Goal: Task Accomplishment & Management: Manage account settings

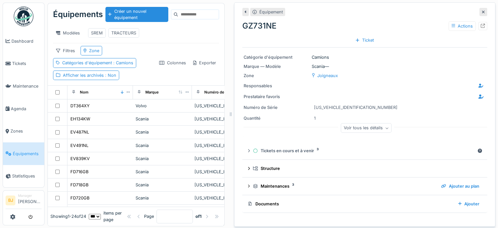
scroll to position [216, 0]
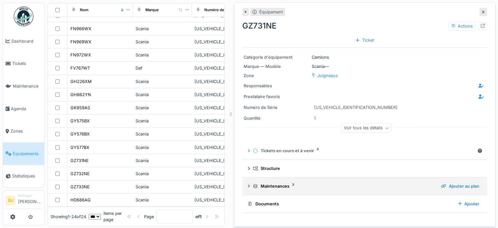
click at [284, 185] on div "Maintenances 3" at bounding box center [344, 186] width 183 height 6
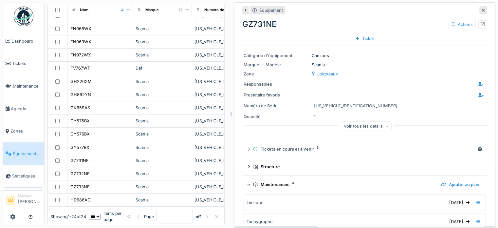
scroll to position [0, 0]
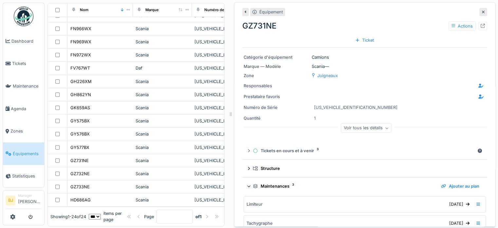
click at [279, 187] on div "Maintenances 3" at bounding box center [344, 186] width 183 height 6
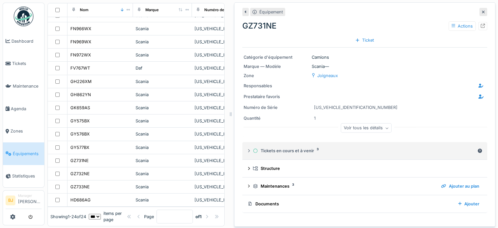
click at [290, 151] on div "Tickets en cours et à venir 3" at bounding box center [364, 150] width 222 height 6
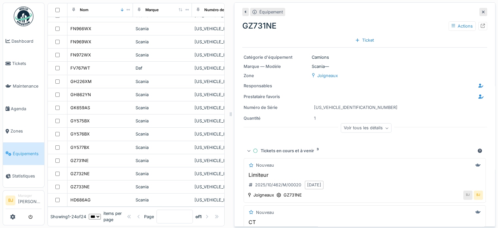
click at [290, 151] on div "Tickets en cours et à venir 3" at bounding box center [364, 150] width 222 height 6
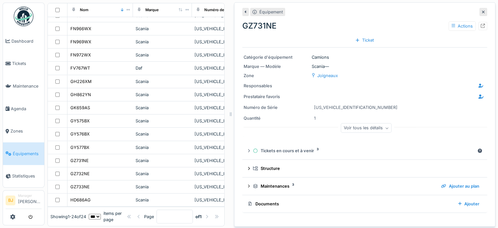
click at [412, 118] on div "Quantité 1" at bounding box center [365, 118] width 242 height 8
click at [367, 131] on div "Voir tous les détails" at bounding box center [366, 127] width 51 height 9
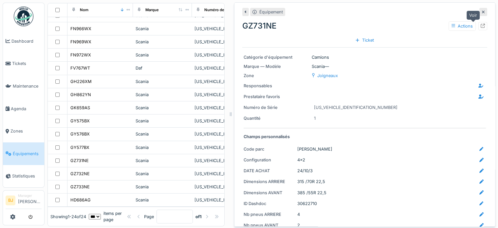
click at [481, 25] on icon at bounding box center [483, 26] width 4 height 4
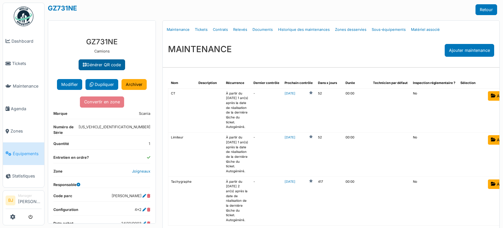
click at [100, 64] on link "Générer QR code" at bounding box center [102, 64] width 46 height 11
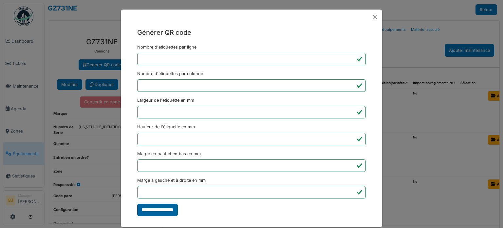
click at [168, 208] on input "**********" at bounding box center [157, 209] width 41 height 12
type input "*******"
click at [430, 127] on div "Générer QR code Nombre d'étiquettes par ligne * Nombre d'étiquettes par colonne…" at bounding box center [251, 114] width 503 height 228
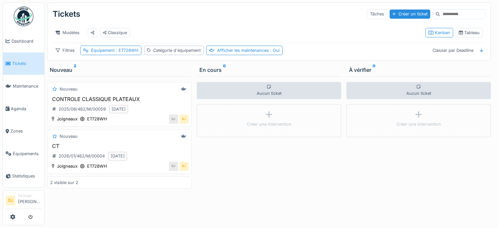
scroll to position [5, 0]
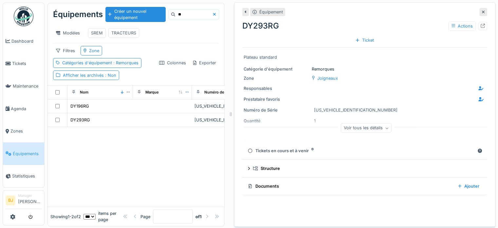
click at [317, 30] on div "DY293RG Actions" at bounding box center [364, 26] width 245 height 12
click at [363, 124] on div "Voir tous les détails" at bounding box center [366, 127] width 51 height 9
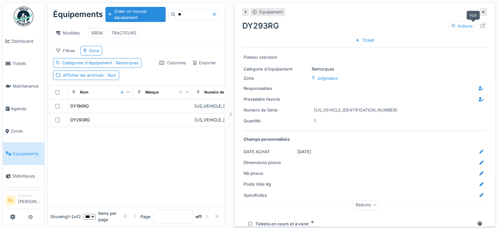
click at [481, 26] on icon at bounding box center [483, 26] width 4 height 4
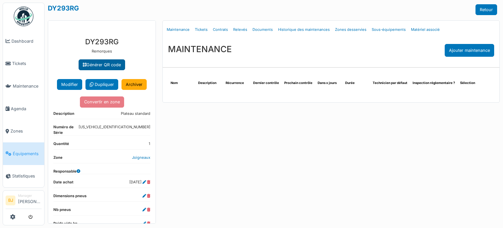
drag, startPoint x: 89, startPoint y: 61, endPoint x: 93, endPoint y: 61, distance: 3.6
click at [90, 61] on link "Générer QR code" at bounding box center [102, 64] width 46 height 11
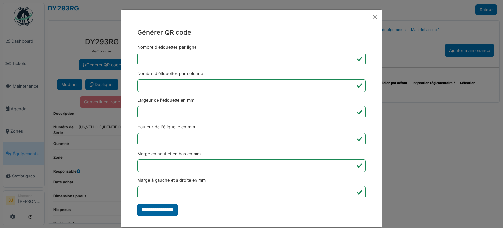
click at [158, 209] on input "**********" at bounding box center [157, 209] width 41 height 12
type input "*******"
click at [422, 142] on div "Générer QR code Nombre d'étiquettes par ligne * Nombre d'étiquettes par colonne…" at bounding box center [251, 114] width 503 height 228
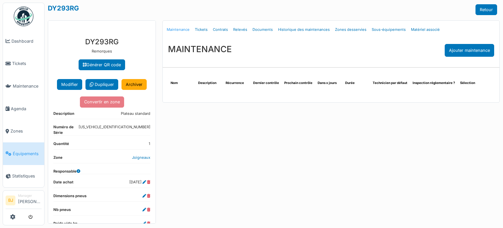
click at [177, 29] on link "Maintenance" at bounding box center [178, 29] width 28 height 15
click at [475, 49] on div "Ajouter maintenance" at bounding box center [469, 50] width 49 height 13
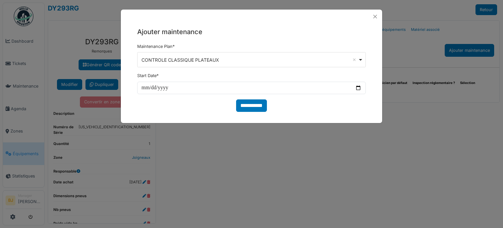
click at [271, 61] on div "CONTROLE CLASSIQUE PLATEAUX Remove item" at bounding box center [249, 59] width 216 height 7
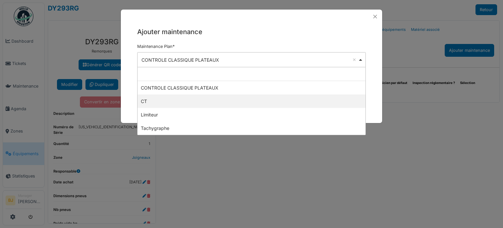
select select "*****"
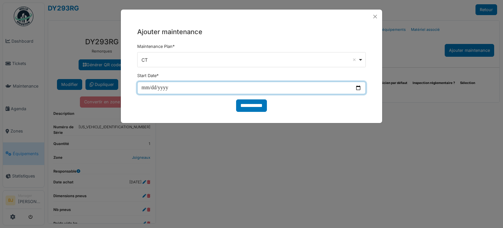
click at [162, 86] on input "date" at bounding box center [251, 88] width 228 height 12
click at [147, 87] on input "date" at bounding box center [251, 88] width 228 height 12
click at [142, 85] on input "date" at bounding box center [251, 88] width 228 height 12
type input "**********"
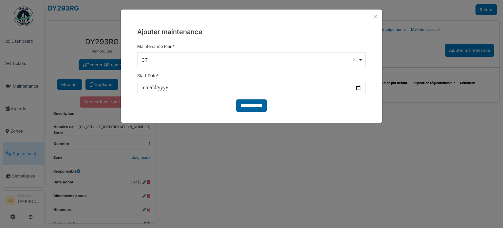
click at [251, 105] on input "**********" at bounding box center [251, 105] width 31 height 12
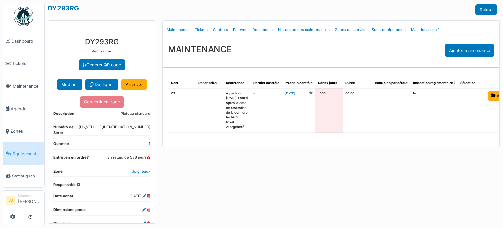
click at [264, 103] on td "-" at bounding box center [266, 110] width 31 height 44
click at [292, 91] on link "[DATE]" at bounding box center [289, 93] width 11 height 5
click at [196, 112] on td at bounding box center [209, 110] width 27 height 44
click at [185, 28] on link "Maintenance" at bounding box center [178, 29] width 28 height 15
click at [290, 93] on link "2024-01-05" at bounding box center [289, 93] width 11 height 5
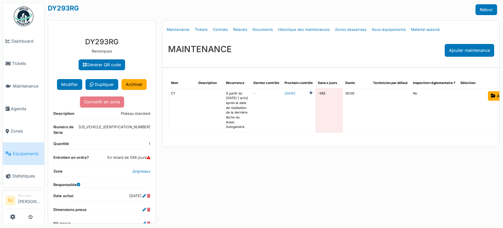
click at [245, 107] on td "À partir du 05/01/2024 1 an(s) après la date de réalisation de la dernière tâch…" at bounding box center [236, 110] width 27 height 44
drag, startPoint x: 242, startPoint y: 106, endPoint x: 216, endPoint y: 112, distance: 26.8
click at [223, 112] on td "À partir du 05/01/2024 1 an(s) après la date de réalisation de la dernière tâch…" at bounding box center [236, 110] width 27 height 44
drag, startPoint x: 212, startPoint y: 108, endPoint x: 218, endPoint y: 102, distance: 8.3
click at [212, 108] on td at bounding box center [209, 110] width 27 height 44
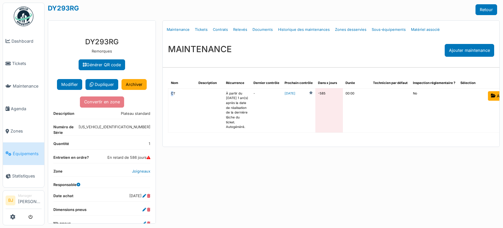
click at [171, 93] on td "CT" at bounding box center [181, 110] width 27 height 44
click at [171, 94] on td "CT" at bounding box center [181, 110] width 27 height 44
click at [257, 48] on div "MAINTENANCE Ajouter maintenance" at bounding box center [331, 50] width 337 height 23
drag, startPoint x: 223, startPoint y: 194, endPoint x: 220, endPoint y: 192, distance: 3.4
click at [223, 194] on div "Menu Détails Maintenance Tickets Contrats Relevés Documents Historique des main…" at bounding box center [331, 121] width 344 height 203
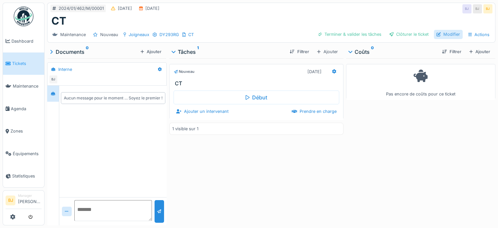
click at [452, 35] on div "Modifier" at bounding box center [448, 34] width 29 height 9
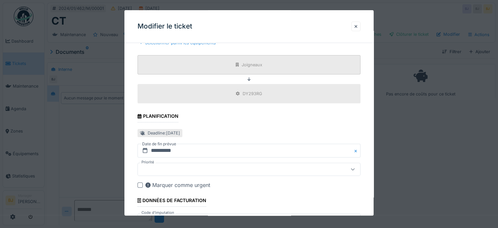
scroll to position [276, 0]
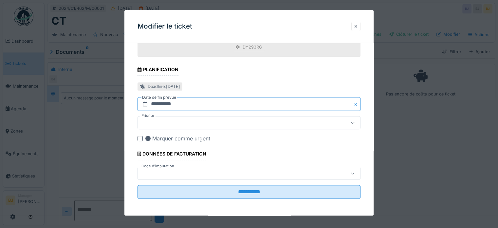
click at [182, 104] on input "**********" at bounding box center [248, 104] width 223 height 14
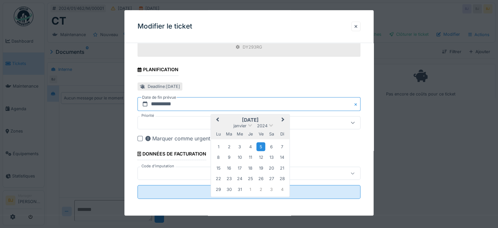
click at [182, 104] on input "**********" at bounding box center [248, 104] width 223 height 14
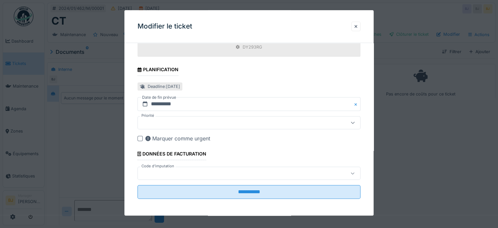
click at [110, 120] on div at bounding box center [249, 114] width 498 height 228
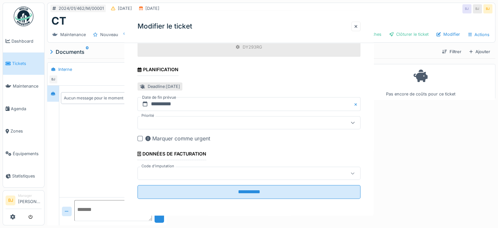
scroll to position [0, 0]
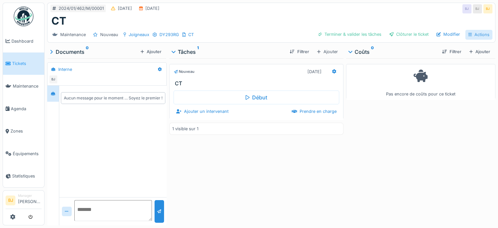
click at [471, 35] on div "Actions" at bounding box center [478, 34] width 27 height 9
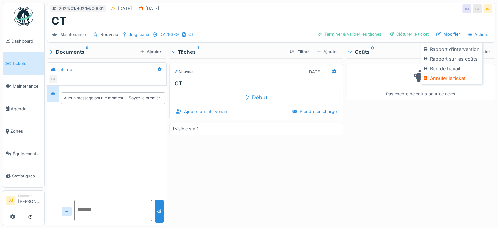
click at [443, 80] on div "Annuler le ticket" at bounding box center [451, 78] width 59 height 10
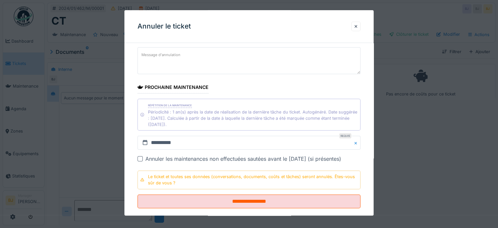
scroll to position [29, 0]
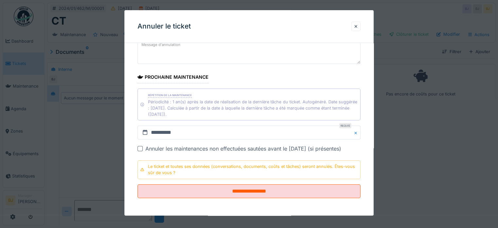
click at [422, 147] on div at bounding box center [249, 114] width 498 height 228
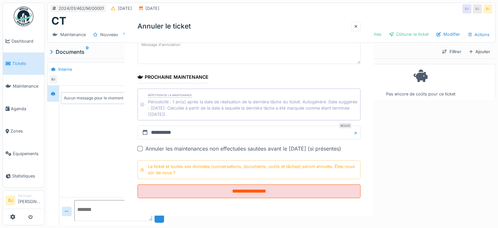
scroll to position [0, 0]
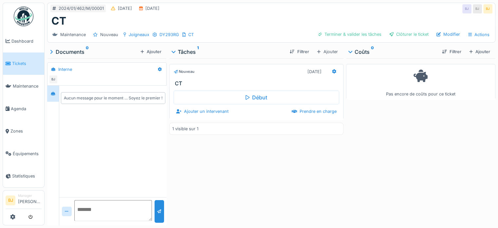
click at [27, 61] on span "Tickets" at bounding box center [26, 63] width 29 height 6
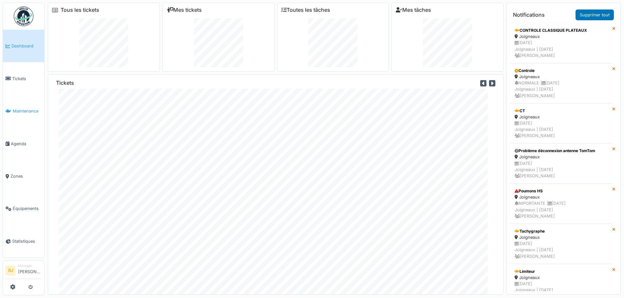
click at [21, 102] on link "Maintenance" at bounding box center [23, 111] width 41 height 32
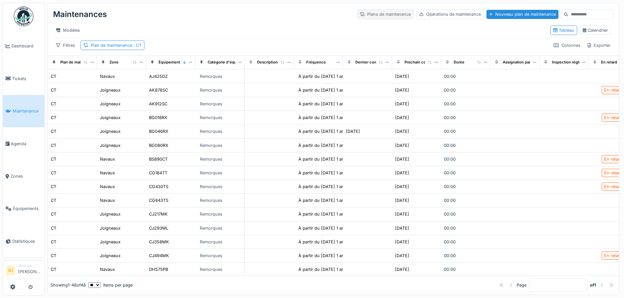
click at [373, 14] on div "Plans de maintenance" at bounding box center [385, 13] width 57 height 9
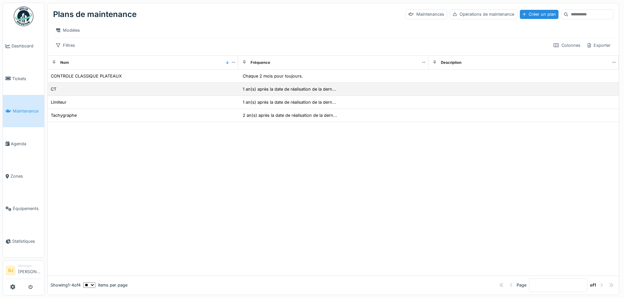
click at [100, 90] on td "CT" at bounding box center [143, 89] width 190 height 13
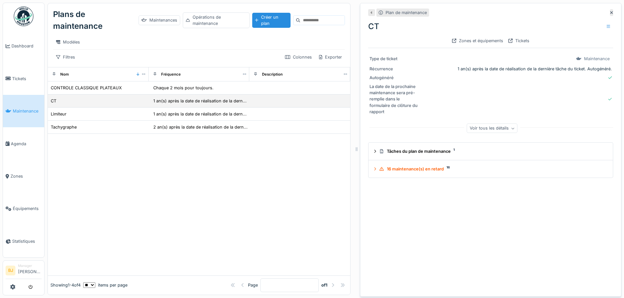
click at [120, 103] on div "CT" at bounding box center [98, 101] width 96 height 7
click at [77, 104] on div "CT" at bounding box center [98, 101] width 96 height 7
drag, startPoint x: 116, startPoint y: 107, endPoint x: 97, endPoint y: 110, distance: 18.9
click at [97, 108] on td "CT" at bounding box center [98, 101] width 101 height 13
click at [603, 26] on div at bounding box center [607, 26] width 9 height 9
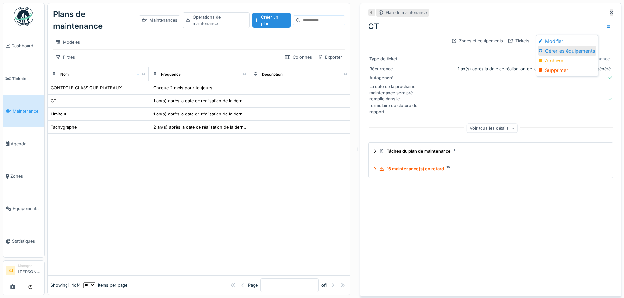
click at [584, 49] on div "Gérer les équipements" at bounding box center [566, 51] width 59 height 10
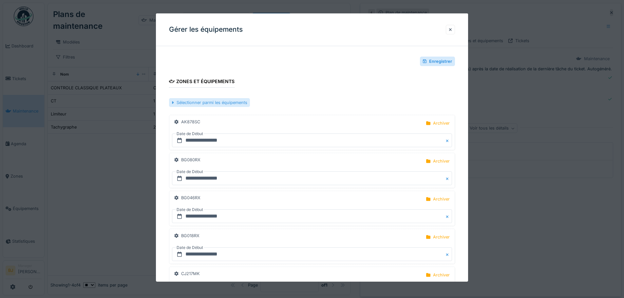
click at [217, 101] on div "Sélectionner parmi les équipements" at bounding box center [209, 102] width 81 height 9
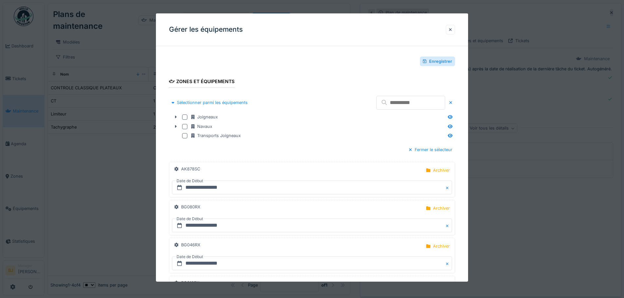
click at [401, 105] on input "text" at bounding box center [410, 103] width 69 height 14
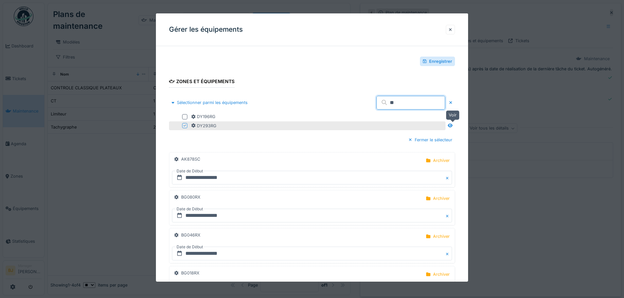
type input "**"
click at [452, 126] on icon at bounding box center [450, 126] width 5 height 4
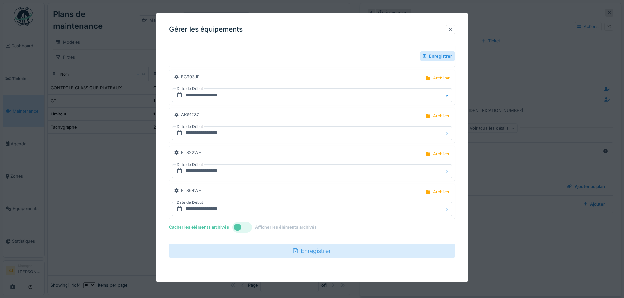
scroll to position [1753, 0]
click at [190, 207] on input "**********" at bounding box center [312, 209] width 280 height 14
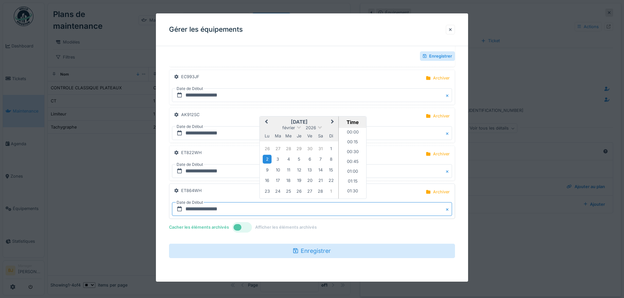
scroll to position [362, 0]
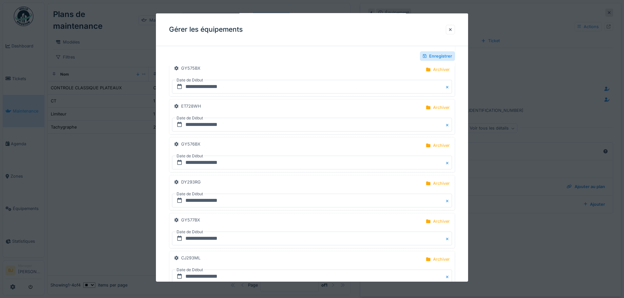
scroll to position [1491, 0]
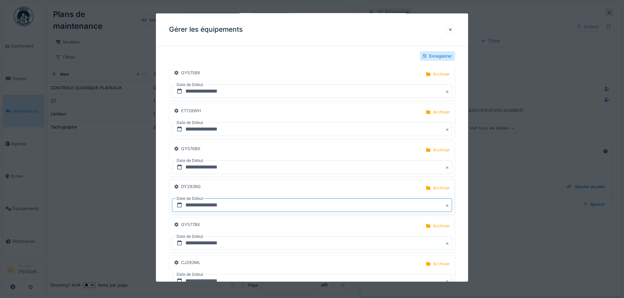
click at [207, 200] on input "**********" at bounding box center [312, 205] width 280 height 14
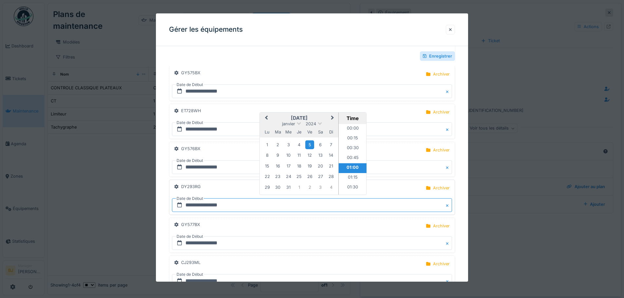
scroll to position [9, 0]
click at [312, 124] on span "2024" at bounding box center [310, 123] width 10 height 5
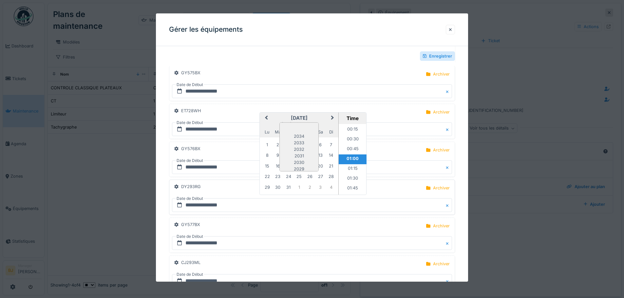
scroll to position [55, 0]
click at [304, 140] on div "2025" at bounding box center [299, 140] width 39 height 7
click at [319, 145] on div "4" at bounding box center [320, 144] width 9 height 9
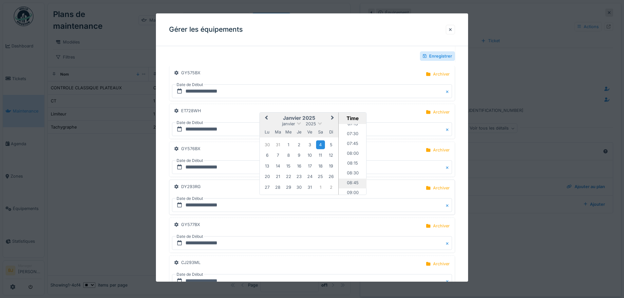
scroll to position [303, 0]
click at [352, 141] on li "08:00" at bounding box center [352, 140] width 28 height 10
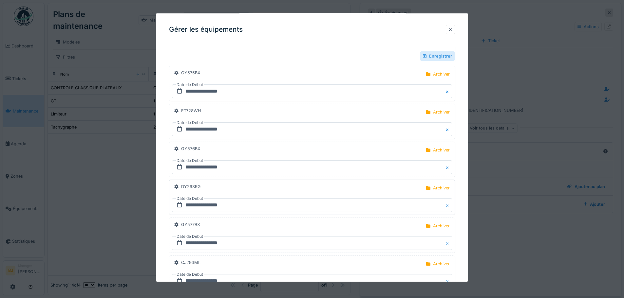
click at [436, 53] on div "Enregistrer" at bounding box center [437, 55] width 35 height 9
click at [448, 54] on div "Enregistrer" at bounding box center [437, 55] width 35 height 9
click at [440, 57] on div "Enregistrer" at bounding box center [437, 55] width 35 height 9
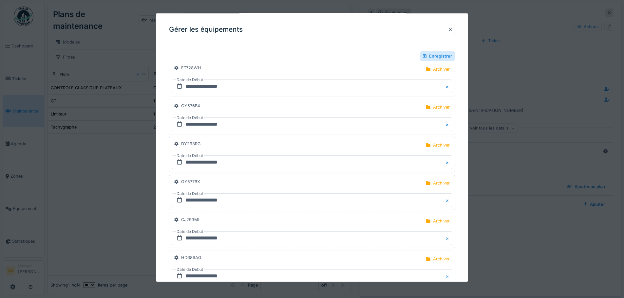
scroll to position [1622, 0]
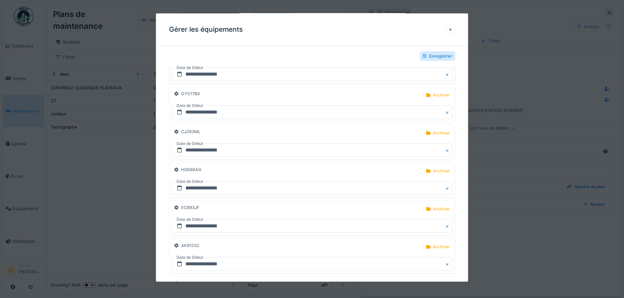
click at [450, 29] on div at bounding box center [450, 29] width 9 height 9
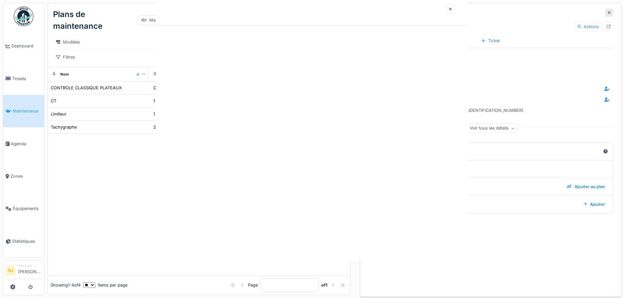
scroll to position [0, 0]
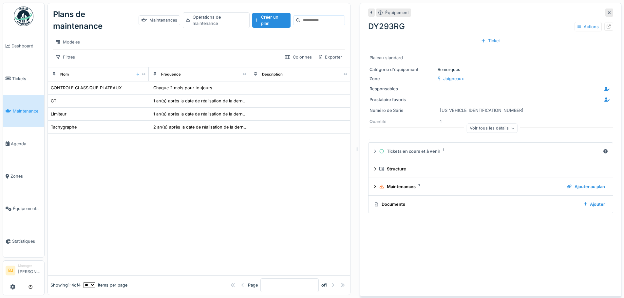
click at [125, 191] on div at bounding box center [199, 204] width 302 height 141
click at [104, 91] on div "CONTROLE CLASSIQUE PLATEAUX" at bounding box center [86, 88] width 71 height 6
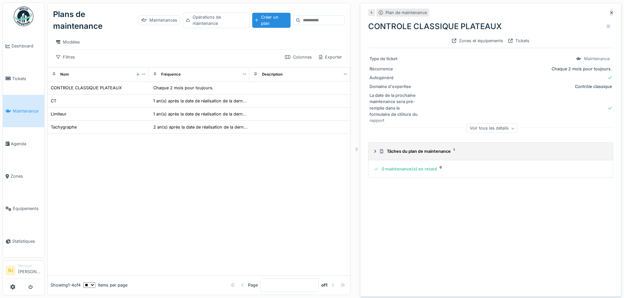
click at [421, 150] on div "Tâches du plan de maintenance 1" at bounding box center [492, 151] width 226 height 6
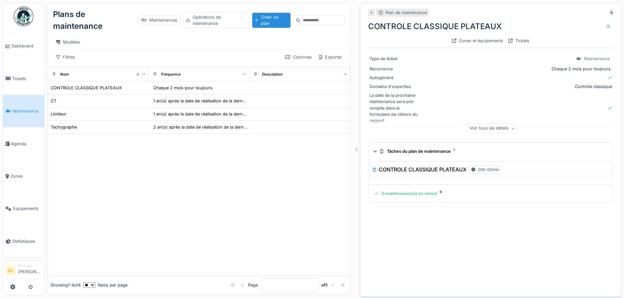
click at [431, 172] on h3 "CONTROLE CLASSIQUE PLATEAUX" at bounding box center [422, 170] width 88 height 6
drag, startPoint x: 424, startPoint y: 161, endPoint x: 422, endPoint y: 157, distance: 4.0
click at [424, 160] on div "CONTROLE CLASSIQUE PLATEAUX 00h 00min" at bounding box center [491, 169] width 242 height 25
click at [422, 157] on summary "Tâches du plan de maintenance 1" at bounding box center [490, 151] width 239 height 12
click at [521, 130] on div "Voir tous les détails" at bounding box center [491, 129] width 245 height 21
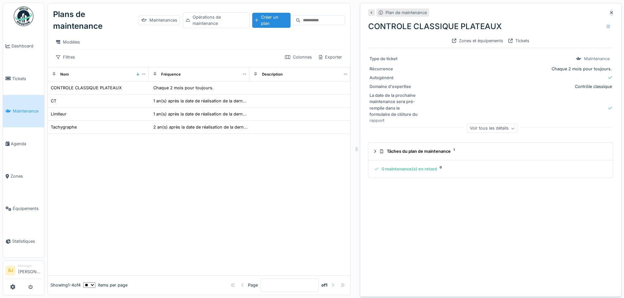
click at [493, 129] on div "Voir tous les détails" at bounding box center [491, 128] width 51 height 9
click at [499, 129] on icon at bounding box center [500, 129] width 3 height 3
click at [606, 24] on div at bounding box center [608, 27] width 4 height 6
click at [554, 42] on div "Modifier" at bounding box center [566, 41] width 59 height 10
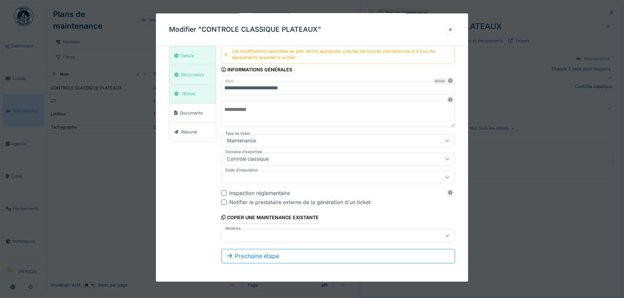
scroll to position [5, 0]
click at [318, 240] on div at bounding box center [337, 235] width 233 height 13
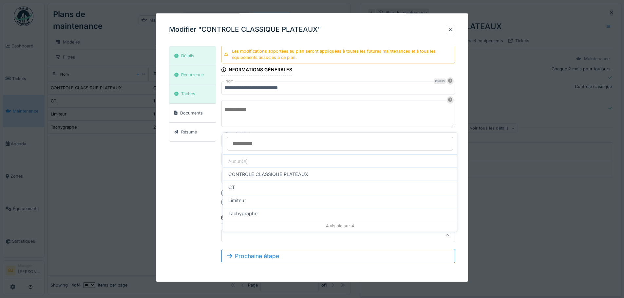
click at [318, 240] on div at bounding box center [337, 235] width 233 height 13
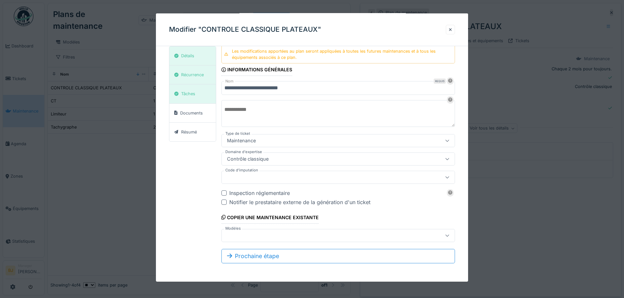
click at [318, 240] on div at bounding box center [337, 235] width 233 height 13
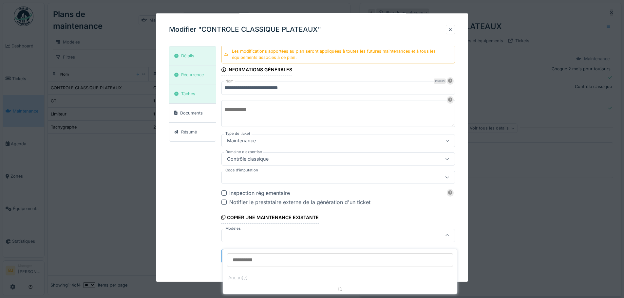
click at [318, 240] on div at bounding box center [337, 235] width 233 height 13
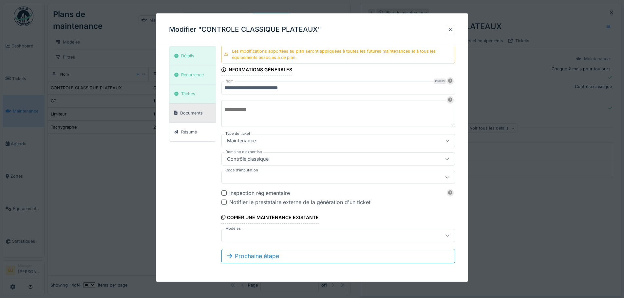
click at [204, 111] on div "Documents" at bounding box center [188, 113] width 33 height 8
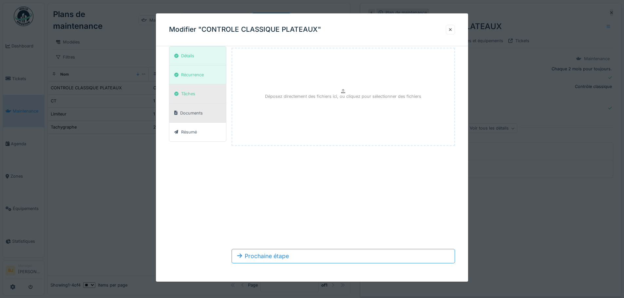
click at [200, 95] on div "Tâches" at bounding box center [197, 93] width 57 height 19
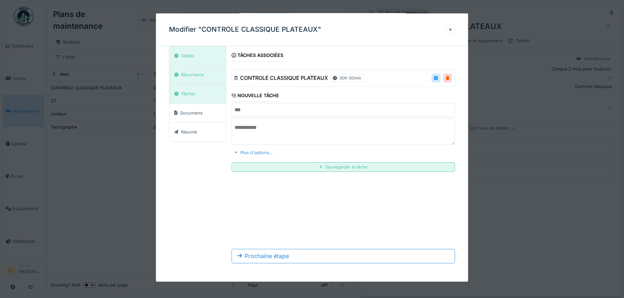
scroll to position [0, 0]
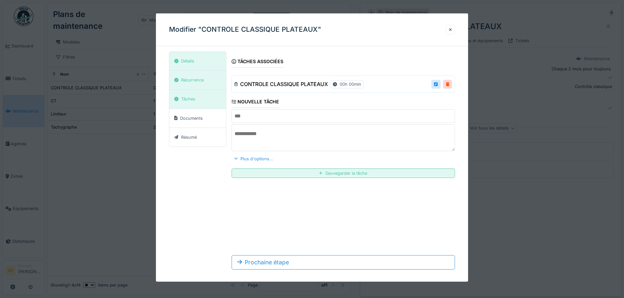
click at [278, 88] on div "CONTROLE CLASSIQUE PLATEAUX 00h 00min" at bounding box center [298, 84] width 129 height 11
click at [437, 85] on div at bounding box center [436, 84] width 4 height 6
type input "**********"
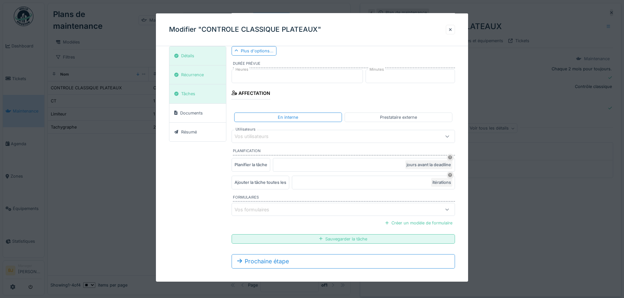
scroll to position [114, 0]
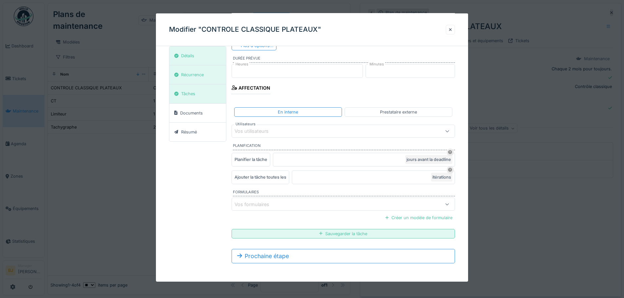
click at [298, 209] on div "Vos formulaires" at bounding box center [342, 204] width 223 height 13
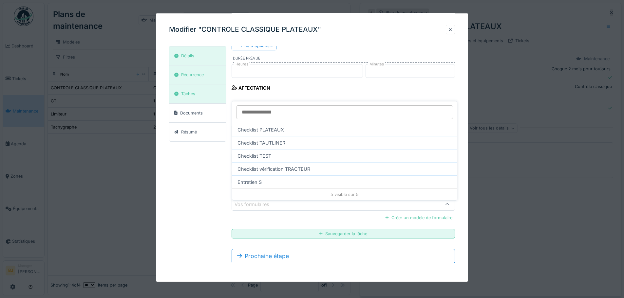
click at [280, 124] on div "Checklist PLATEAUX" at bounding box center [344, 129] width 225 height 13
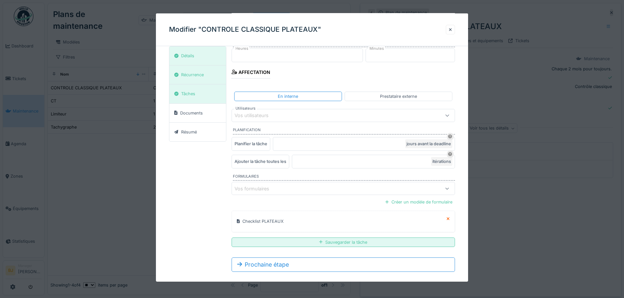
scroll to position [138, 0]
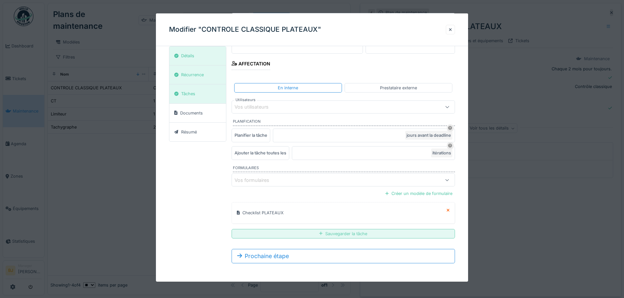
click at [356, 234] on div "Sauvegarder la tâche" at bounding box center [342, 233] width 223 height 9
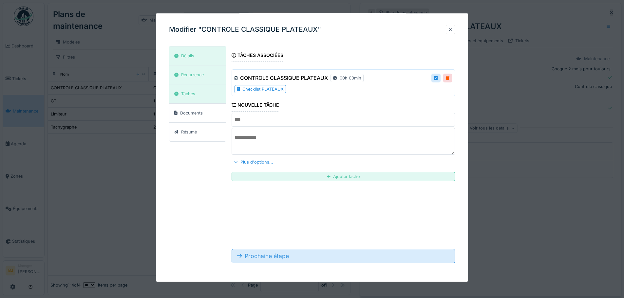
click at [313, 260] on div "Prochaine étape" at bounding box center [342, 256] width 223 height 14
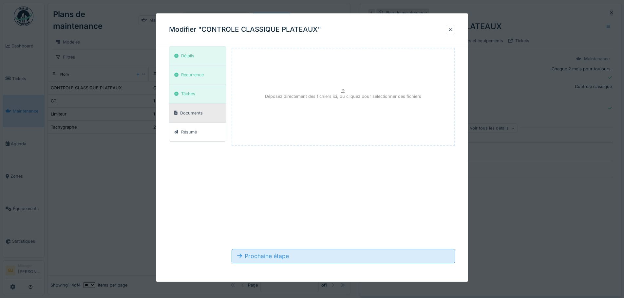
click at [338, 253] on div "Prochaine étape" at bounding box center [342, 256] width 223 height 14
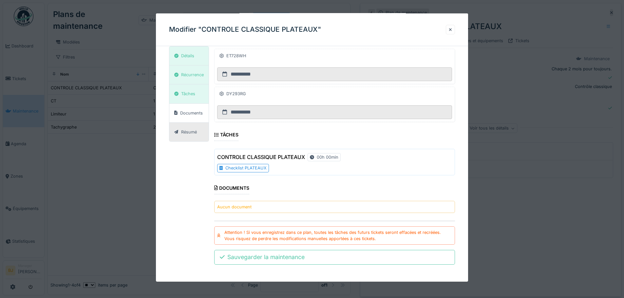
scroll to position [121, 0]
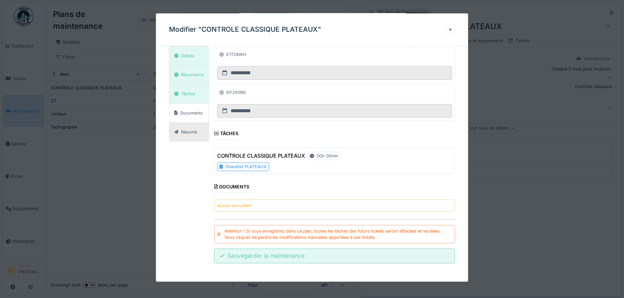
click at [296, 256] on div "Sauvegarder la maintenance" at bounding box center [334, 256] width 241 height 14
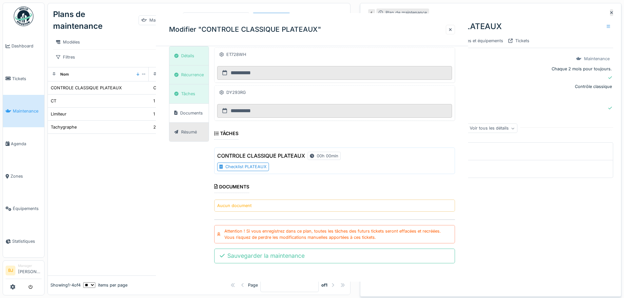
scroll to position [0, 0]
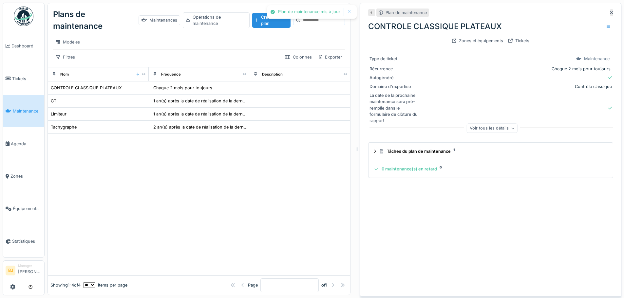
click at [292, 185] on div at bounding box center [199, 204] width 302 height 141
click at [137, 105] on td "CT" at bounding box center [98, 101] width 101 height 13
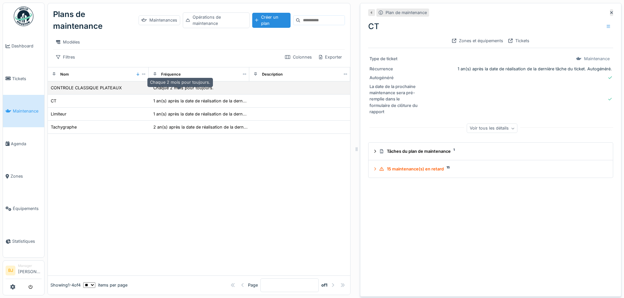
click at [151, 89] on div "Chaque 2 mois pour toujours." at bounding box center [183, 88] width 64 height 8
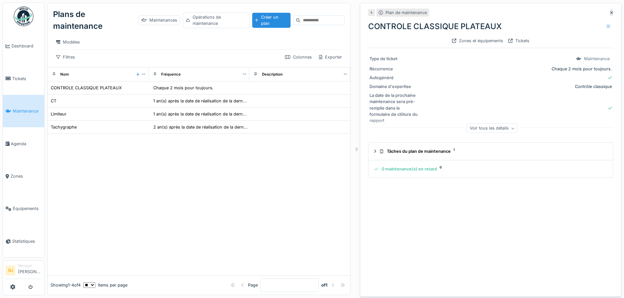
drag, startPoint x: 237, startPoint y: 186, endPoint x: 319, endPoint y: 168, distance: 84.1
click at [237, 186] on div at bounding box center [199, 204] width 302 height 141
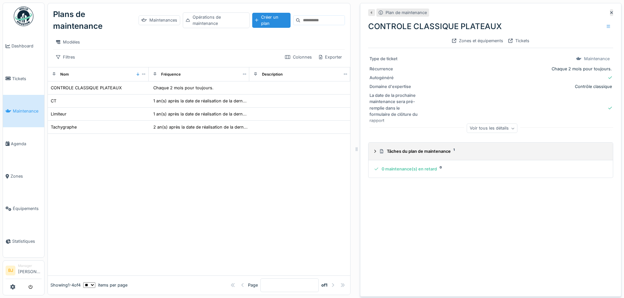
click at [395, 151] on summary "Tâches du plan de maintenance 1" at bounding box center [490, 151] width 239 height 12
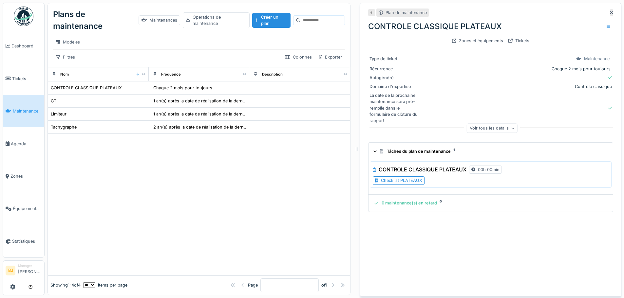
click at [395, 151] on summary "Tâches du plan de maintenance 1" at bounding box center [490, 151] width 239 height 12
click at [246, 180] on div at bounding box center [199, 204] width 302 height 141
click at [452, 194] on div "Plan de maintenance CONTROLE CLASSIQUE PLATEAUX Zones et équipements Tickets Ty…" at bounding box center [490, 150] width 261 height 294
click at [493, 214] on div "Plan de maintenance CONTROLE CLASSIQUE PLATEAUX Zones et équipements Tickets Ty…" at bounding box center [490, 150] width 261 height 294
click at [360, 187] on div "Plan de maintenance CONTROLE CLASSIQUE PLATEAUX Zones et équipements Tickets Ty…" at bounding box center [490, 150] width 261 height 294
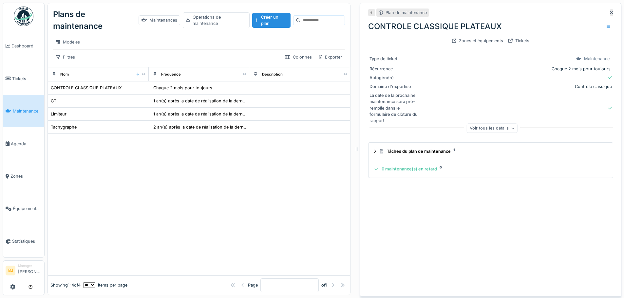
drag, startPoint x: 395, startPoint y: 189, endPoint x: 389, endPoint y: 188, distance: 5.7
click at [395, 189] on div "Plan de maintenance CONTROLE CLASSIQUE PLATEAUX Zones et équipements Tickets Ty…" at bounding box center [490, 150] width 261 height 294
click at [499, 239] on div "Plan de maintenance CONTROLE CLASSIQUE PLATEAUX Zones et équipements Tickets Ty…" at bounding box center [490, 150] width 261 height 294
click at [480, 220] on div "Plan de maintenance CONTROLE CLASSIQUE PLATEAUX Zones et équipements Tickets Ty…" at bounding box center [490, 150] width 261 height 294
click at [267, 17] on div "Créer un plan" at bounding box center [271, 20] width 38 height 15
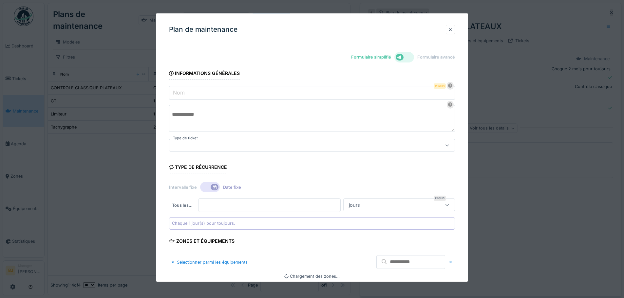
click at [258, 100] on form "Informations générales Nom Requis Type de ticket Type de récurrence Intervalle …" at bounding box center [312, 197] width 286 height 268
click at [259, 96] on input "Nom" at bounding box center [312, 93] width 286 height 14
type input "****"
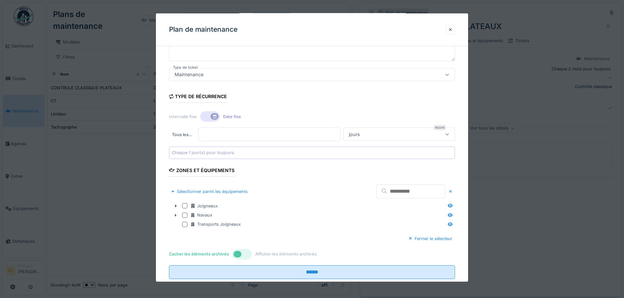
scroll to position [86, 0]
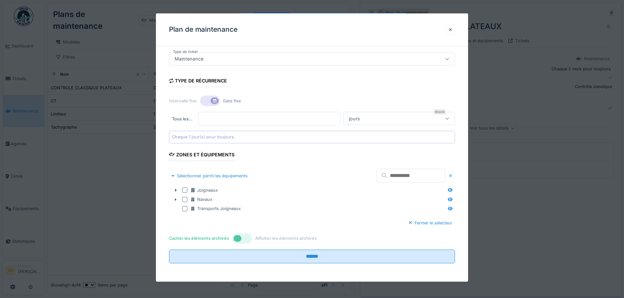
type input "**********"
type input "*"
click at [340, 118] on input "*" at bounding box center [269, 119] width 142 height 14
click at [421, 121] on div "jours" at bounding box center [391, 118] width 90 height 7
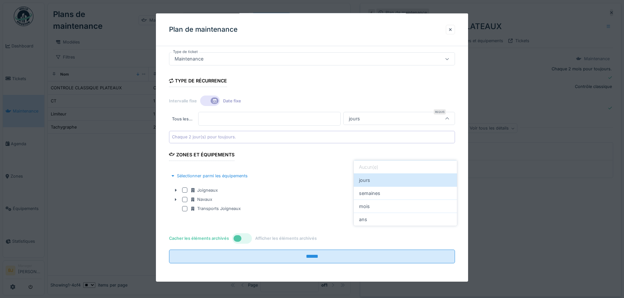
scroll to position [58, 0]
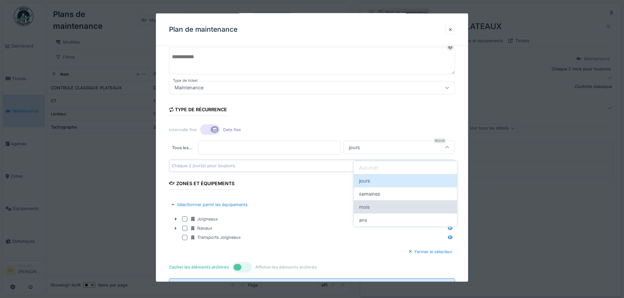
click at [395, 208] on div "mois" at bounding box center [405, 206] width 103 height 13
type input "*******"
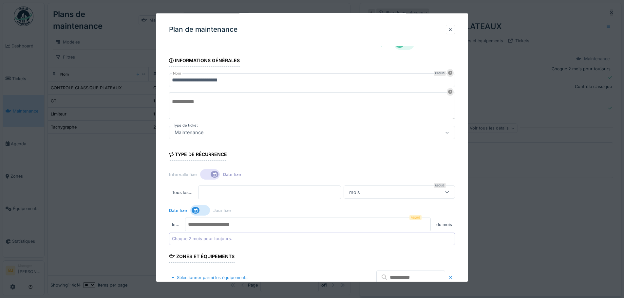
scroll to position [0, 0]
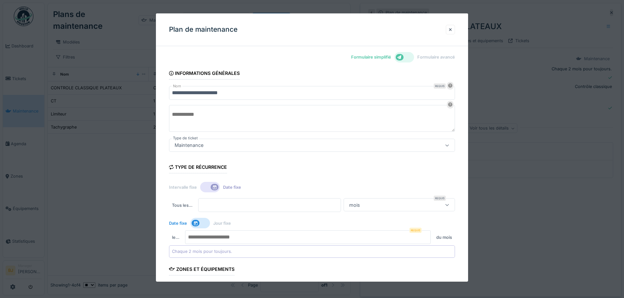
click at [408, 55] on div at bounding box center [404, 57] width 20 height 10
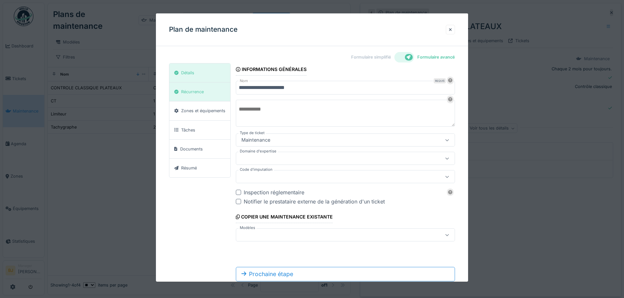
click at [325, 154] on div at bounding box center [345, 158] width 219 height 13
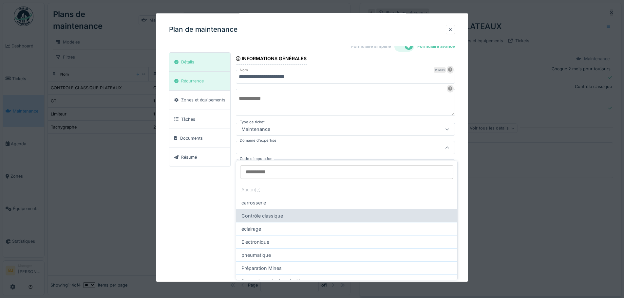
click at [303, 216] on div "Contrôle classique" at bounding box center [346, 215] width 221 height 13
type input "****"
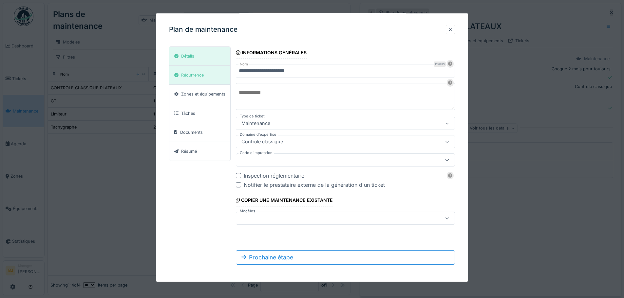
scroll to position [18, 0]
click at [317, 215] on div at bounding box center [332, 216] width 187 height 7
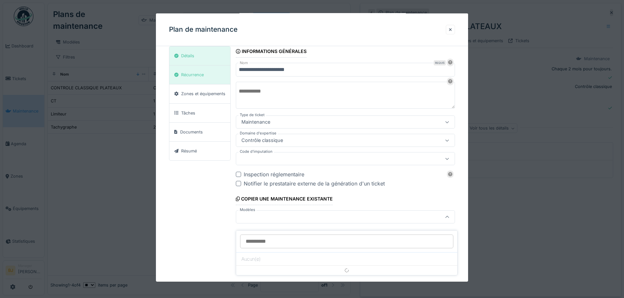
click at [317, 215] on div at bounding box center [332, 216] width 187 height 7
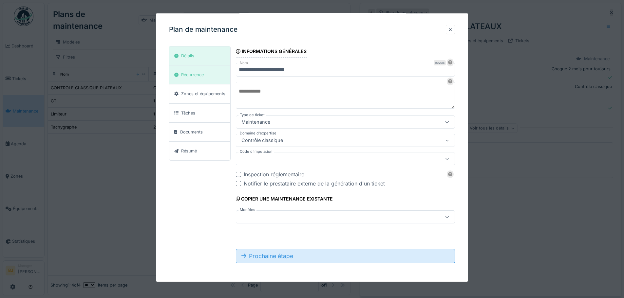
click at [297, 254] on div "Prochaine étape" at bounding box center [345, 256] width 219 height 14
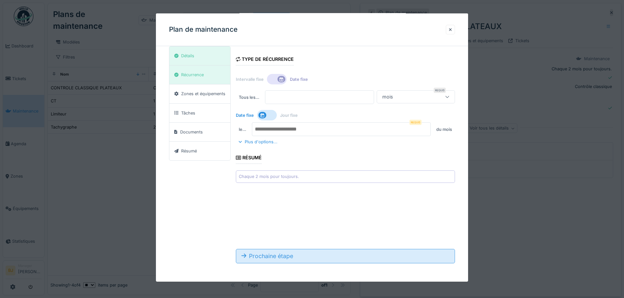
click at [303, 254] on div "Prochaine étape" at bounding box center [345, 256] width 219 height 14
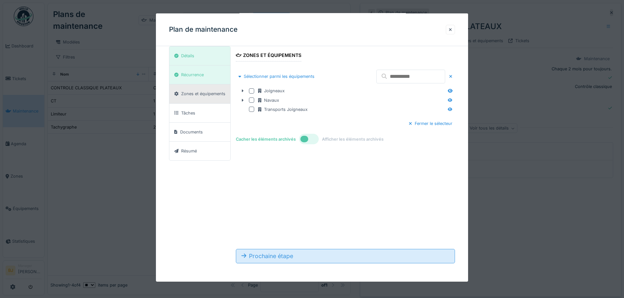
click at [293, 260] on div "Prochaine étape" at bounding box center [345, 256] width 219 height 14
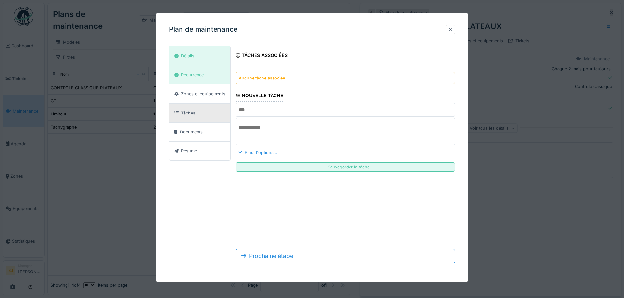
click at [292, 107] on input "text" at bounding box center [345, 110] width 219 height 14
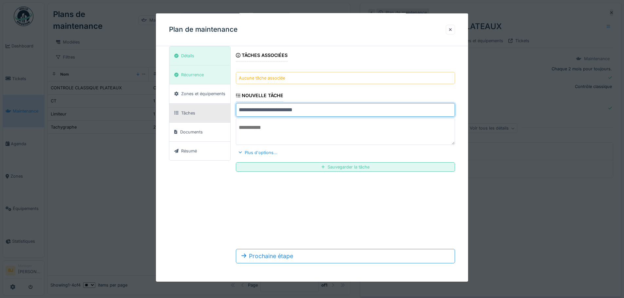
click at [303, 111] on input "**********" at bounding box center [345, 110] width 219 height 14
type input "**********"
click at [334, 167] on div "Sauvegarder la tâche" at bounding box center [345, 166] width 219 height 9
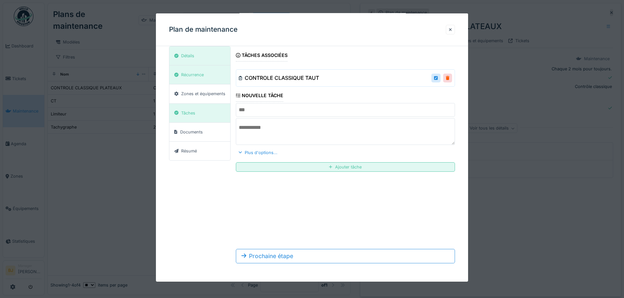
click at [300, 79] on h3 "CONTROLE CLASSIQUE TAUT" at bounding box center [282, 78] width 74 height 6
click at [437, 77] on div at bounding box center [436, 78] width 4 height 6
type input "**********"
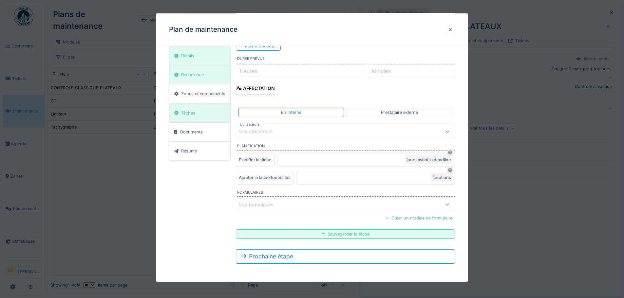
scroll to position [125, 0]
click at [293, 205] on div "Vos formulaires" at bounding box center [332, 204] width 187 height 7
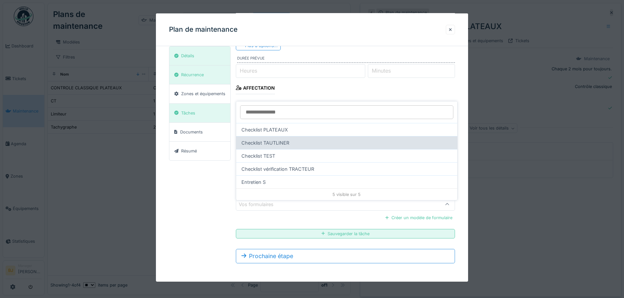
click at [309, 141] on div "Checklist TAUTLINER" at bounding box center [346, 142] width 221 height 13
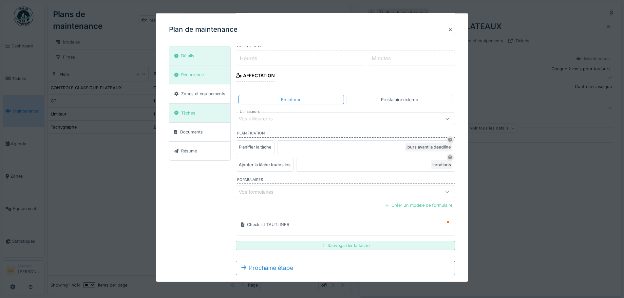
scroll to position [150, 0]
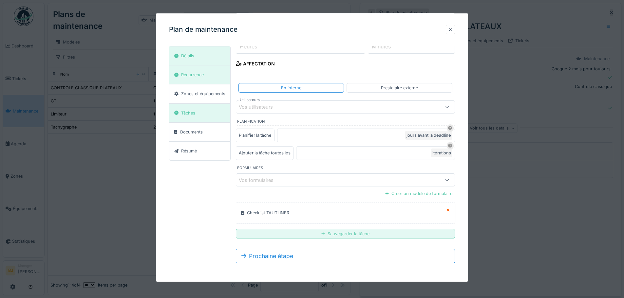
click at [331, 237] on div "Sauvegarder la tâche" at bounding box center [345, 233] width 219 height 9
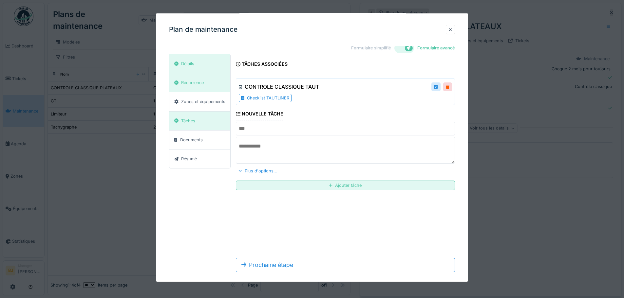
scroll to position [18, 0]
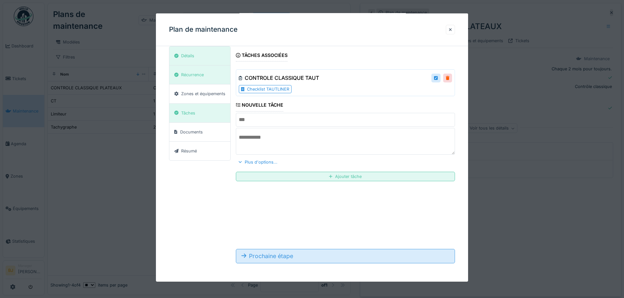
click at [302, 259] on div "Prochaine étape" at bounding box center [345, 256] width 219 height 14
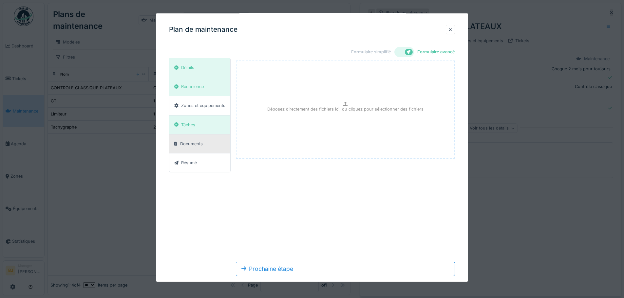
scroll to position [0, 0]
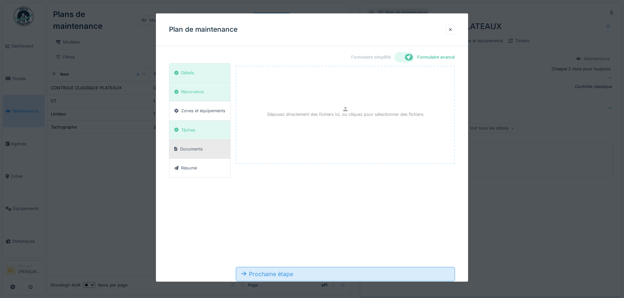
click at [307, 274] on div "Prochaine étape" at bounding box center [345, 274] width 219 height 14
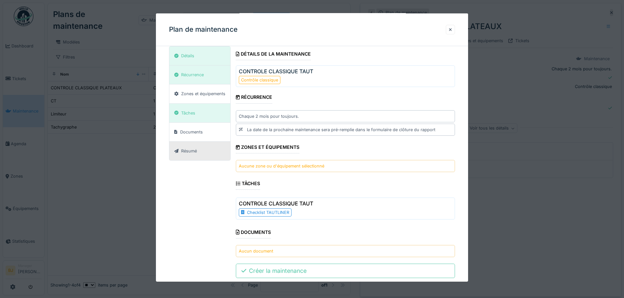
scroll to position [34, 0]
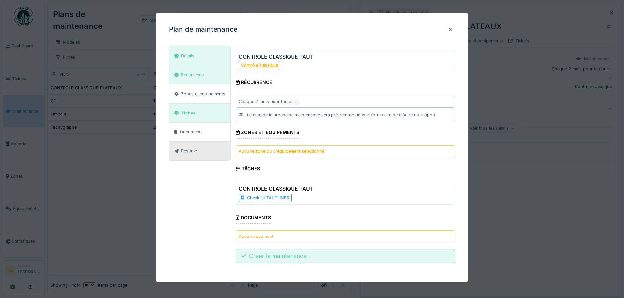
click at [287, 255] on div "Créer la maintenance" at bounding box center [345, 256] width 219 height 14
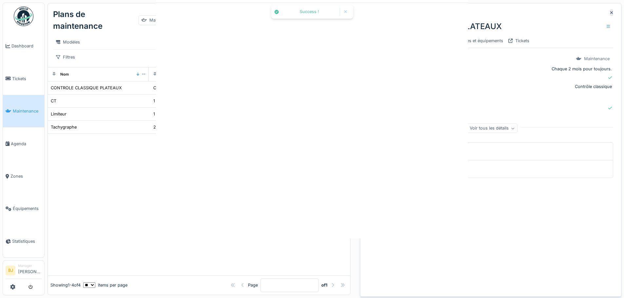
scroll to position [0, 0]
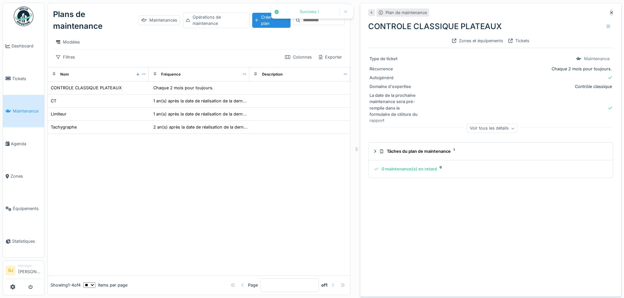
click at [236, 171] on div at bounding box center [199, 204] width 302 height 141
click at [212, 174] on div at bounding box center [199, 204] width 302 height 141
click at [8, 112] on li "Maintenance" at bounding box center [24, 111] width 36 height 6
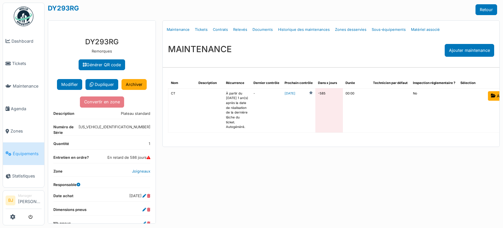
click at [291, 107] on td "[DATE]" at bounding box center [298, 110] width 33 height 44
click at [270, 47] on div "MAINTENANCE Ajouter maintenance" at bounding box center [331, 50] width 337 height 23
click at [200, 28] on link "Tickets" at bounding box center [201, 29] width 18 height 15
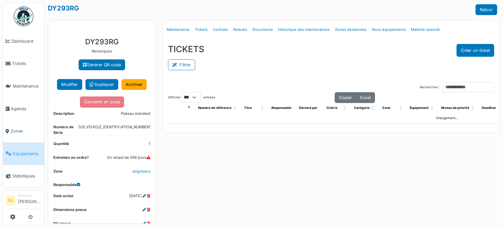
select select "***"
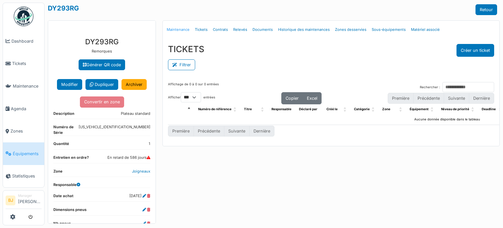
click at [180, 28] on link "Maintenance" at bounding box center [178, 29] width 28 height 15
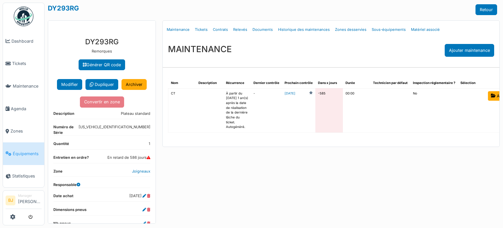
click at [275, 124] on td "-" at bounding box center [266, 110] width 31 height 44
click at [294, 93] on link "[DATE]" at bounding box center [289, 93] width 11 height 5
click at [295, 169] on div "Menu [GEOGRAPHIC_DATA] Maintenance Tickets Contrats Relevés Documents Historiqu…" at bounding box center [331, 121] width 344 height 203
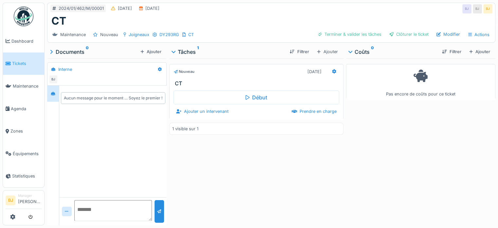
click at [257, 165] on div "Nouveau [DATE] CT Début Ajouter un intervenant Prendre en charge 1 visible sur 1" at bounding box center [256, 140] width 174 height 164
click at [445, 34] on div "Modifier" at bounding box center [448, 34] width 29 height 9
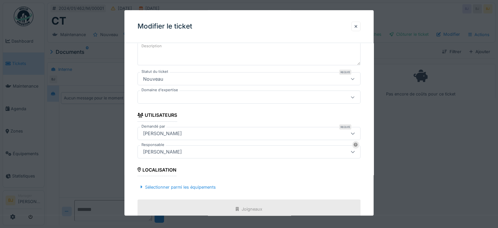
scroll to position [98, 0]
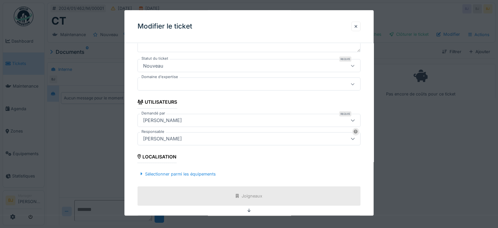
click at [197, 65] on div "Nouveau" at bounding box center [235, 65] width 190 height 7
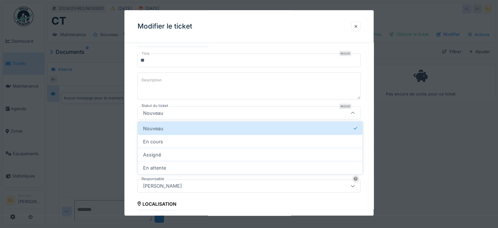
scroll to position [51, 0]
click at [132, 115] on div "**********" at bounding box center [248, 219] width 249 height 444
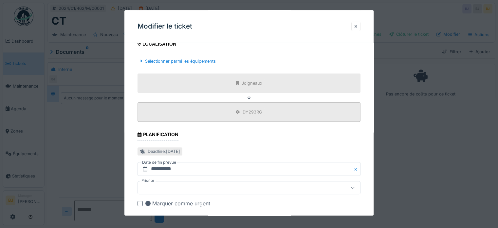
scroll to position [276, 0]
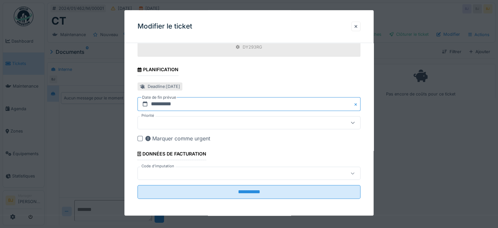
click at [196, 102] on input "**********" at bounding box center [248, 104] width 223 height 14
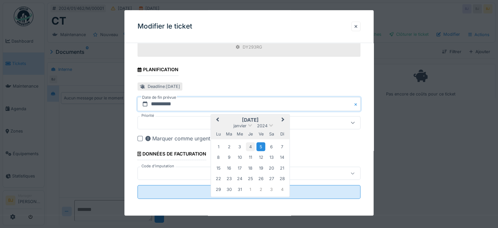
click at [251, 143] on div "4" at bounding box center [250, 146] width 9 height 9
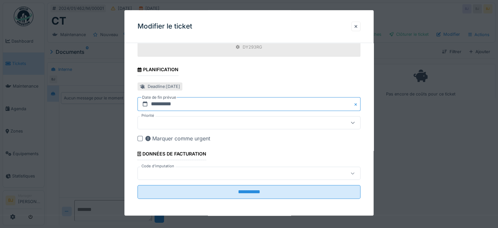
click at [215, 104] on input "**********" at bounding box center [248, 104] width 223 height 14
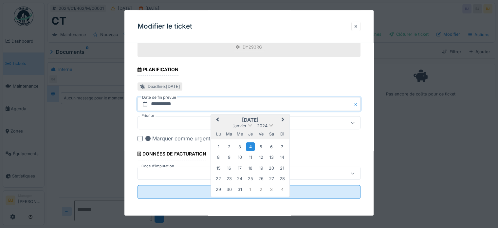
click at [262, 123] on span "2024" at bounding box center [262, 125] width 10 height 5
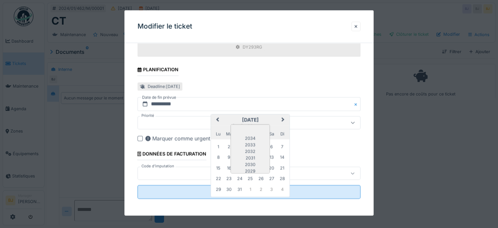
scroll to position [55, 0]
click at [257, 141] on div "2025" at bounding box center [250, 142] width 39 height 7
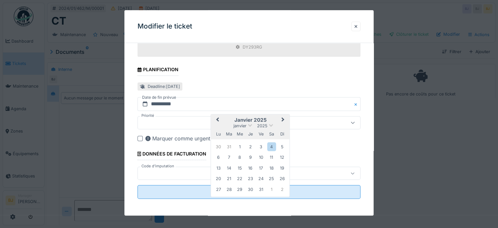
drag, startPoint x: 268, startPoint y: 144, endPoint x: 269, endPoint y: 121, distance: 22.9
click at [269, 144] on div "4" at bounding box center [271, 146] width 9 height 9
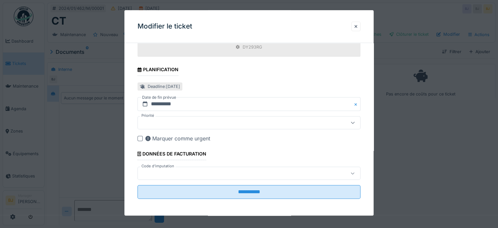
click at [248, 121] on div at bounding box center [235, 122] width 190 height 7
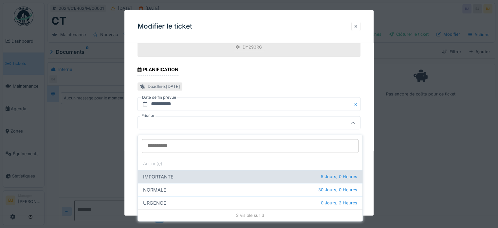
click at [241, 175] on div "IMPORTANTE 5 Jours, 0 Heures" at bounding box center [250, 176] width 225 height 13
type input "***"
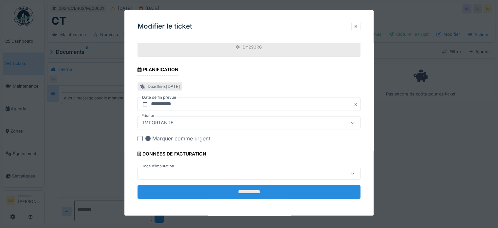
click at [247, 195] on input "**********" at bounding box center [248, 192] width 223 height 14
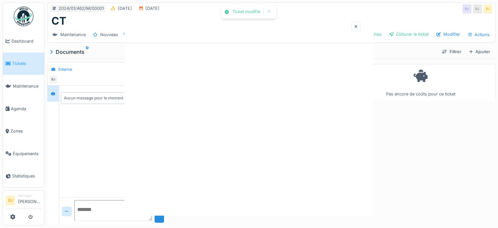
scroll to position [0, 0]
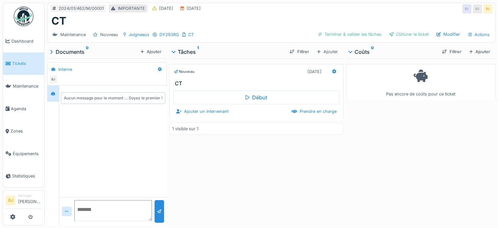
click at [377, 138] on div "Pas encore de coûts pour ce ticket" at bounding box center [420, 140] width 149 height 164
click at [219, 73] on div "Nouveau 05/01/2024 CT" at bounding box center [256, 75] width 174 height 23
click at [334, 67] on div at bounding box center [334, 71] width 10 height 9
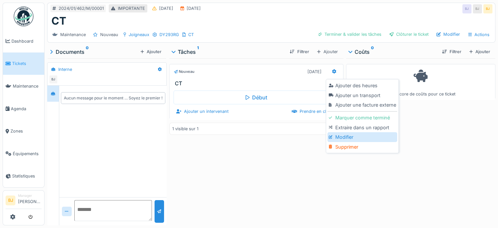
click at [354, 132] on div "Modifier" at bounding box center [362, 137] width 70 height 10
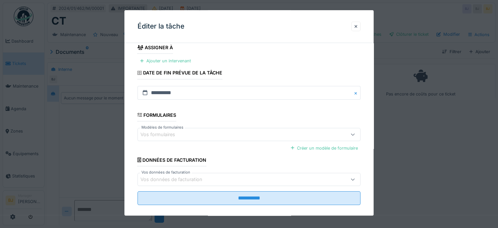
scroll to position [118, 0]
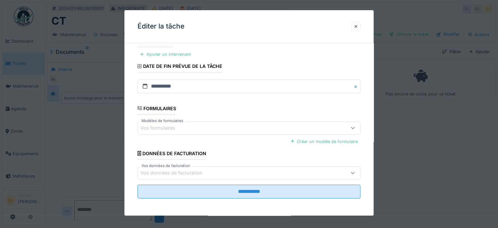
click at [197, 128] on div "Vos formulaires" at bounding box center [235, 127] width 190 height 7
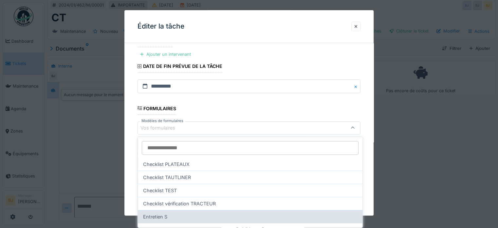
scroll to position [0, 0]
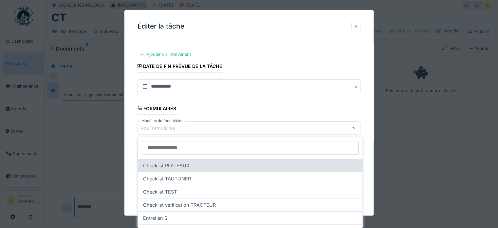
click at [200, 162] on div "Checklist PLATEAUX" at bounding box center [250, 164] width 225 height 13
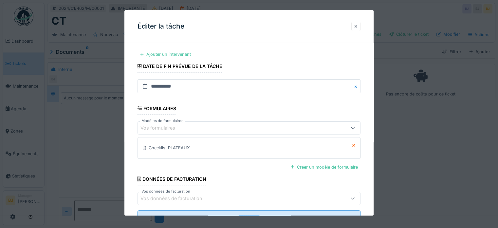
scroll to position [143, 0]
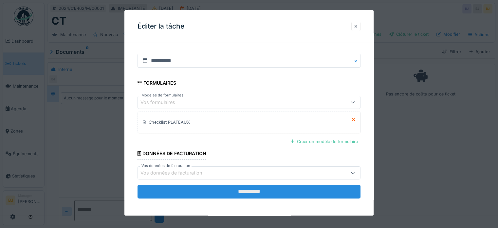
click at [228, 186] on input "**********" at bounding box center [248, 191] width 223 height 14
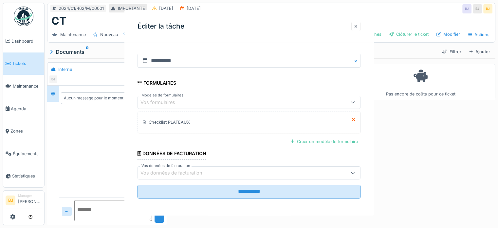
scroll to position [0, 0]
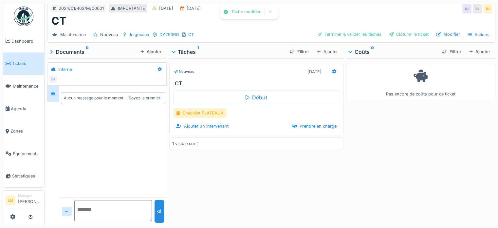
click at [257, 108] on div "Checklist PLATEAUX" at bounding box center [257, 112] width 166 height 9
click at [330, 67] on div at bounding box center [334, 71] width 10 height 9
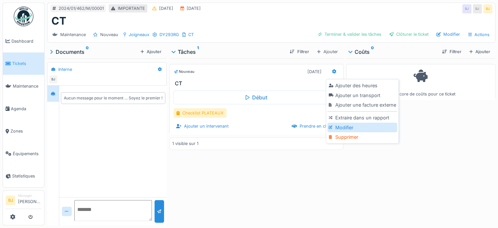
click at [340, 122] on div "Modifier" at bounding box center [362, 127] width 70 height 10
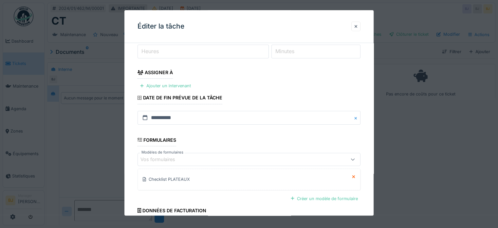
scroll to position [98, 0]
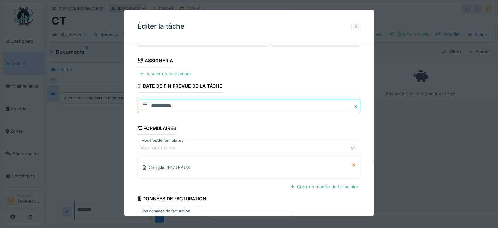
click at [192, 104] on input "**********" at bounding box center [248, 106] width 223 height 14
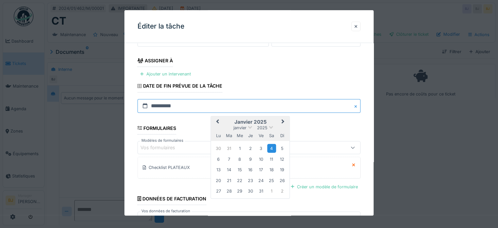
click at [195, 102] on input "**********" at bounding box center [248, 106] width 223 height 14
click at [284, 87] on fieldset "**********" at bounding box center [248, 99] width 223 height 299
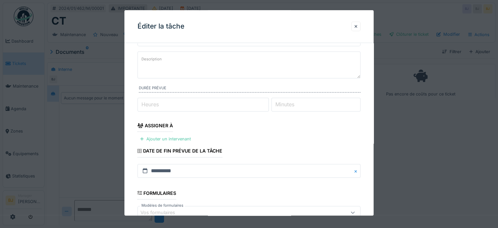
scroll to position [33, 0]
click at [179, 134] on fieldset "**********" at bounding box center [248, 164] width 223 height 299
click at [181, 138] on div "Ajouter un intervenant" at bounding box center [165, 139] width 56 height 9
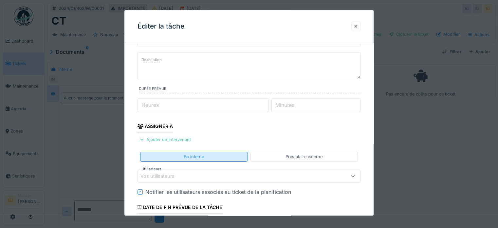
click at [192, 154] on div "En interne" at bounding box center [194, 157] width 20 height 6
click at [190, 173] on div "Vos utilisateurs" at bounding box center [235, 175] width 190 height 7
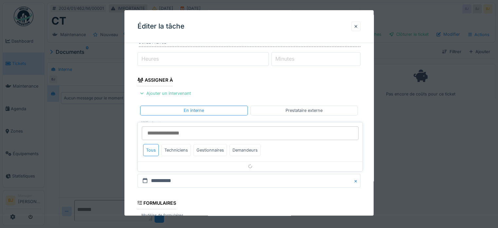
scroll to position [95, 0]
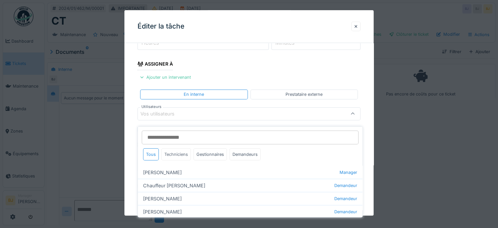
click at [175, 155] on div "Techniciens" at bounding box center [175, 154] width 29 height 12
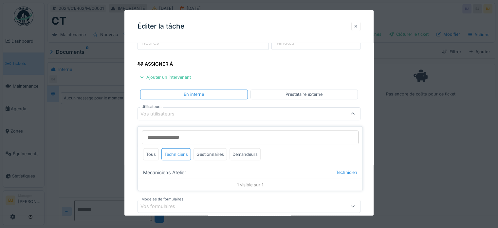
click at [182, 148] on div "Techniciens" at bounding box center [175, 154] width 29 height 12
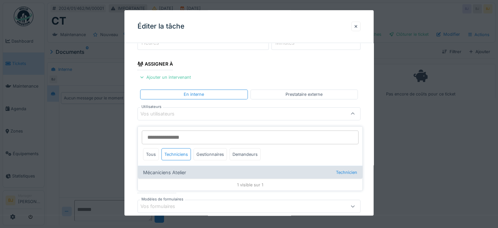
click at [181, 165] on div "Mécaniciens Atelier Technicien" at bounding box center [250, 171] width 225 height 13
type input "*****"
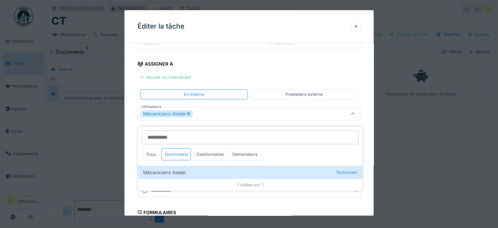
click at [367, 151] on div "**********" at bounding box center [248, 149] width 249 height 393
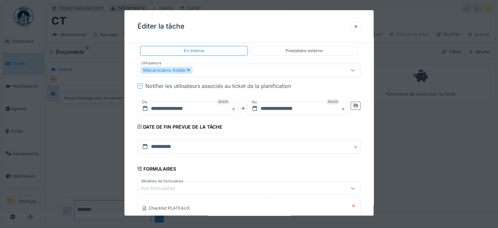
scroll to position [224, 0]
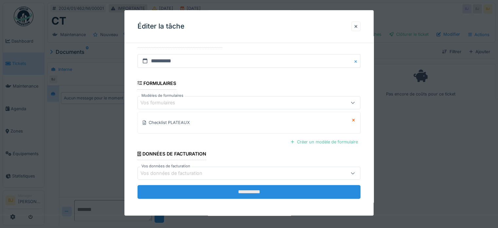
click at [247, 187] on input "**********" at bounding box center [248, 192] width 223 height 14
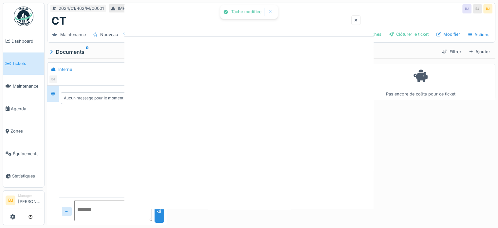
scroll to position [0, 0]
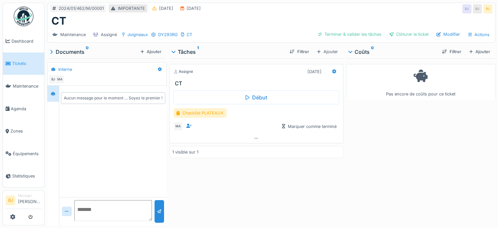
click at [443, 112] on div "Pas encore de coûts pour ce ticket" at bounding box center [420, 140] width 149 height 164
click at [216, 113] on div "Checklist PLATEAUX" at bounding box center [200, 112] width 53 height 9
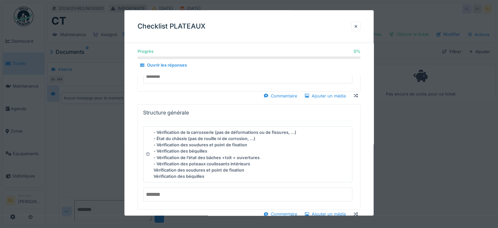
click at [214, 83] on div "Kilométrage" at bounding box center [247, 69] width 209 height 38
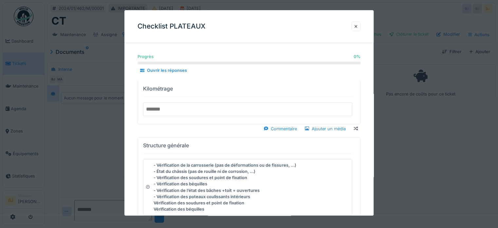
click at [211, 113] on input "number" at bounding box center [247, 109] width 209 height 14
click at [442, 146] on div at bounding box center [249, 114] width 498 height 228
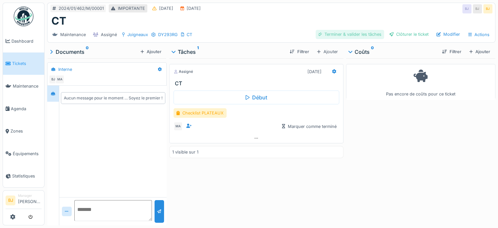
click at [342, 34] on div "Terminer & valider les tâches" at bounding box center [350, 34] width 68 height 9
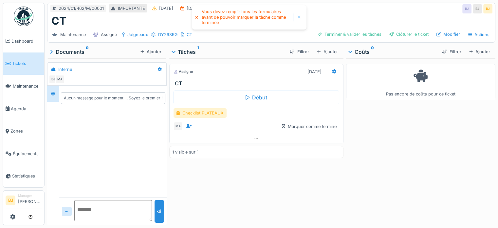
click at [213, 116] on div "Début Checklist PLATEAUX MA Marquer comme terminé" at bounding box center [256, 109] width 174 height 47
click at [212, 115] on div "Checklist PLATEAUX" at bounding box center [200, 112] width 53 height 9
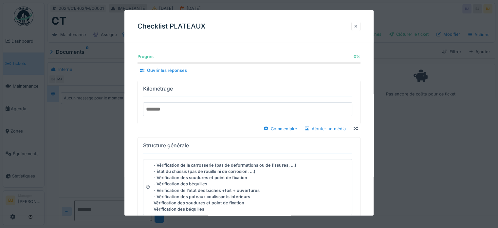
click at [175, 111] on input "number" at bounding box center [247, 109] width 209 height 14
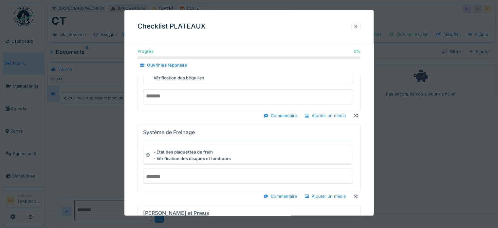
type input "*"
click at [180, 97] on input "text" at bounding box center [247, 96] width 209 height 14
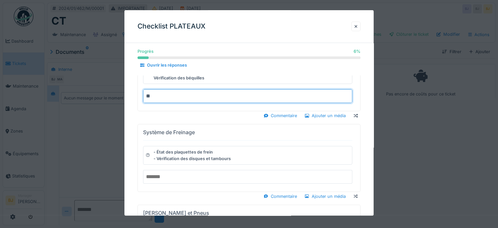
click at [180, 97] on input "**" at bounding box center [247, 96] width 209 height 14
type input "**"
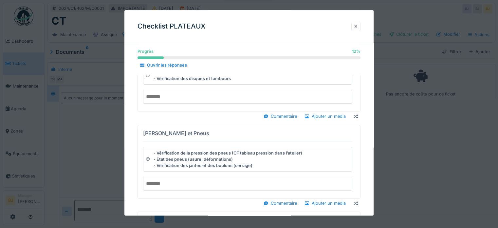
type input "*"
paste input "**"
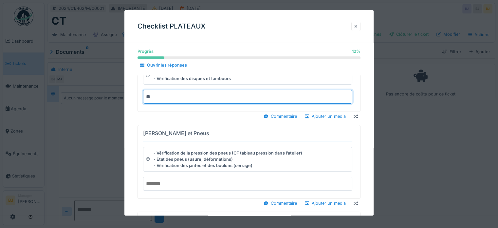
type input "**"
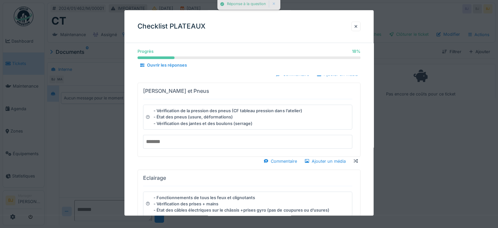
paste input "**"
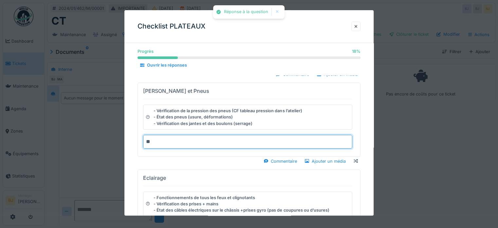
type input "**"
click at [183, 150] on div "Roues et Pneus - Vérification de la pression des pneus (CF tableau pression dan…" at bounding box center [247, 119] width 209 height 68
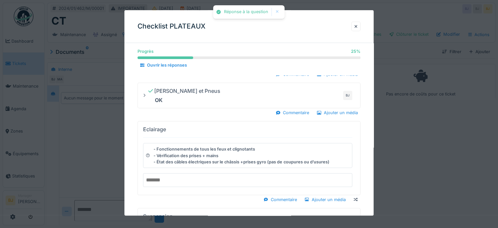
click at [176, 180] on input "text" at bounding box center [247, 180] width 209 height 14
paste input "**"
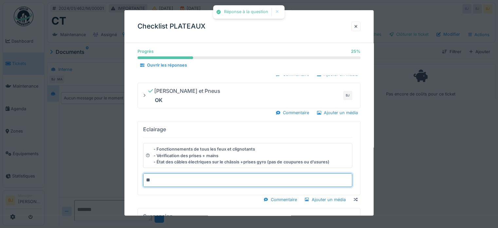
type input "**"
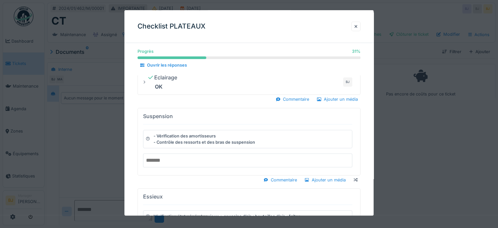
scroll to position [211, 0]
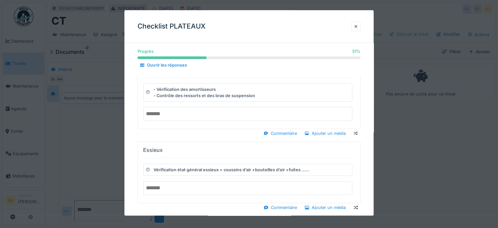
click at [196, 111] on input "text" at bounding box center [247, 114] width 209 height 14
paste input "**"
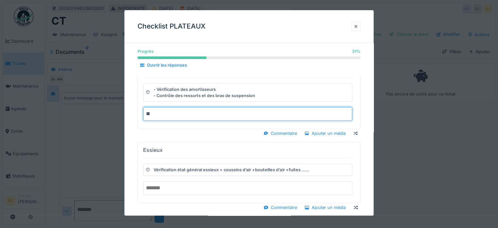
type input "**"
click at [187, 188] on input "text" at bounding box center [247, 188] width 209 height 14
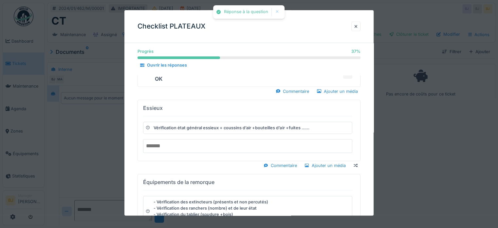
paste input "**"
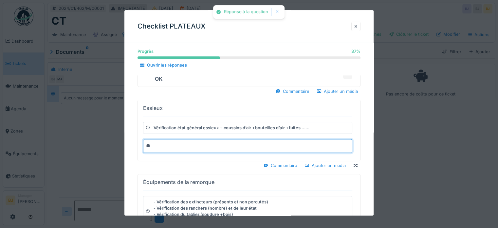
type input "**"
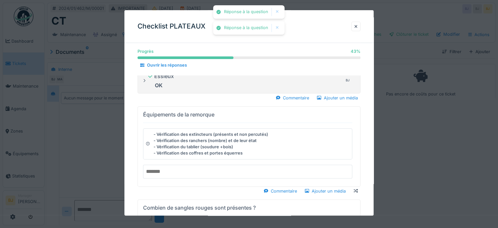
scroll to position [309, 0]
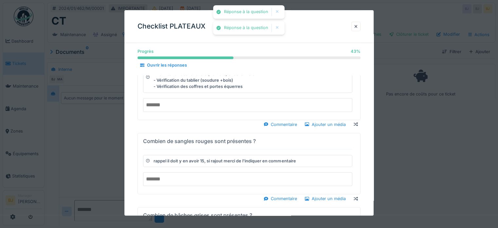
click at [199, 98] on input "text" at bounding box center [247, 105] width 209 height 14
paste input "**"
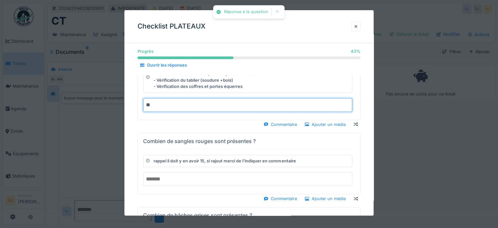
type input "**"
click at [188, 115] on details "Équipements de la remorque - Vérification des extincteurs (présents et non perc…" at bounding box center [248, 80] width 223 height 80
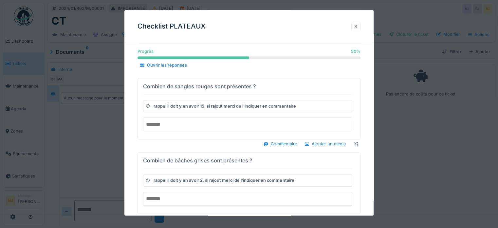
click at [202, 125] on input "number" at bounding box center [247, 125] width 209 height 14
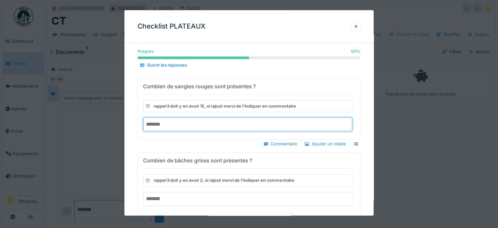
type input "**"
click at [201, 145] on div "Commentaire Ajouter un média" at bounding box center [248, 143] width 223 height 9
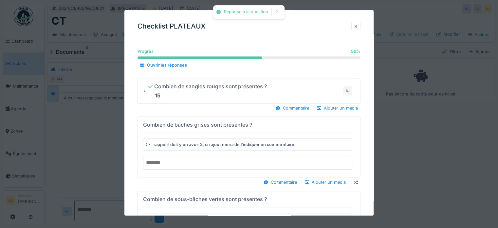
click at [196, 142] on div "rappel il doit y en avoir 2, si rajout merci de l'indiquer en commentaire" at bounding box center [224, 144] width 140 height 6
click at [192, 159] on input "number" at bounding box center [247, 163] width 209 height 14
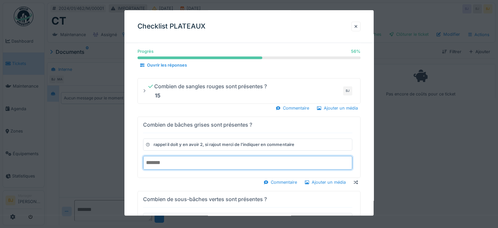
type input "*"
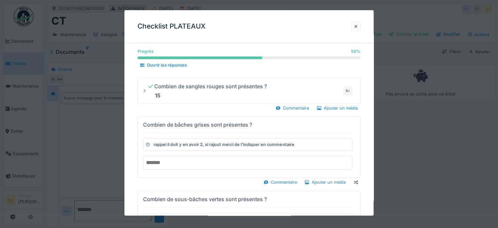
click at [192, 178] on div "Commentaire Ajouter un média" at bounding box center [248, 182] width 223 height 9
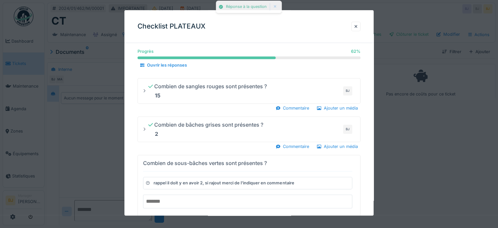
click at [190, 196] on input "number" at bounding box center [247, 201] width 209 height 14
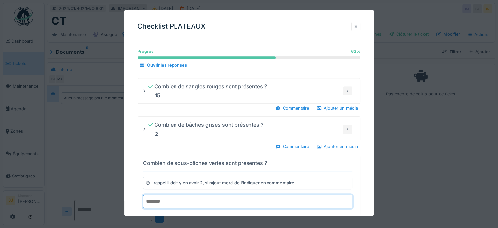
type input "*"
click at [132, 181] on div "Progrès 62 % 62 % Ouvrir les réponses Kilométrage 0 BJ Commentaire Ajouter un m…" at bounding box center [248, 170] width 249 height 862
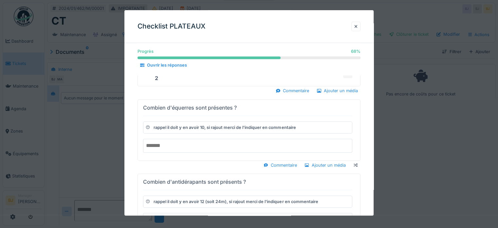
scroll to position [407, 0]
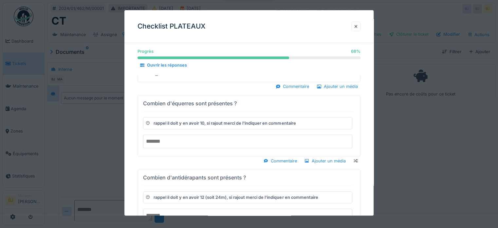
click at [211, 138] on input "number" at bounding box center [247, 141] width 209 height 14
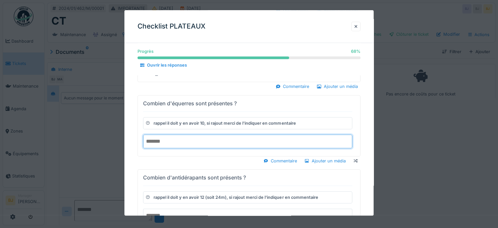
type input "**"
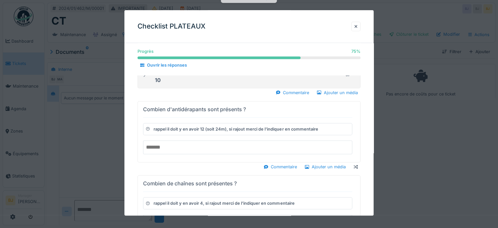
scroll to position [473, 0]
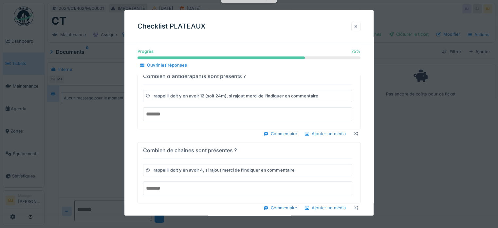
click at [219, 111] on input "number" at bounding box center [247, 114] width 209 height 14
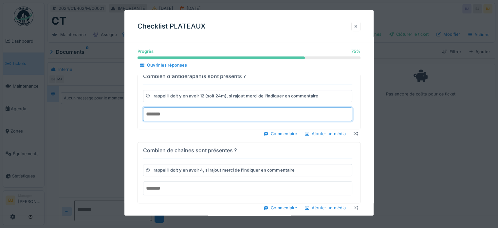
type input "**"
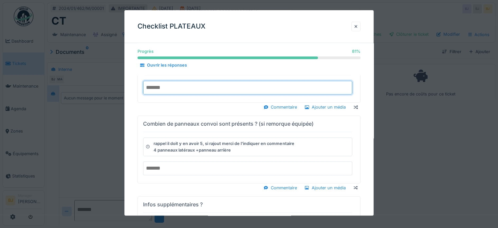
scroll to position [538, 0]
type input "*"
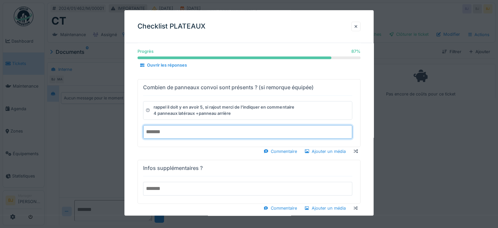
type input "*"
click at [258, 162] on div "Infos supplémentaires ?" at bounding box center [247, 181] width 209 height 38
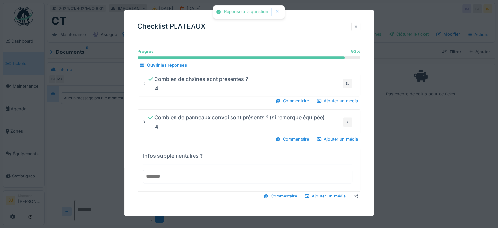
scroll to position [5, 0]
click at [202, 171] on input "text" at bounding box center [247, 177] width 209 height 14
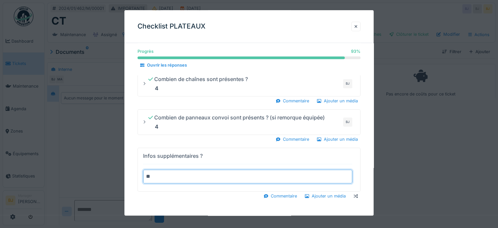
type input "*"
click at [140, 151] on summary "**********" at bounding box center [248, 170] width 217 height 38
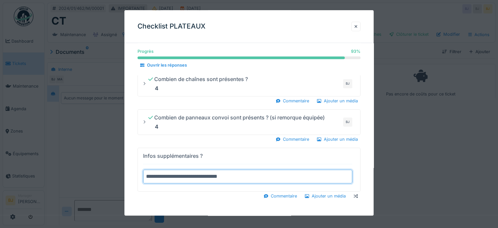
click at [140, 151] on summary "**********" at bounding box center [248, 170] width 217 height 38
type input "**********"
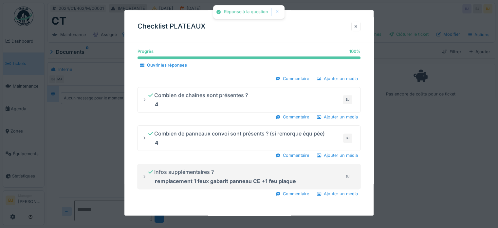
scroll to position [490, 0]
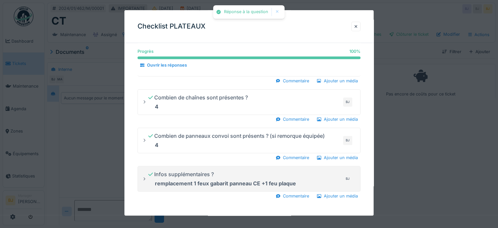
click at [399, 155] on div at bounding box center [249, 114] width 498 height 228
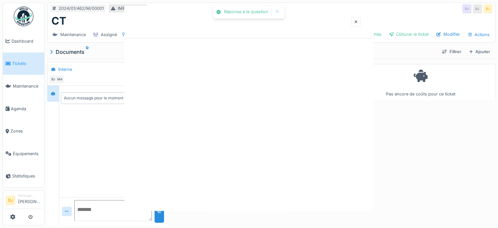
scroll to position [0, 0]
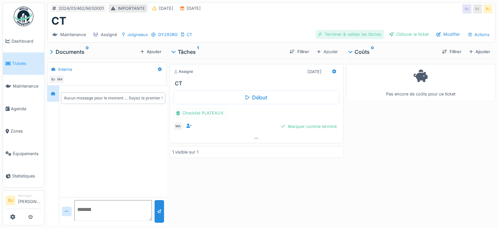
click at [321, 30] on div "Terminer & valider les tâches" at bounding box center [350, 34] width 68 height 9
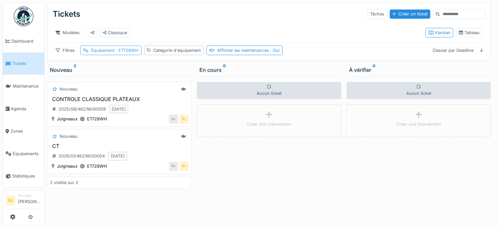
click at [112, 55] on div "Équipement : ET728WH" at bounding box center [110, 50] width 61 height 9
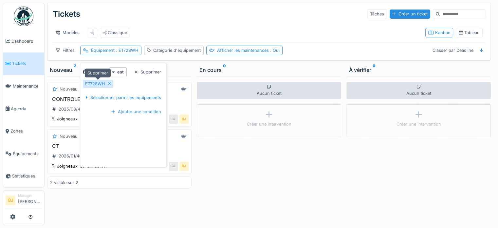
click at [108, 84] on icon at bounding box center [109, 83] width 3 height 4
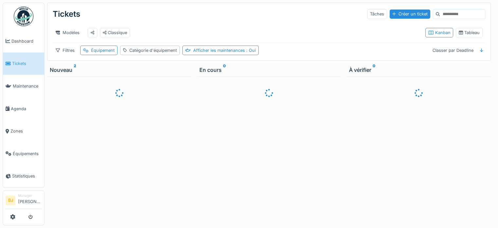
click at [270, 31] on div "Modèles Classique" at bounding box center [236, 32] width 367 height 15
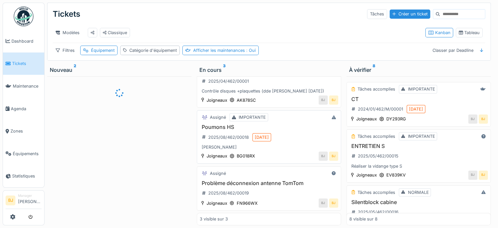
scroll to position [5, 0]
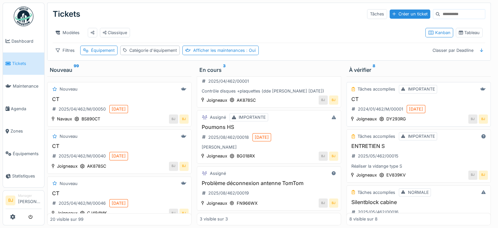
click at [436, 118] on div "[PERSON_NAME]" at bounding box center [449, 118] width 78 height 9
click at [445, 96] on h3 "CT" at bounding box center [418, 99] width 138 height 6
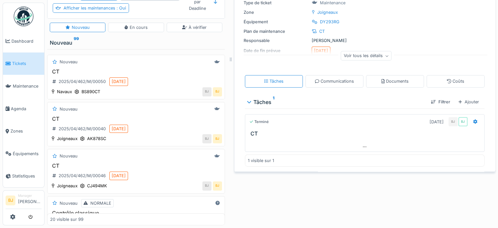
scroll to position [70, 0]
click at [286, 114] on div "Terminé [DATE] BJ BJ CT" at bounding box center [365, 125] width 240 height 23
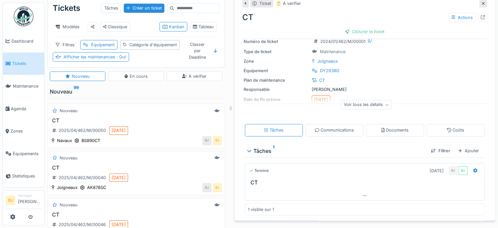
scroll to position [0, 0]
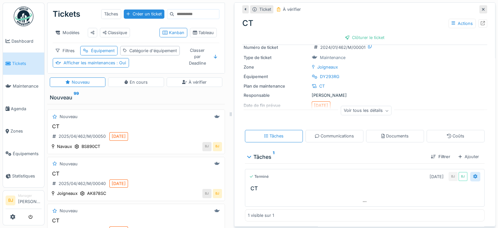
click at [473, 174] on icon at bounding box center [475, 176] width 4 height 4
click at [357, 150] on div "Tâches 1 Filtrer Ajouter" at bounding box center [365, 156] width 240 height 13
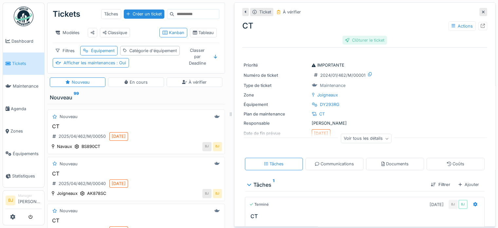
click at [361, 36] on div "Clôturer le ticket" at bounding box center [364, 40] width 45 height 9
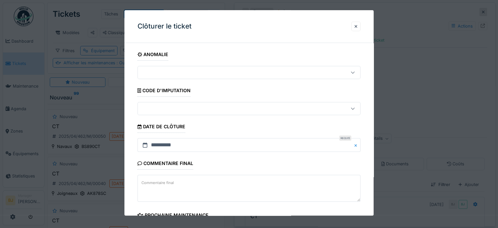
drag, startPoint x: 352, startPoint y: 117, endPoint x: 371, endPoint y: 103, distance: 23.3
click at [353, 116] on fieldset "**********" at bounding box center [248, 186] width 223 height 276
click at [394, 88] on div at bounding box center [249, 114] width 498 height 228
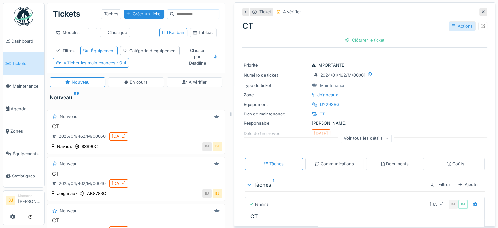
click at [464, 24] on div "Actions" at bounding box center [461, 25] width 27 height 9
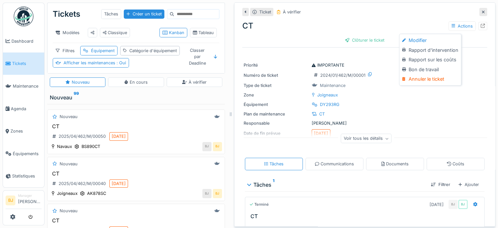
click at [420, 20] on div "CT Actions" at bounding box center [364, 26] width 245 height 12
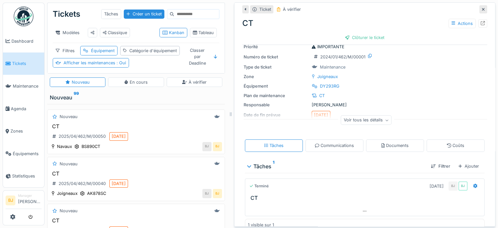
scroll to position [28, 0]
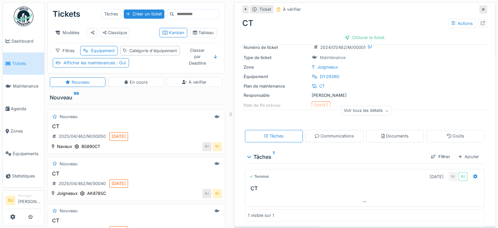
click at [380, 195] on div at bounding box center [365, 193] width 240 height 5
click at [473, 174] on div at bounding box center [475, 176] width 4 height 6
click at [422, 192] on div at bounding box center [365, 193] width 240 height 5
click at [357, 197] on div at bounding box center [364, 200] width 239 height 9
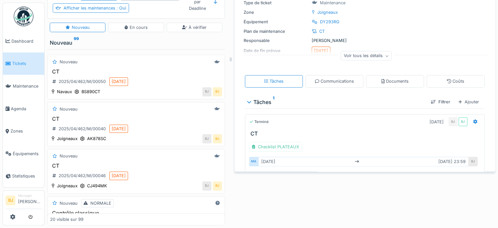
scroll to position [70, 0]
click at [411, 160] on div "Tickets Tâches Créer un ticket Modèles Classique Kanban Tableau Filtres Équipem…" at bounding box center [271, 114] width 453 height 228
click at [468, 156] on div "BJ" at bounding box center [472, 160] width 9 height 9
click at [473, 119] on icon at bounding box center [475, 121] width 4 height 4
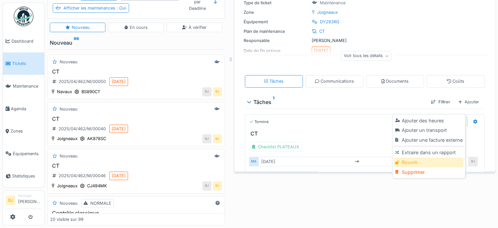
click at [431, 157] on div "Rouvrir" at bounding box center [429, 162] width 70 height 10
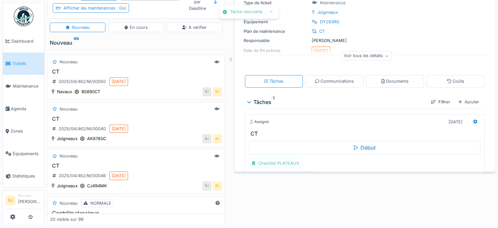
click at [349, 173] on div "Tickets Tâches Créer un ticket Modèles Classique Kanban Tableau Filtres Équipem…" at bounding box center [271, 114] width 453 height 228
click at [344, 117] on div "Assigné 04/01/2025" at bounding box center [364, 121] width 231 height 9
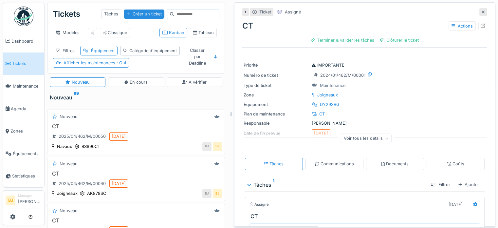
scroll to position [0, 0]
click at [335, 44] on div "Terminer & valider les tâches" at bounding box center [342, 40] width 68 height 9
click at [357, 38] on div "Clôturer le ticket" at bounding box center [364, 40] width 45 height 9
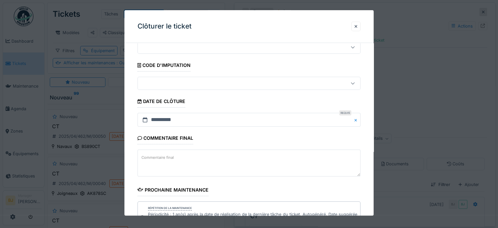
scroll to position [65, 0]
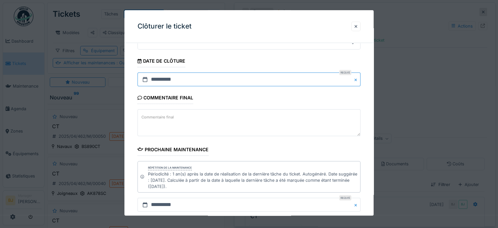
click at [176, 81] on input "**********" at bounding box center [248, 80] width 223 height 14
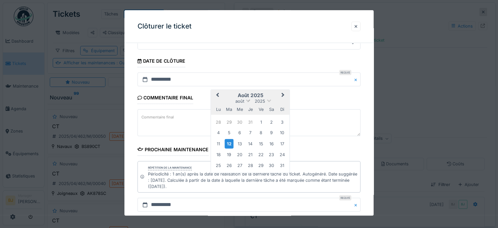
click at [249, 99] on span at bounding box center [248, 100] width 4 height 4
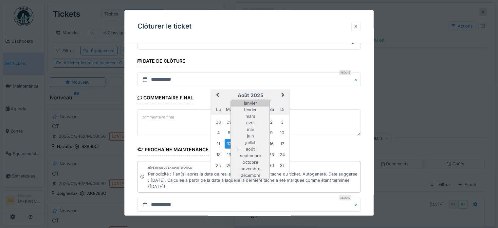
click at [248, 101] on div "janvier" at bounding box center [250, 103] width 39 height 7
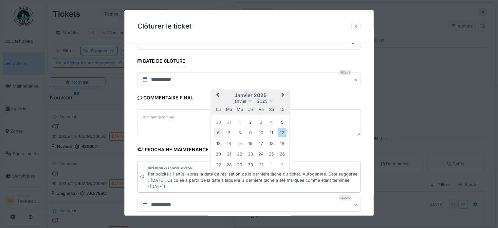
click at [220, 128] on div "6" at bounding box center [218, 132] width 9 height 9
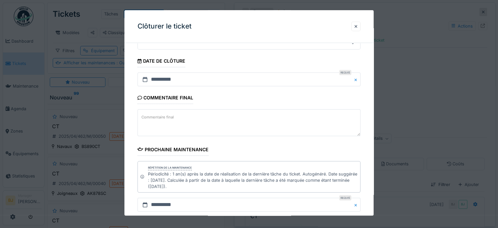
click at [205, 121] on textarea "Commentaire final" at bounding box center [248, 122] width 223 height 27
type textarea "*"
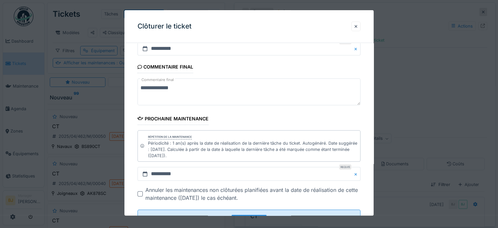
scroll to position [122, 0]
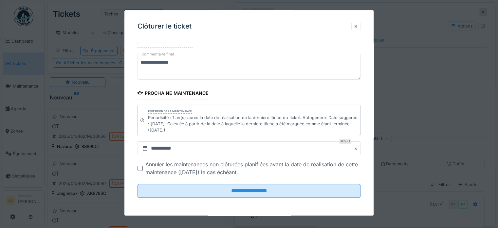
type textarea "**********"
click at [414, 119] on div at bounding box center [249, 114] width 498 height 228
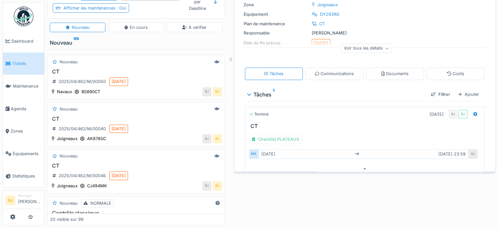
scroll to position [25, 0]
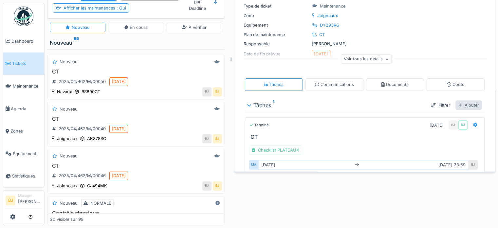
click at [466, 100] on div "Ajouter" at bounding box center [468, 104] width 27 height 9
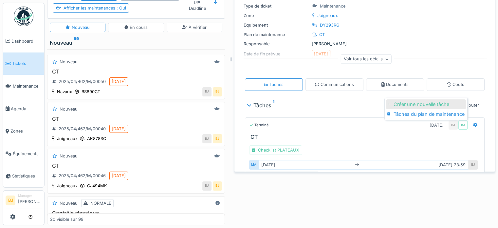
click at [418, 104] on div "Créer une nouvelle tâche" at bounding box center [426, 104] width 80 height 10
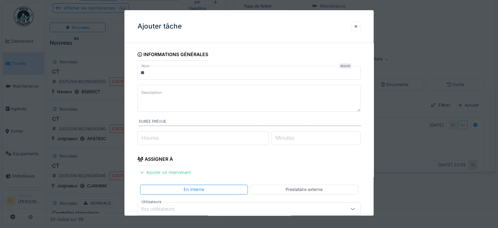
click at [185, 93] on textarea "Description" at bounding box center [248, 98] width 223 height 27
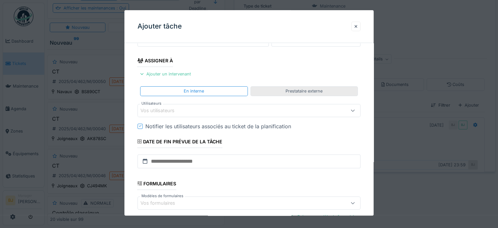
type textarea "**********"
drag, startPoint x: 285, startPoint y: 87, endPoint x: 264, endPoint y: 95, distance: 23.2
click at [285, 89] on div "Prestataire externe" at bounding box center [303, 90] width 107 height 9
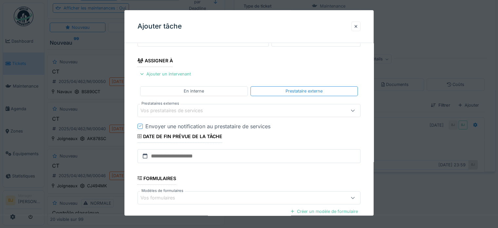
drag, startPoint x: 247, startPoint y: 104, endPoint x: 241, endPoint y: 119, distance: 15.4
click at [247, 105] on div "Vos prestataires de services" at bounding box center [248, 110] width 223 height 13
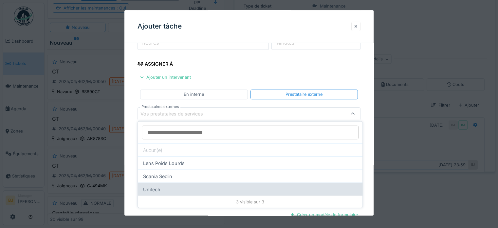
click at [188, 184] on div "Unitech" at bounding box center [250, 188] width 225 height 13
type input "*****"
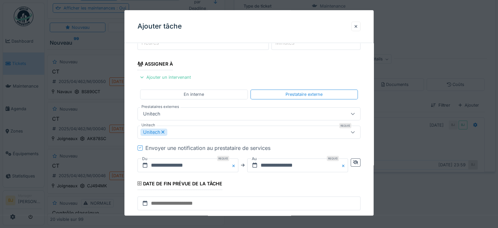
click at [181, 145] on div "Envoyer une notification au prestataire de services" at bounding box center [207, 148] width 125 height 8
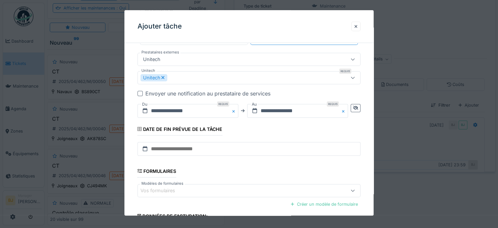
scroll to position [160, 0]
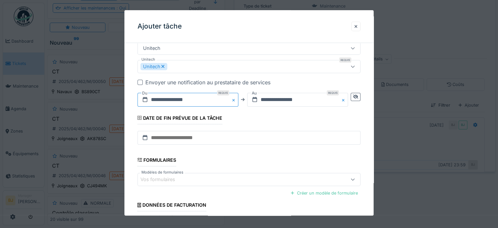
click at [175, 100] on input "**********" at bounding box center [187, 100] width 101 height 14
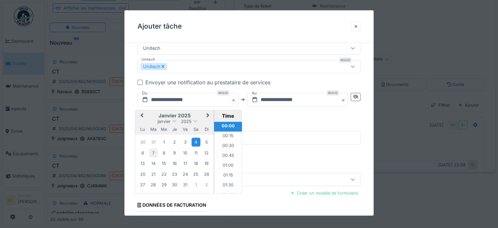
click at [155, 153] on div "7" at bounding box center [153, 152] width 9 height 9
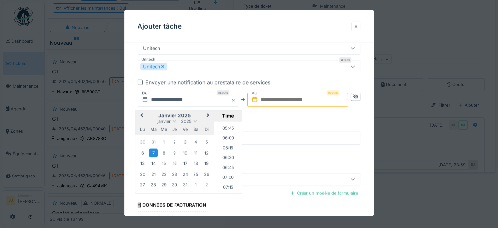
scroll to position [262, 0]
click at [227, 174] on li "08:00" at bounding box center [228, 179] width 28 height 10
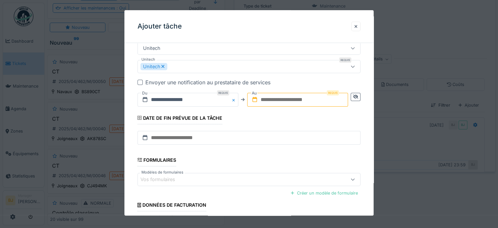
click at [275, 102] on input "text" at bounding box center [297, 100] width 101 height 14
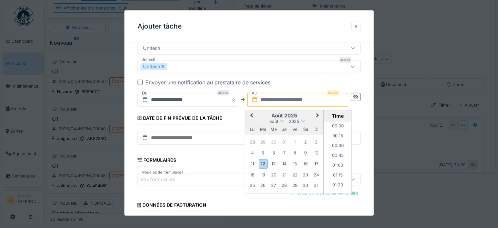
scroll to position [509, 0]
click at [274, 119] on span "août" at bounding box center [273, 121] width 9 height 5
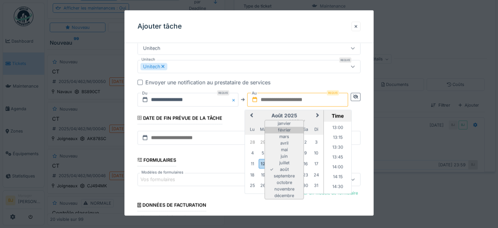
click at [282, 127] on div "février" at bounding box center [284, 129] width 39 height 7
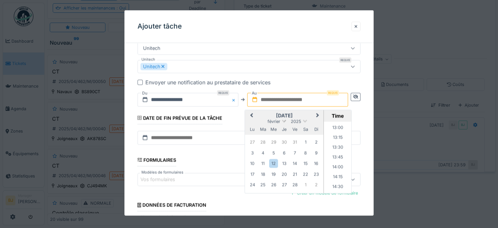
click at [280, 119] on span "février" at bounding box center [273, 121] width 13 height 5
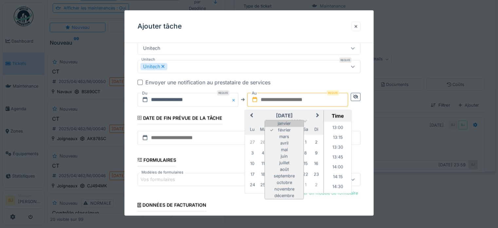
click at [284, 120] on div "janvier" at bounding box center [284, 123] width 39 height 7
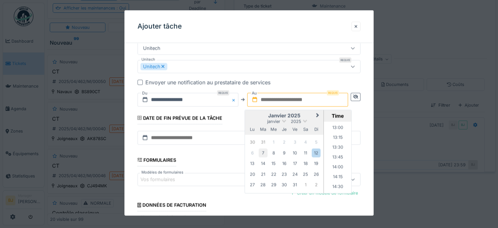
click at [265, 151] on div "7" at bounding box center [263, 152] width 9 height 9
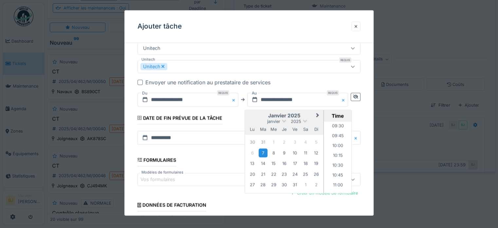
scroll to position [345, 0]
click at [335, 131] on li "09:00" at bounding box center [338, 134] width 28 height 10
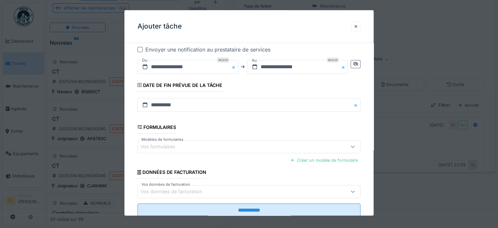
scroll to position [212, 0]
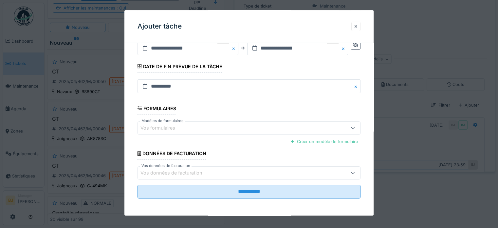
click at [182, 171] on div "Vos données de facturation" at bounding box center [175, 172] width 71 height 7
drag, startPoint x: 233, startPoint y: 140, endPoint x: 251, endPoint y: 163, distance: 28.9
click at [234, 140] on div "Créer un modèle de formulaire" at bounding box center [248, 141] width 223 height 11
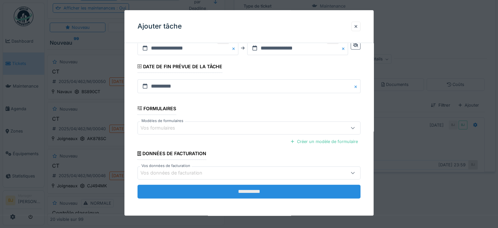
click at [250, 189] on input "**********" at bounding box center [248, 191] width 223 height 14
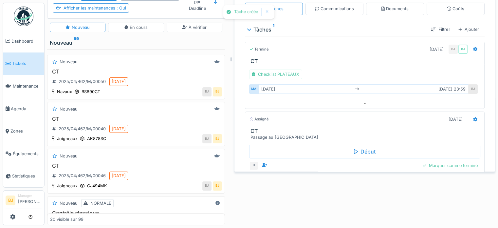
scroll to position [90, 0]
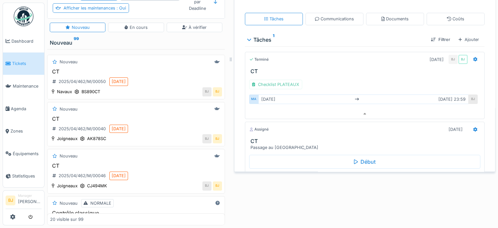
click at [311, 74] on div "Checklist PLATEAUX MA sam. 4 janv. sam. 4 janv. 23:59 BJ" at bounding box center [365, 91] width 240 height 35
drag, startPoint x: 417, startPoint y: 54, endPoint x: 427, endPoint y: 53, distance: 10.0
click at [418, 68] on h3 "CT" at bounding box center [365, 71] width 231 height 6
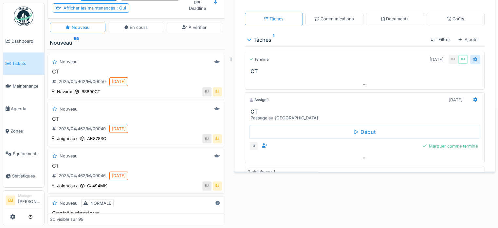
click at [473, 57] on icon at bounding box center [475, 59] width 4 height 4
click at [343, 68] on h3 "CT" at bounding box center [365, 71] width 231 height 6
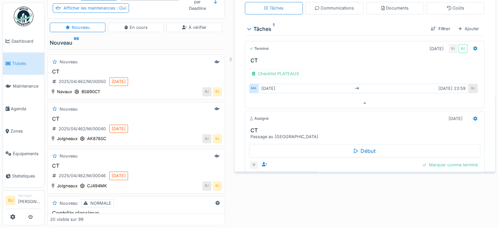
click at [389, 114] on div "Assigné 07/01/2025" at bounding box center [364, 118] width 231 height 9
click at [473, 116] on icon at bounding box center [475, 118] width 4 height 4
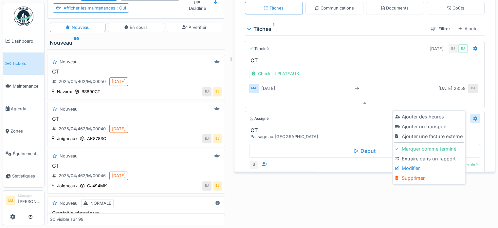
click at [473, 116] on icon at bounding box center [475, 118] width 4 height 4
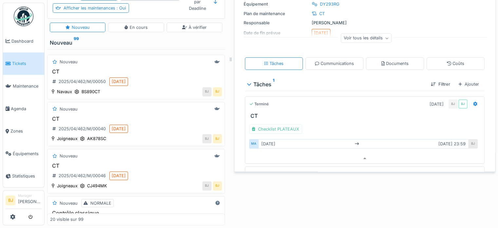
scroll to position [35, 0]
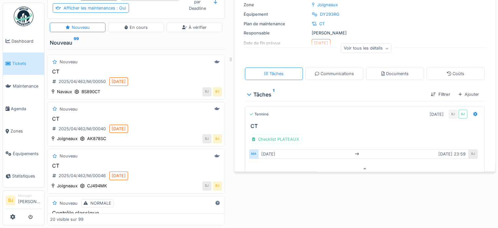
click at [364, 129] on div "Checklist PLATEAUX MA sam. 4 janv. sam. 4 janv. 23:59 BJ" at bounding box center [365, 146] width 240 height 35
click at [470, 109] on div at bounding box center [475, 113] width 10 height 9
click at [355, 90] on div "Tâches 1" at bounding box center [336, 94] width 178 height 8
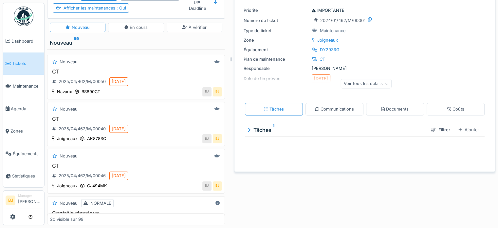
click at [256, 126] on div "Tâches 1" at bounding box center [336, 130] width 178 height 8
click at [390, 106] on div "Documents" at bounding box center [394, 109] width 27 height 6
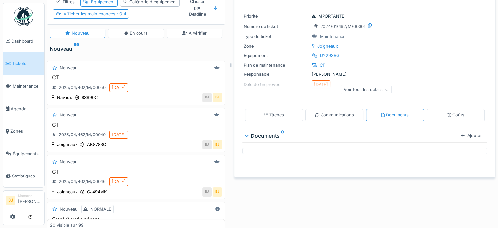
scroll to position [47, 0]
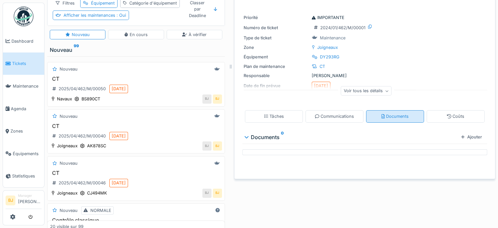
click at [392, 118] on div "Documents" at bounding box center [394, 116] width 27 height 6
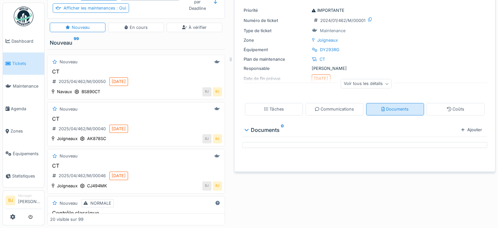
scroll to position [70, 0]
click at [386, 106] on div "Documents" at bounding box center [394, 109] width 27 height 6
click at [458, 125] on div "Ajouter" at bounding box center [471, 129] width 26 height 9
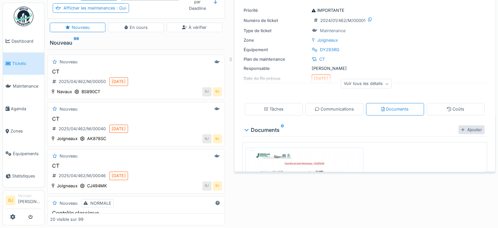
click at [466, 125] on div "Ajouter" at bounding box center [471, 129] width 26 height 9
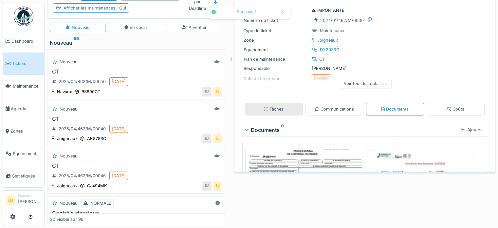
click at [264, 106] on div "Tâches" at bounding box center [274, 109] width 20 height 6
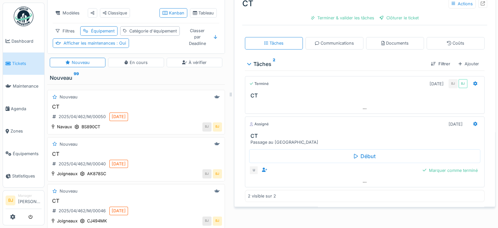
scroll to position [52, 0]
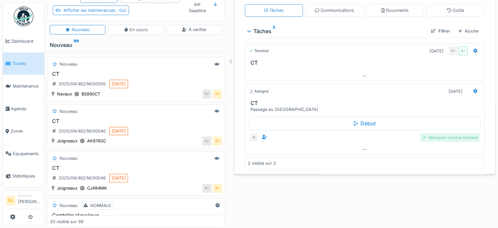
click at [437, 137] on div "Marquer comme terminé" at bounding box center [450, 137] width 60 height 9
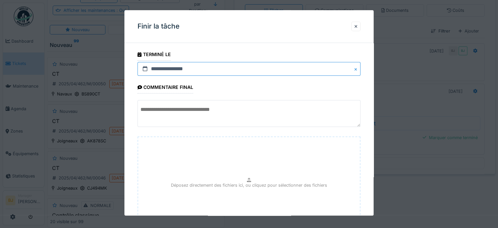
click at [200, 65] on input "**********" at bounding box center [248, 69] width 223 height 14
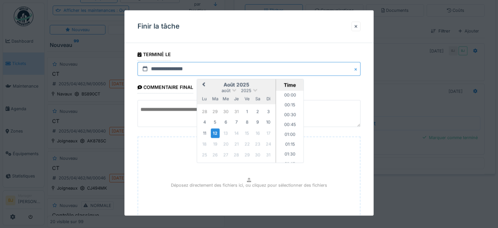
scroll to position [509, 0]
drag, startPoint x: 227, startPoint y: 86, endPoint x: 229, endPoint y: 90, distance: 4.9
click at [227, 87] on h2 "août 2025" at bounding box center [236, 85] width 79 height 6
click at [229, 91] on span "août" at bounding box center [226, 90] width 9 height 5
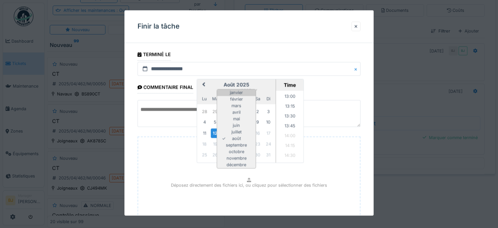
click at [233, 94] on div "janvier" at bounding box center [236, 92] width 39 height 7
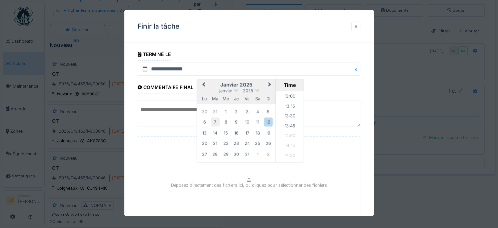
click at [216, 123] on div "7" at bounding box center [215, 122] width 9 height 9
click at [286, 135] on li "09:00" at bounding box center [290, 137] width 28 height 10
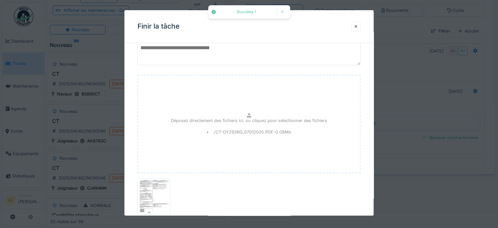
scroll to position [109, 0]
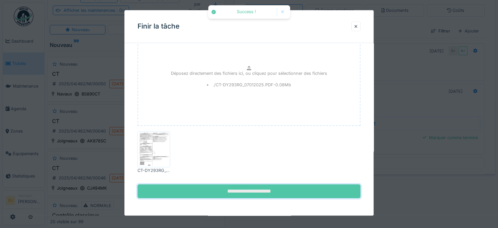
click at [273, 192] on input "**********" at bounding box center [248, 191] width 223 height 14
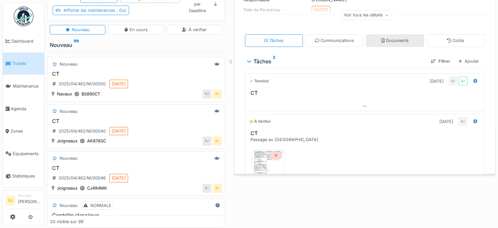
scroll to position [35, 0]
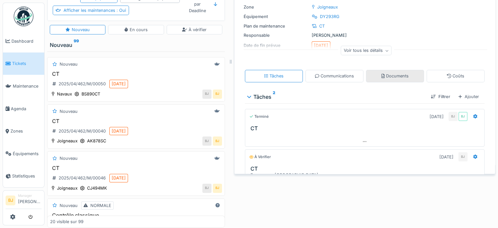
click at [401, 73] on div "Documents" at bounding box center [395, 76] width 58 height 12
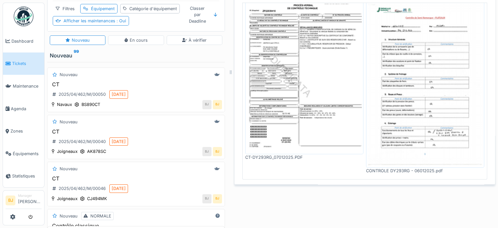
scroll to position [60, 0]
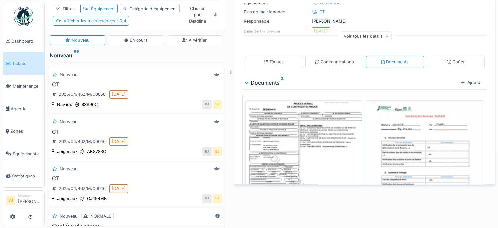
click at [326, 138] on img at bounding box center [304, 176] width 115 height 149
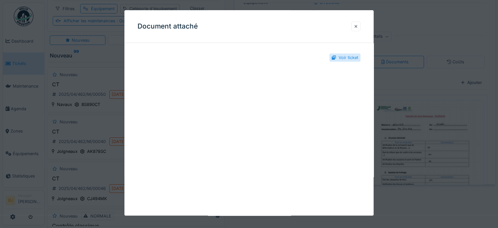
click at [356, 27] on div at bounding box center [355, 26] width 9 height 9
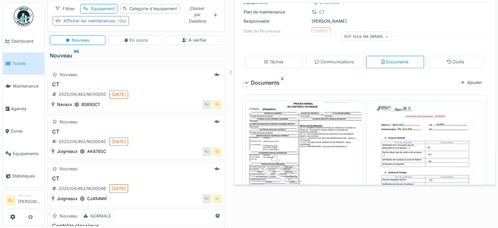
click at [264, 82] on div "Documents 2" at bounding box center [351, 83] width 213 height 8
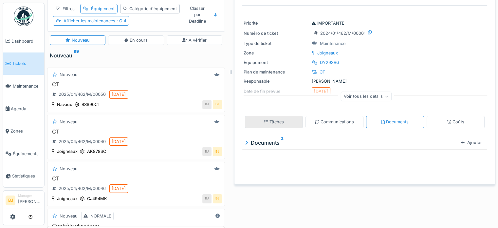
click at [282, 120] on div "Tâches" at bounding box center [274, 122] width 58 height 12
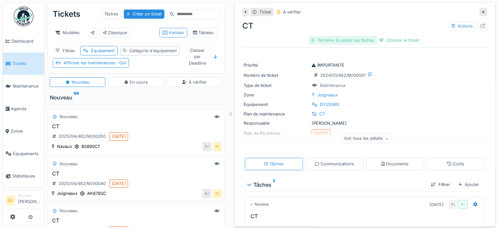
click at [340, 43] on div "Terminer & valider les tâches" at bounding box center [342, 40] width 68 height 9
click at [357, 42] on div "Clôturer le ticket" at bounding box center [364, 40] width 45 height 9
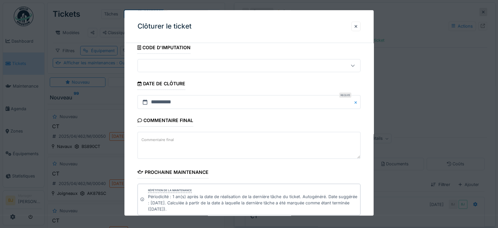
scroll to position [65, 0]
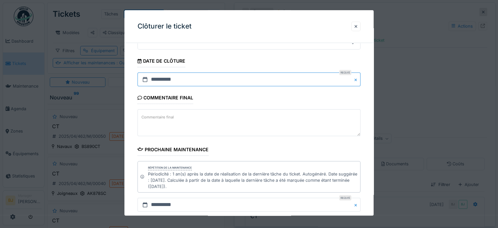
drag, startPoint x: 180, startPoint y: 77, endPoint x: 180, endPoint y: 83, distance: 5.9
click at [180, 77] on input "**********" at bounding box center [248, 80] width 223 height 14
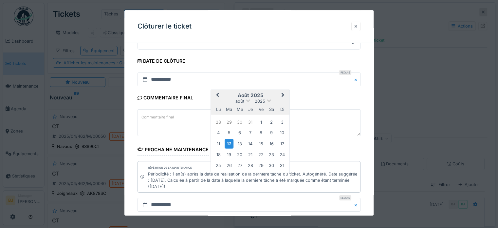
click at [246, 103] on div "août 2025" at bounding box center [250, 101] width 79 height 6
click at [243, 101] on span "août" at bounding box center [239, 101] width 9 height 5
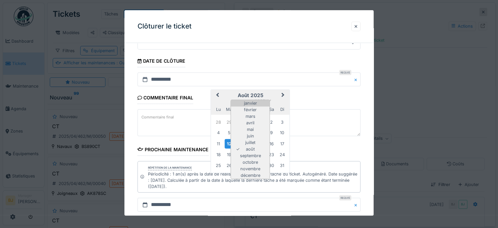
click at [247, 103] on div "janvier" at bounding box center [250, 103] width 39 height 7
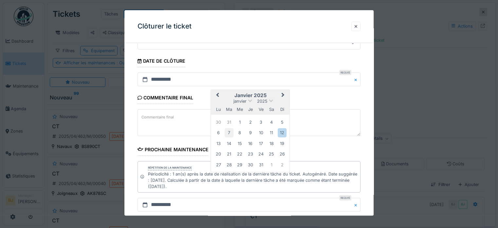
click at [229, 130] on div "7" at bounding box center [229, 132] width 9 height 9
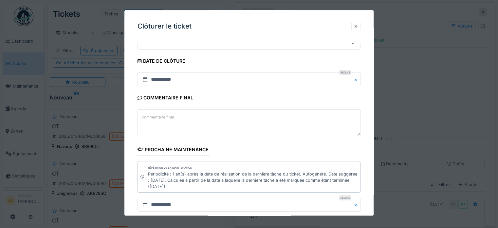
click at [185, 128] on textarea "Commentaire final" at bounding box center [248, 122] width 223 height 27
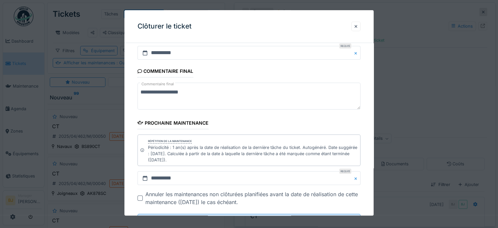
scroll to position [122, 0]
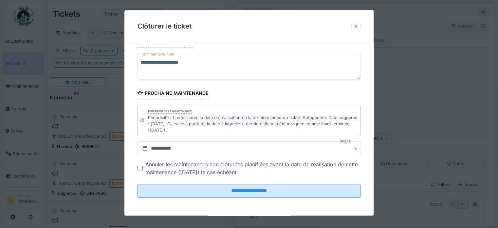
type textarea "**********"
click at [251, 154] on input "**********" at bounding box center [248, 148] width 223 height 14
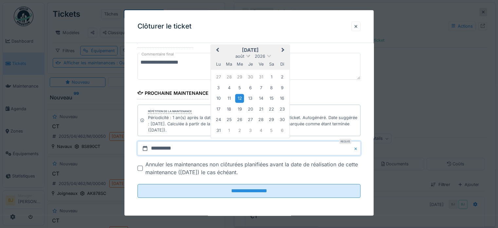
click at [239, 54] on span "août" at bounding box center [239, 56] width 9 height 5
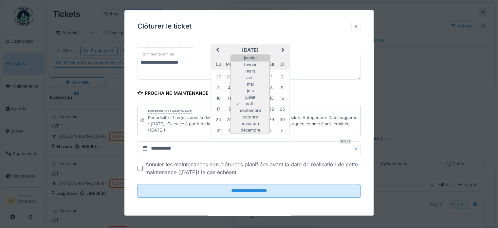
click at [250, 55] on div "janvier" at bounding box center [250, 58] width 39 height 7
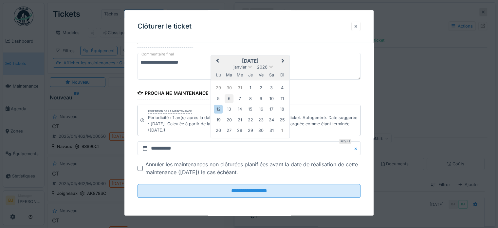
click at [229, 96] on div "6" at bounding box center [229, 98] width 9 height 9
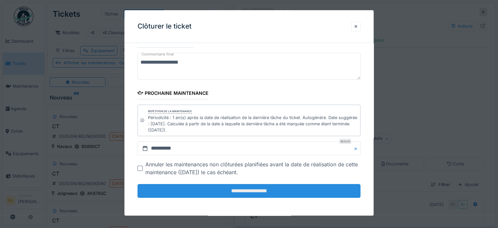
click at [242, 186] on input "**********" at bounding box center [248, 191] width 223 height 14
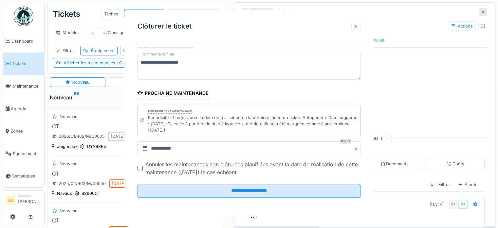
scroll to position [0, 0]
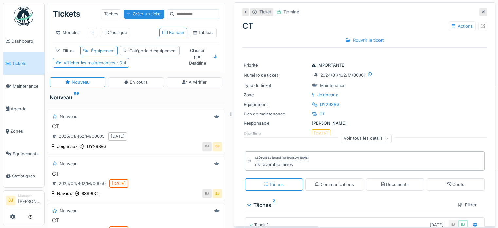
click at [482, 12] on icon at bounding box center [483, 12] width 3 height 4
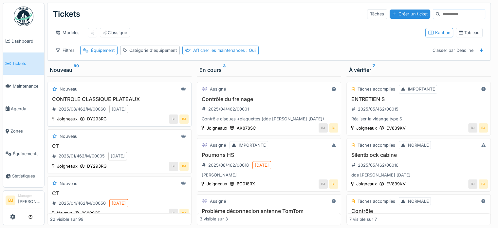
click at [142, 99] on div "Nouveau CONTROLE CLASSIQUE PLATEAUX 2025/08/462/M/00060 22/08/2025 Joigneaux DY…" at bounding box center [119, 104] width 144 height 45
click at [134, 99] on div "Nouveau CONTROLE CLASSIQUE PLATEAUX 2025/08/462/M/00060 22/08/2025 Joigneaux DY…" at bounding box center [119, 104] width 144 height 45
click at [86, 110] on div "2025/08/462/M/00060" at bounding box center [82, 109] width 47 height 6
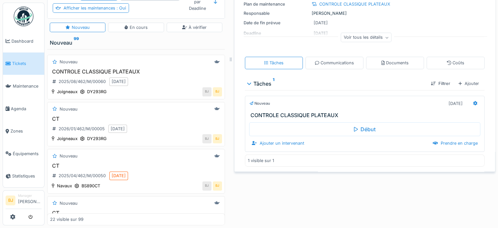
scroll to position [70, 0]
click at [281, 90] on div "Nouveau 22/08/2025 CONTROLE CLASSIQUE PLATEAUX Début Ajouter un intervenant Pre…" at bounding box center [365, 128] width 240 height 77
click at [265, 99] on div "Nouveau 22/08/2025" at bounding box center [364, 103] width 231 height 9
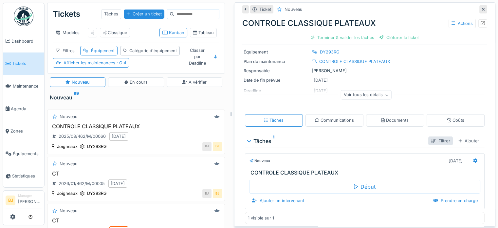
scroll to position [46, 0]
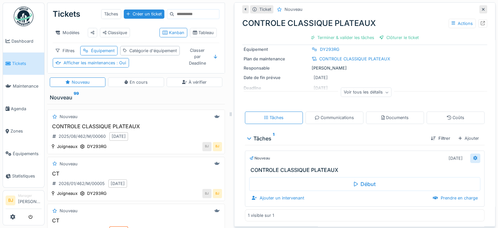
click at [473, 155] on icon at bounding box center [475, 157] width 4 height 4
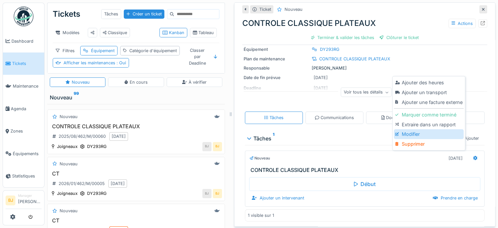
click at [440, 129] on div "Modifier" at bounding box center [429, 134] width 70 height 10
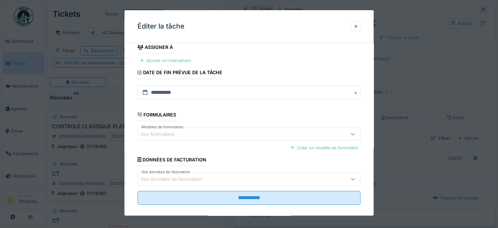
scroll to position [118, 0]
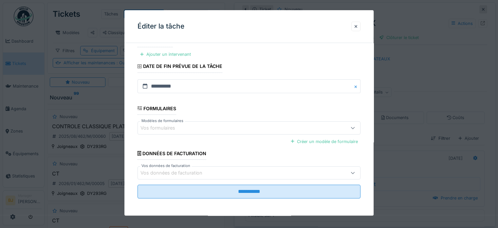
click at [222, 129] on div "Vos formulaires" at bounding box center [235, 127] width 190 height 7
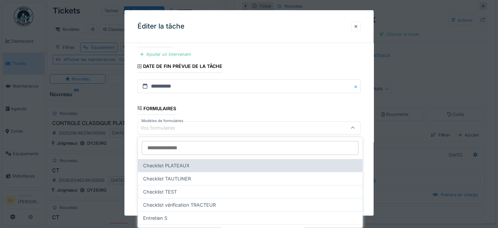
click at [193, 166] on div "Checklist PLATEAUX" at bounding box center [250, 164] width 225 height 13
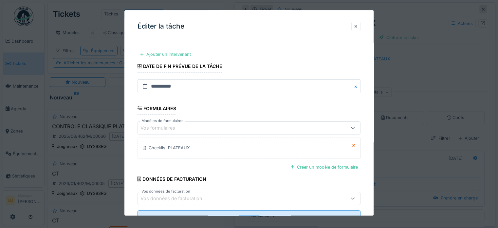
scroll to position [143, 0]
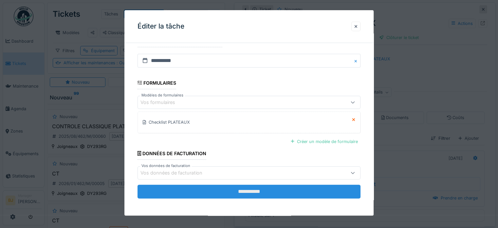
click at [243, 184] on input "**********" at bounding box center [248, 191] width 223 height 14
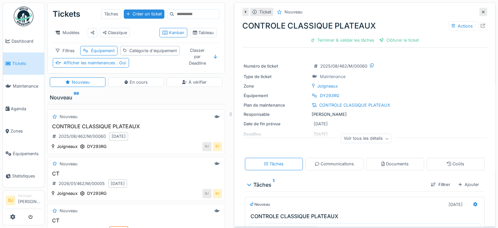
scroll to position [0, 0]
click at [482, 11] on icon at bounding box center [483, 12] width 3 height 4
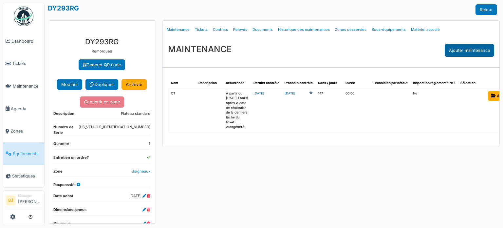
click at [462, 54] on div "Ajouter maintenance" at bounding box center [469, 50] width 49 height 13
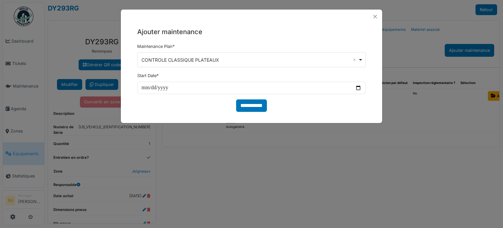
click at [223, 63] on div "CONTROLE CLASSIQUE PLATEAUX Remove item" at bounding box center [251, 59] width 223 height 9
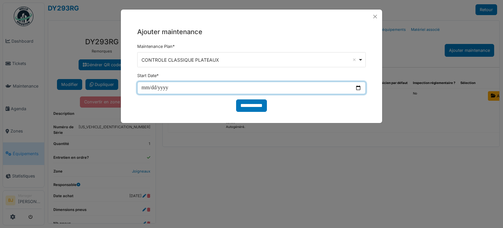
click at [143, 86] on input "date" at bounding box center [251, 88] width 228 height 12
type input "**********"
click at [236, 99] on input "**********" at bounding box center [251, 105] width 31 height 12
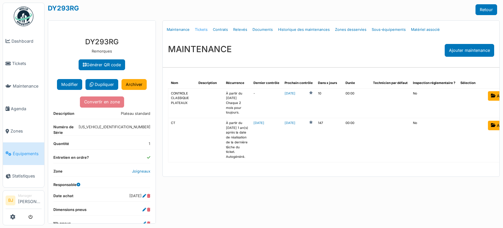
click at [204, 26] on link "Tickets" at bounding box center [201, 29] width 18 height 15
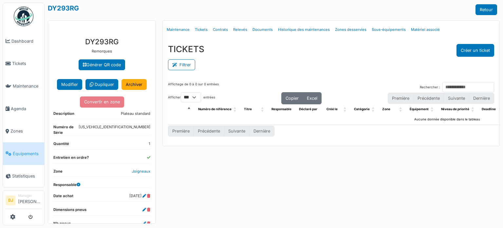
select select "***"
click at [270, 46] on div "TICKETS Créer un ticket" at bounding box center [331, 50] width 326 height 13
click at [184, 28] on link "Maintenance" at bounding box center [178, 29] width 28 height 15
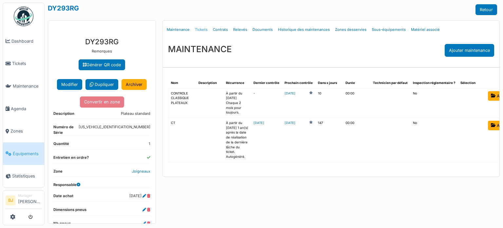
click at [200, 30] on link "Tickets" at bounding box center [201, 29] width 18 height 15
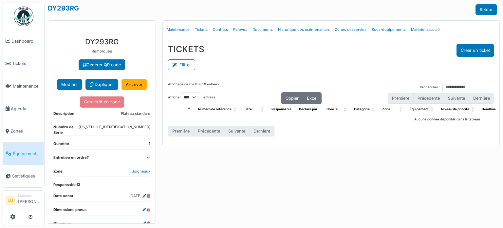
select select "***"
click at [181, 28] on link "Maintenance" at bounding box center [178, 29] width 28 height 15
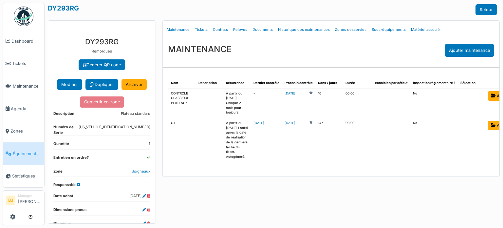
click at [320, 39] on div "MAINTENANCE Ajouter maintenance" at bounding box center [331, 50] width 337 height 23
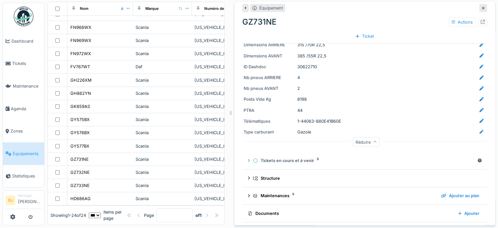
scroll to position [6, 0]
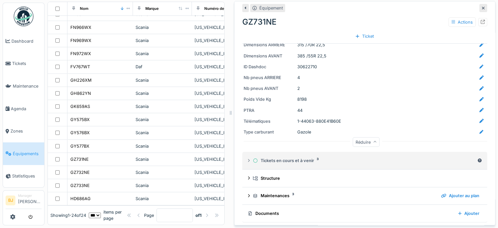
click at [275, 157] on div "Tickets en cours et à venir 3" at bounding box center [364, 160] width 222 height 6
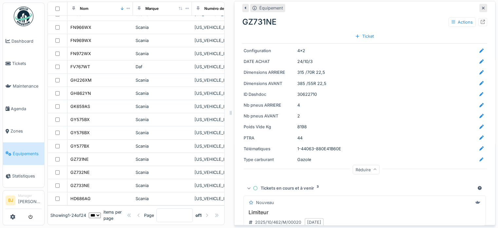
scroll to position [102, 0]
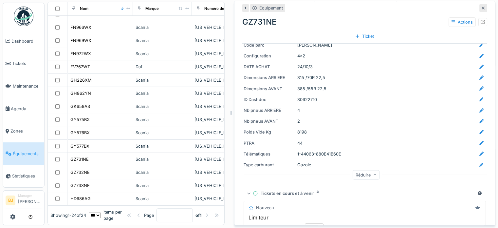
click at [275, 190] on div "Tickets en cours et à venir 3" at bounding box center [364, 193] width 222 height 6
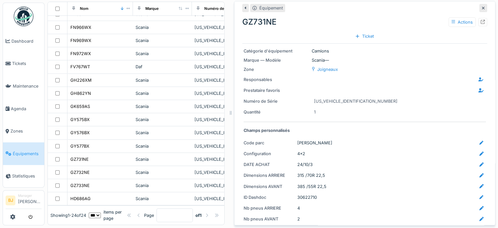
scroll to position [0, 0]
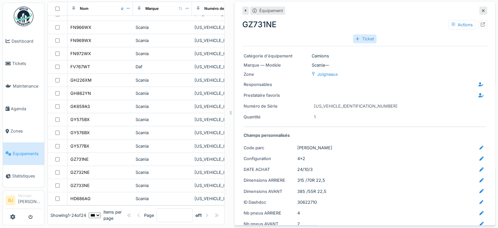
click at [354, 38] on div "Ticket" at bounding box center [364, 38] width 23 height 9
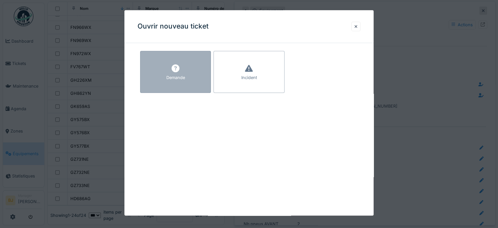
click at [179, 81] on div "Demande" at bounding box center [175, 72] width 71 height 42
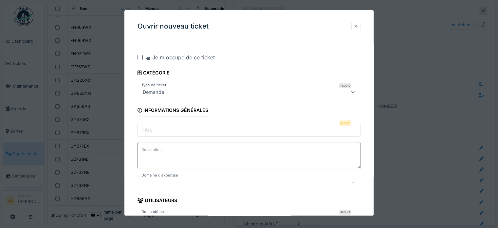
click at [158, 129] on input "Titre" at bounding box center [248, 130] width 223 height 14
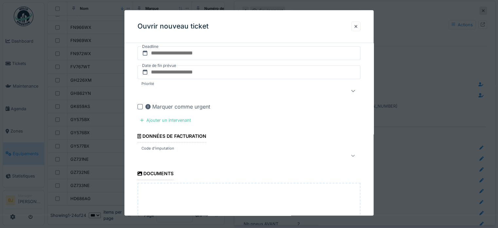
scroll to position [267, 0]
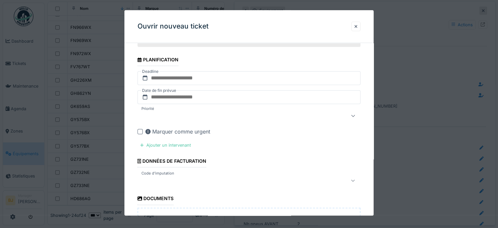
type input "**********"
click at [182, 112] on div at bounding box center [235, 116] width 191 height 8
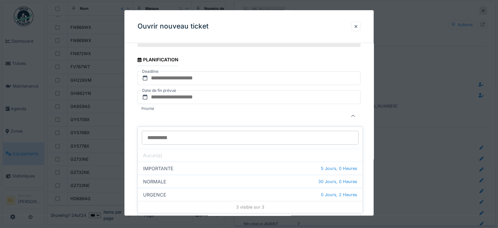
scroll to position [268, 0]
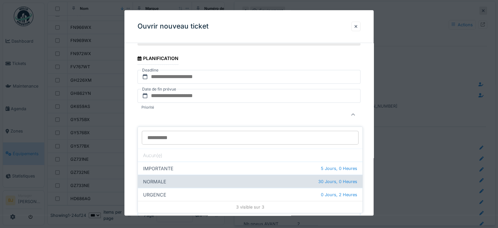
click at [182, 176] on div "NORMALE 30 Jours, 0 Heures" at bounding box center [250, 180] width 225 height 13
type input "***"
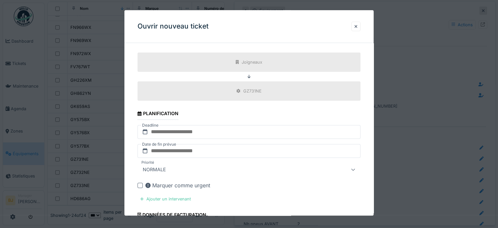
scroll to position [203, 0]
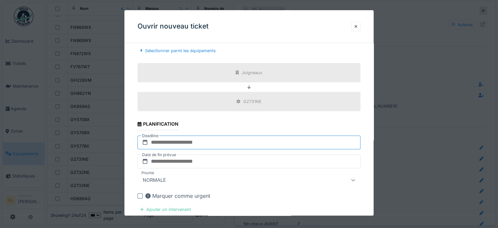
click at [164, 141] on input "text" at bounding box center [248, 142] width 223 height 14
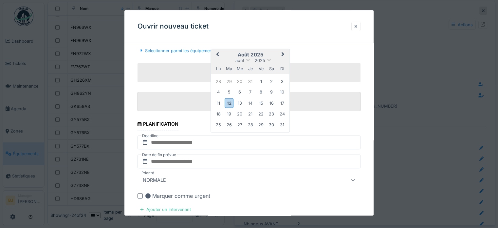
click at [239, 101] on div "13" at bounding box center [239, 103] width 9 height 9
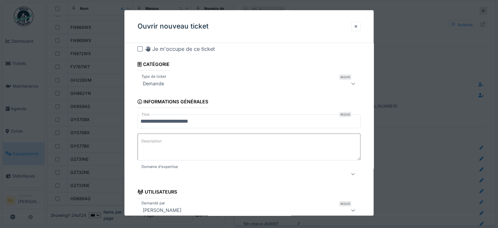
scroll to position [0, 0]
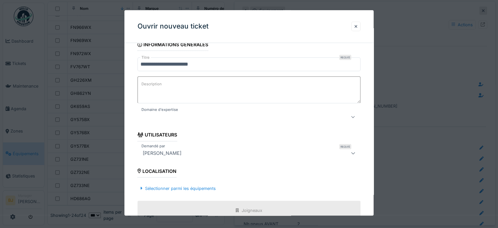
click at [202, 117] on div at bounding box center [235, 117] width 191 height 8
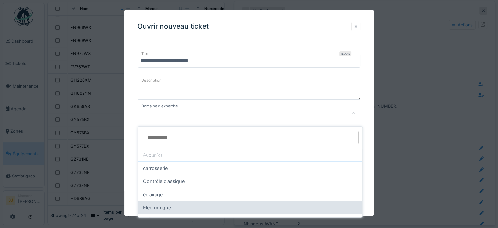
click at [193, 200] on div "Electronique" at bounding box center [250, 206] width 225 height 13
type input "****"
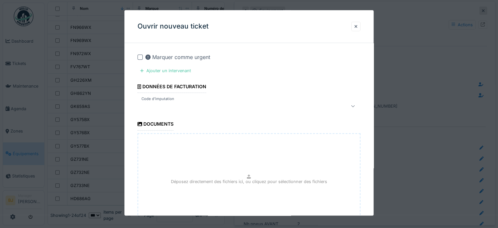
scroll to position [396, 0]
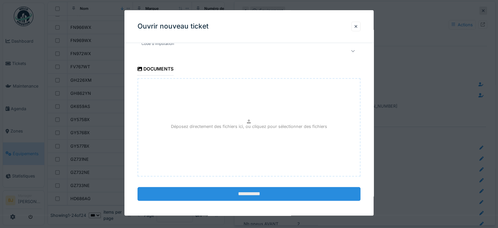
click at [230, 190] on input "**********" at bounding box center [248, 194] width 223 height 14
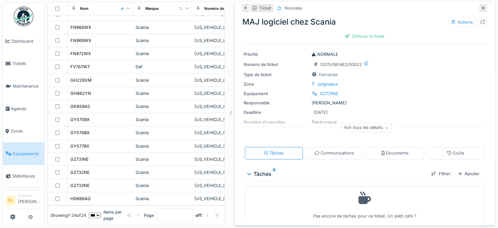
scroll to position [14, 0]
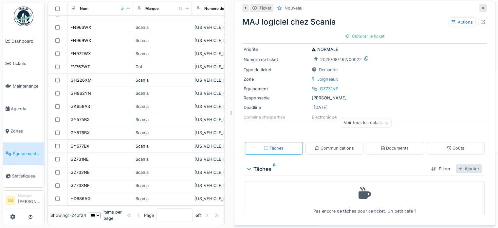
click at [463, 164] on div "Ajouter" at bounding box center [469, 168] width 26 height 9
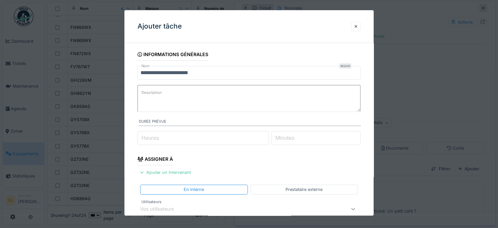
click at [172, 100] on textarea "Description" at bounding box center [248, 98] width 223 height 27
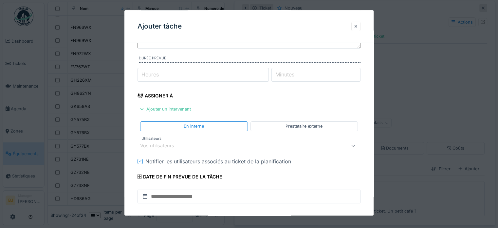
scroll to position [98, 0]
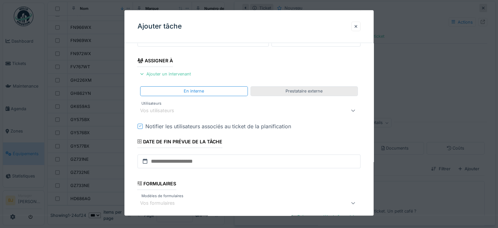
click at [288, 90] on div "Prestataire externe" at bounding box center [303, 91] width 37 height 6
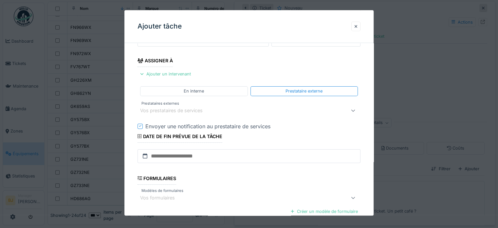
click at [219, 115] on div "Vos prestataires de services" at bounding box center [248, 110] width 223 height 13
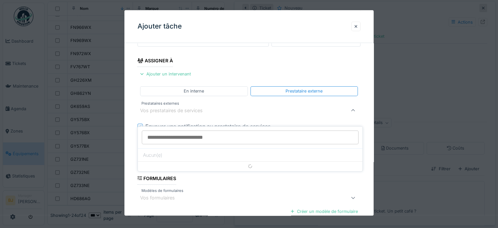
scroll to position [95, 0]
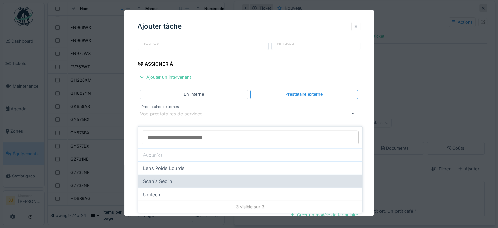
click at [214, 178] on div "Scania Seclin" at bounding box center [250, 180] width 225 height 13
type input "*****"
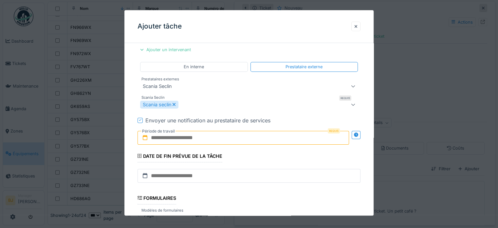
scroll to position [160, 0]
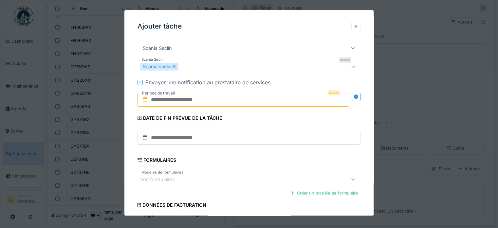
drag, startPoint x: 183, startPoint y: 100, endPoint x: 184, endPoint y: 104, distance: 3.7
click at [183, 100] on input "text" at bounding box center [242, 100] width 211 height 14
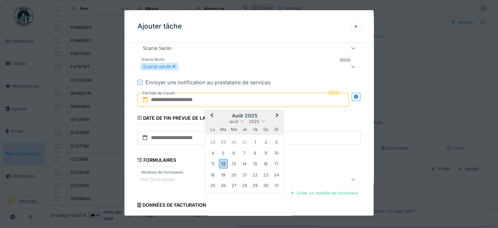
click at [258, 111] on div "[DATE] [DATE] lu ma me je ve sa di" at bounding box center [244, 122] width 79 height 25
click at [232, 164] on div "13" at bounding box center [233, 163] width 9 height 9
click at [139, 79] on div at bounding box center [140, 82] width 3 height 6
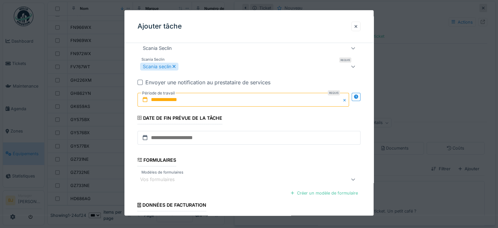
click at [210, 96] on input "**********" at bounding box center [242, 100] width 211 height 14
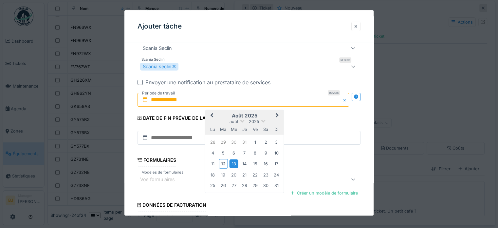
click at [235, 162] on div "13" at bounding box center [233, 163] width 9 height 9
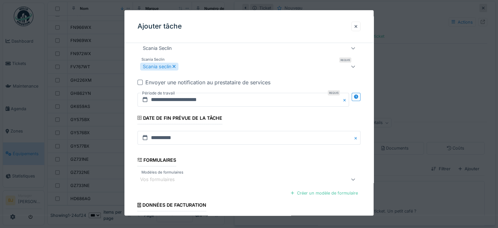
scroll to position [212, 0]
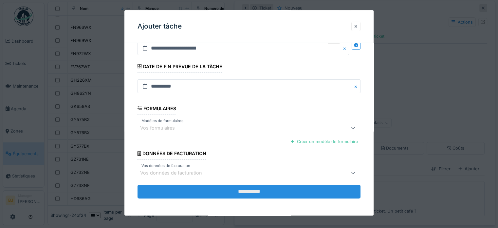
click at [241, 189] on input "**********" at bounding box center [248, 191] width 223 height 14
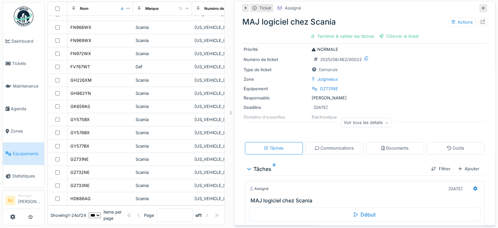
scroll to position [0, 0]
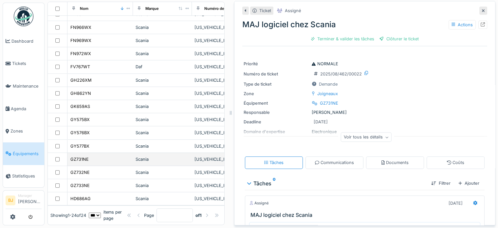
click at [99, 155] on div "GZ731NE" at bounding box center [100, 158] width 60 height 7
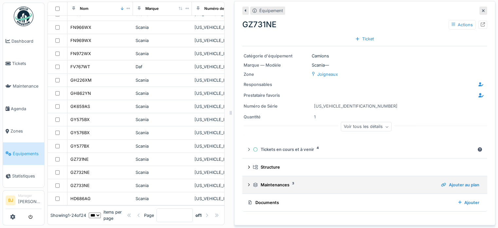
click at [306, 178] on summary "Maintenances 3 Ajouter au plan" at bounding box center [365, 184] width 240 height 12
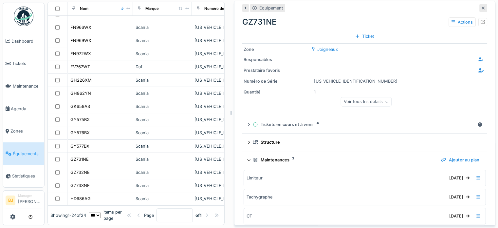
scroll to position [54, 0]
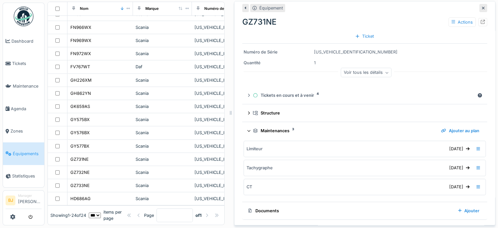
drag, startPoint x: 271, startPoint y: 18, endPoint x: 272, endPoint y: 14, distance: 4.6
click at [272, 17] on div "GZ731NE Actions" at bounding box center [364, 22] width 245 height 12
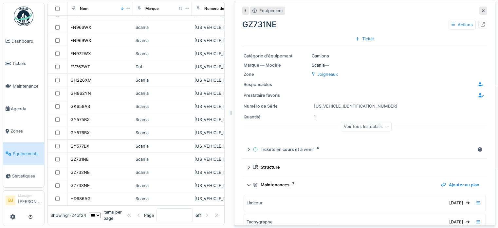
scroll to position [0, 0]
click at [482, 9] on icon at bounding box center [483, 10] width 3 height 3
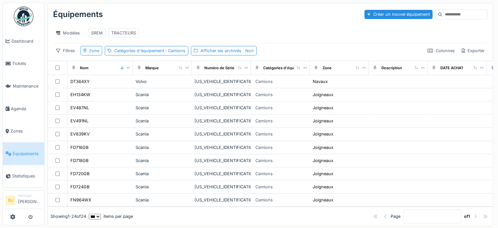
click at [300, 43] on div "Modèles SREM TRACTEURS" at bounding box center [270, 33] width 434 height 20
click at [177, 26] on div "Modèles SREM TRACTEURS" at bounding box center [270, 33] width 434 height 15
click at [258, 33] on div "Modèles SREM TRACTEURS" at bounding box center [270, 33] width 434 height 15
click at [224, 23] on div "Modèles SREM TRACTEURS" at bounding box center [270, 33] width 434 height 20
click at [317, 31] on div "Modèles SREM TRACTEURS" at bounding box center [270, 33] width 434 height 15
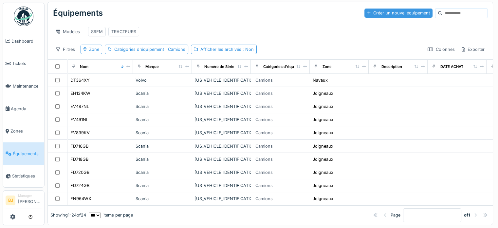
click at [388, 9] on div "Créer un nouvel équipement" at bounding box center [398, 13] width 68 height 9
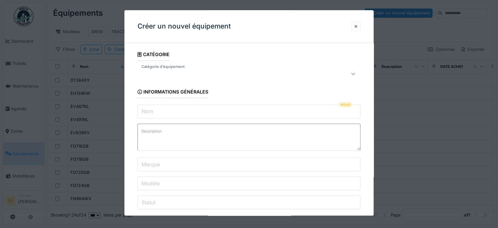
click at [173, 76] on div at bounding box center [235, 74] width 191 height 8
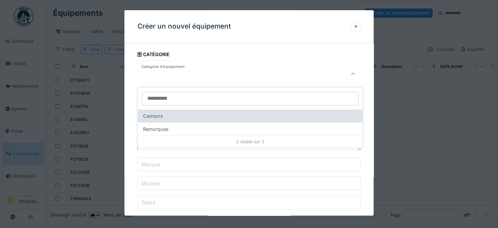
click at [192, 114] on div "Camions" at bounding box center [250, 115] width 225 height 13
type input "****"
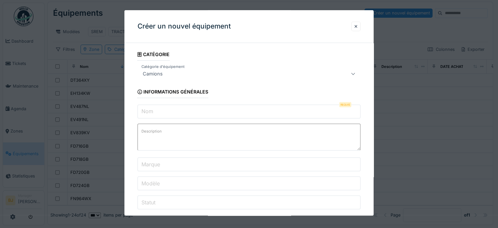
click at [163, 113] on input "Nom" at bounding box center [248, 111] width 223 height 14
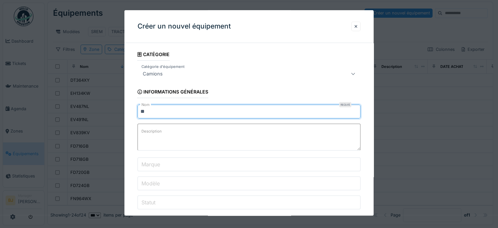
type input "*"
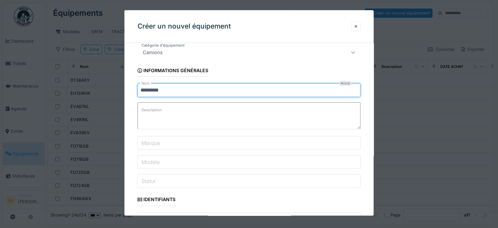
scroll to position [33, 0]
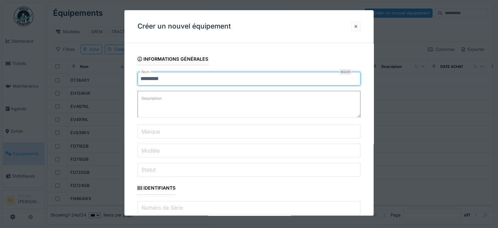
type input "*********"
click at [167, 127] on input "Marque" at bounding box center [248, 132] width 223 height 14
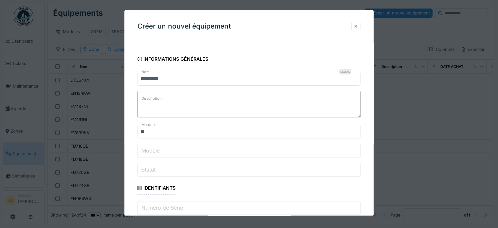
click at [167, 131] on input "**" at bounding box center [248, 132] width 223 height 14
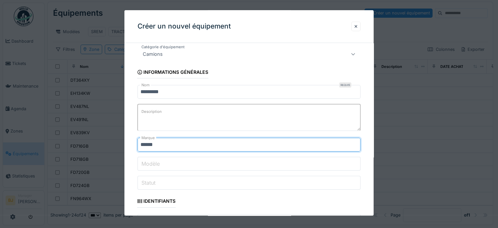
scroll to position [0, 0]
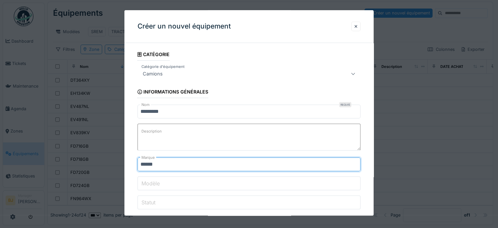
drag, startPoint x: 147, startPoint y: 164, endPoint x: 187, endPoint y: 164, distance: 40.3
click at [186, 164] on input "******" at bounding box center [248, 164] width 223 height 14
type input "******"
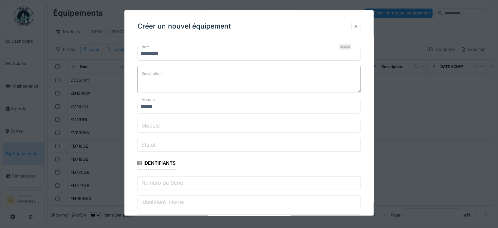
scroll to position [65, 0]
click at [176, 117] on input "Modèle" at bounding box center [248, 118] width 223 height 14
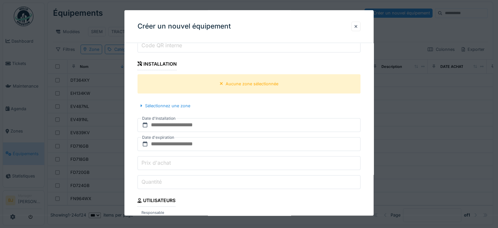
scroll to position [262, 0]
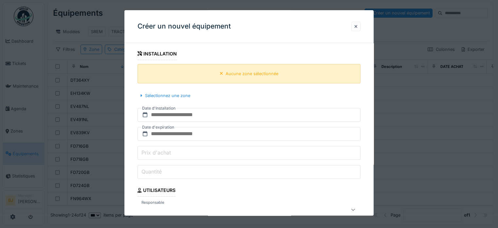
click at [184, 73] on div "Aucune zone sélectionnée" at bounding box center [248, 73] width 223 height 19
click at [183, 94] on div "Sélectionnez une zone" at bounding box center [164, 95] width 55 height 9
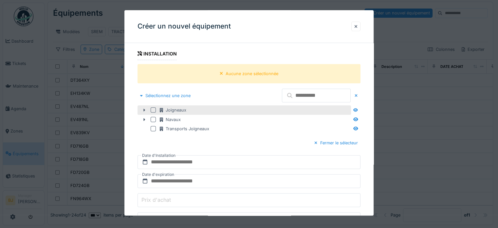
click at [152, 108] on div at bounding box center [153, 109] width 5 height 5
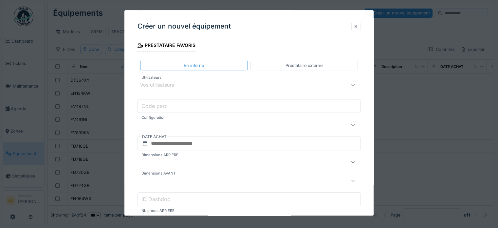
scroll to position [426, 0]
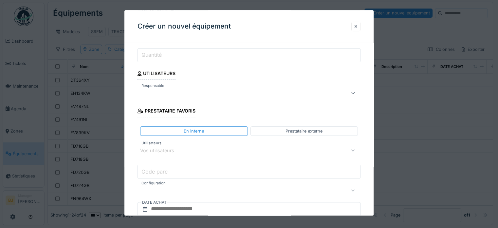
click at [215, 89] on div at bounding box center [235, 93] width 191 height 8
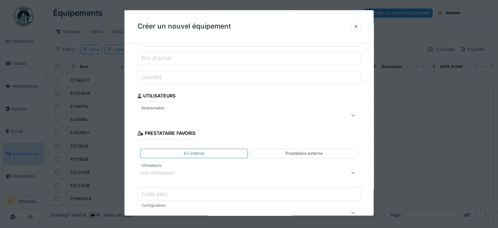
click at [218, 106] on fieldset "**********" at bounding box center [248, 37] width 223 height 785
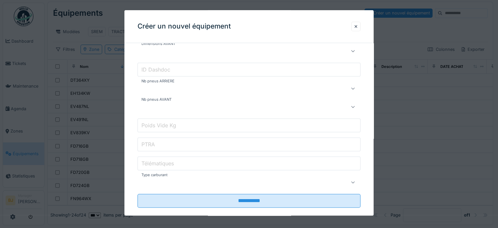
scroll to position [627, 0]
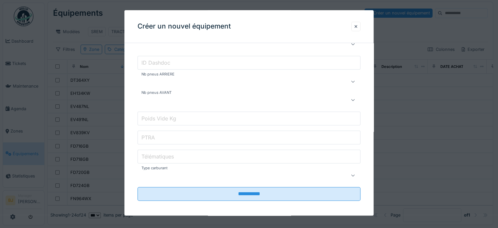
click at [195, 189] on input "**********" at bounding box center [248, 194] width 223 height 14
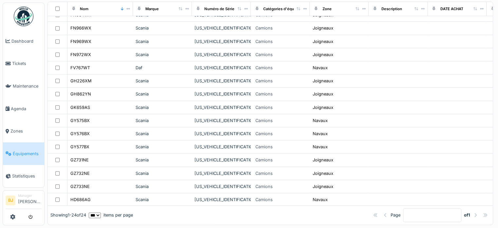
scroll to position [192, 0]
click at [101, 212] on select "** ** ** *** *** ***" at bounding box center [95, 215] width 12 height 6
click at [94, 212] on select "** ** ** *** *** ***" at bounding box center [95, 215] width 12 height 6
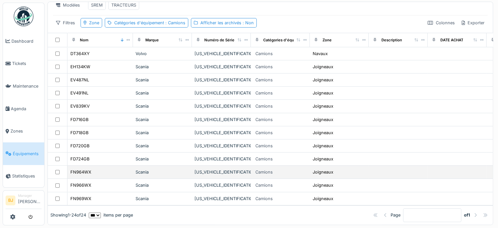
scroll to position [0, 0]
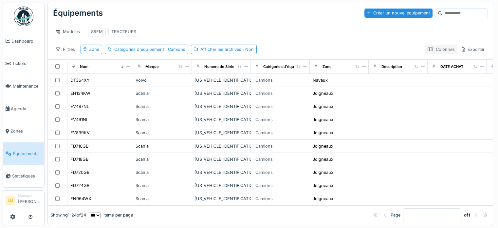
click at [425, 50] on div "Colonnes" at bounding box center [441, 49] width 33 height 9
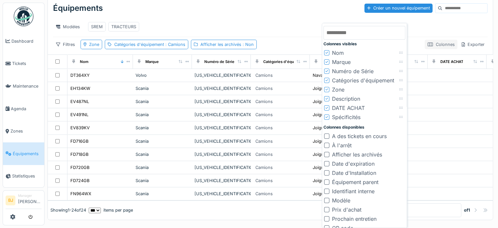
click at [425, 49] on div "Colonnes" at bounding box center [441, 44] width 33 height 9
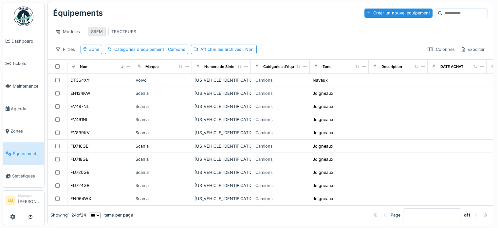
click at [101, 29] on div "SREM" at bounding box center [97, 31] width 12 height 6
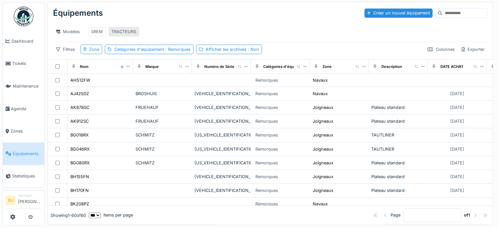
click at [121, 28] on div "TRACTEURS" at bounding box center [123, 31] width 25 height 6
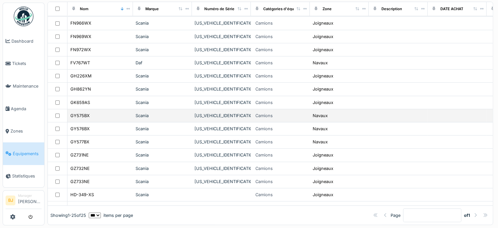
scroll to position [205, 0]
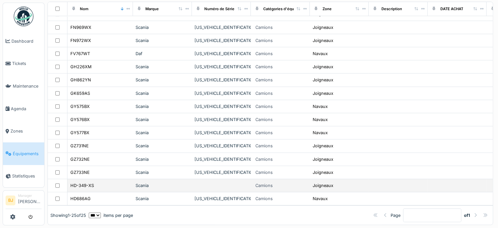
click at [111, 182] on td "HD-349-XS" at bounding box center [99, 185] width 65 height 13
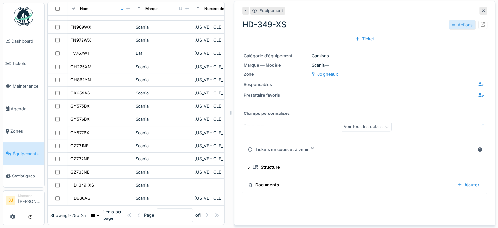
click at [449, 20] on div "Actions" at bounding box center [461, 24] width 27 height 9
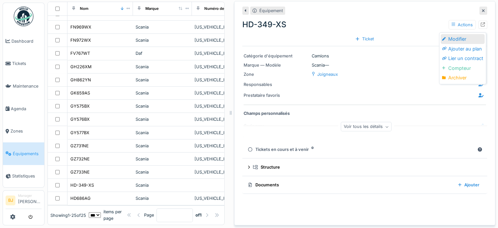
click at [454, 34] on div "Modifier" at bounding box center [463, 39] width 44 height 10
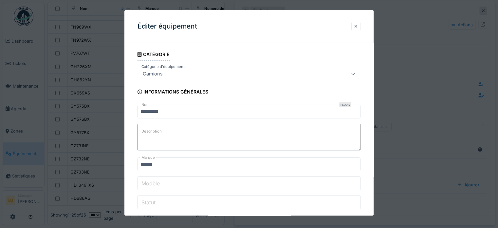
click at [162, 110] on input "*********" at bounding box center [248, 111] width 223 height 14
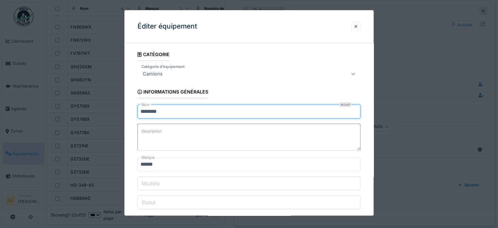
click at [151, 110] on input "********" at bounding box center [248, 111] width 223 height 14
type input "*******"
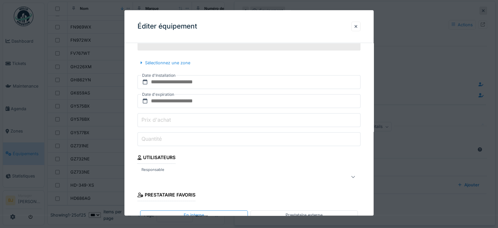
scroll to position [357, 0]
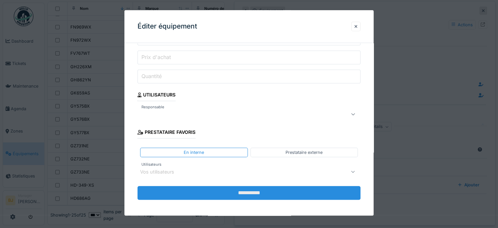
click at [313, 189] on input "**********" at bounding box center [248, 193] width 223 height 14
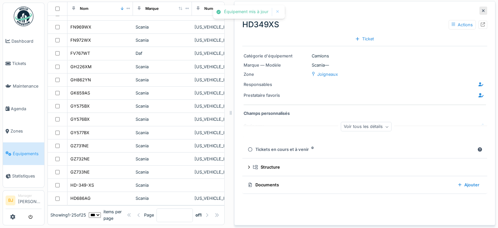
scroll to position [0, 0]
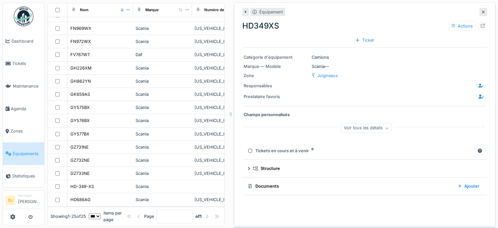
click at [482, 12] on icon at bounding box center [483, 11] width 3 height 3
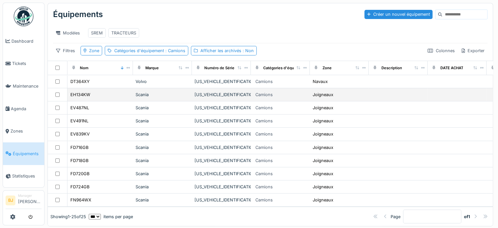
click at [114, 98] on div "EH134KW" at bounding box center [100, 94] width 60 height 7
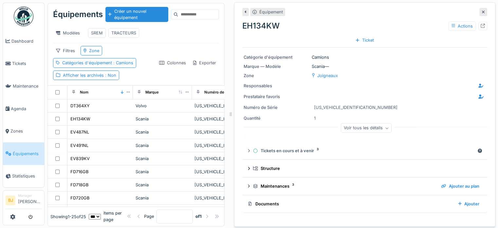
click at [329, 21] on div "EH134KW Actions" at bounding box center [364, 26] width 245 height 12
click at [286, 41] on div "EH134KW Actions Ticket" at bounding box center [364, 31] width 245 height 28
drag, startPoint x: 302, startPoint y: 31, endPoint x: 302, endPoint y: 62, distance: 30.8
click at [302, 31] on div "EH134KW Actions Ticket" at bounding box center [364, 31] width 245 height 28
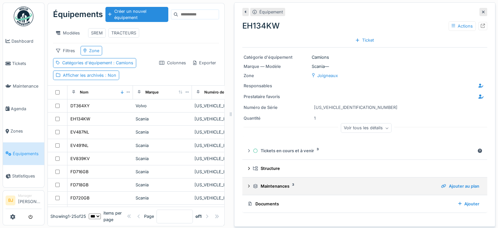
click at [278, 184] on div "Maintenances 3" at bounding box center [344, 186] width 183 height 6
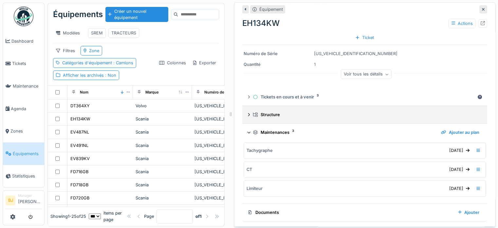
scroll to position [54, 0]
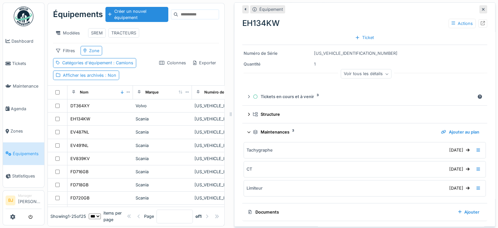
click at [260, 131] on div "Maintenances 3" at bounding box center [344, 132] width 183 height 6
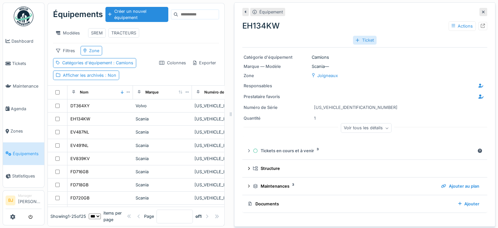
click at [354, 43] on div "Ticket" at bounding box center [364, 40] width 23 height 9
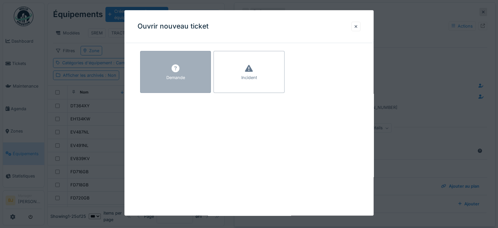
click at [182, 77] on div "Demande" at bounding box center [175, 78] width 19 height 6
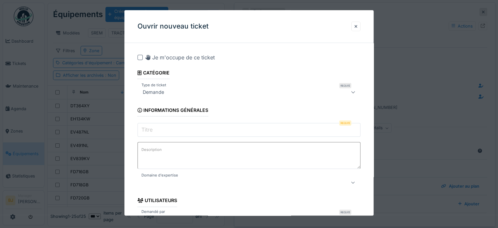
click at [175, 94] on div "Demande" at bounding box center [235, 92] width 191 height 8
click at [181, 89] on div "Demande" at bounding box center [235, 92] width 191 height 8
click at [177, 129] on input "Titre" at bounding box center [248, 130] width 223 height 14
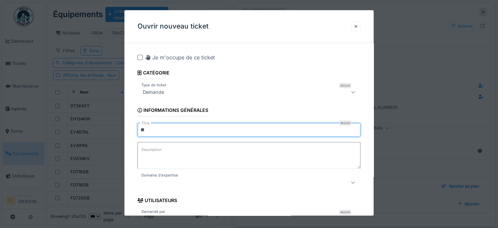
type input "*"
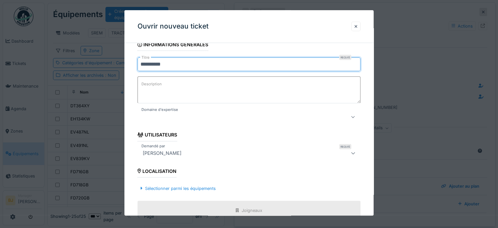
type input "*********"
click at [164, 103] on div "Description" at bounding box center [248, 90] width 223 height 28
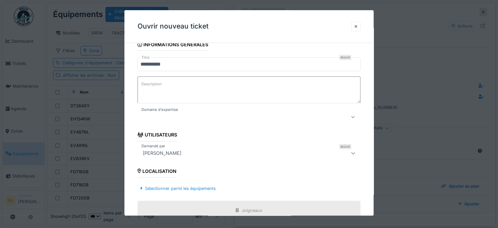
click at [161, 94] on textarea "Description" at bounding box center [248, 89] width 223 height 27
type textarea "**********"
click at [190, 116] on div at bounding box center [235, 117] width 191 height 8
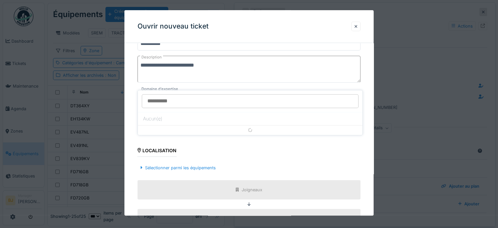
scroll to position [102, 0]
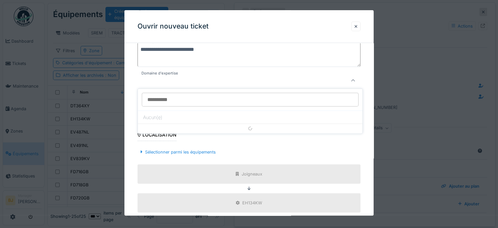
click at [196, 95] on input "Domaine d'expertise" at bounding box center [250, 100] width 217 height 14
click at [195, 84] on div at bounding box center [248, 80] width 223 height 13
click at [210, 84] on div at bounding box center [248, 80] width 223 height 13
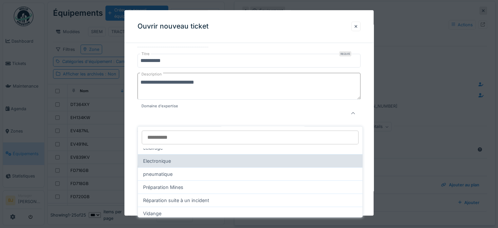
scroll to position [60, 0]
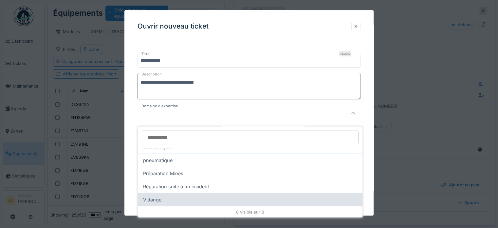
click at [202, 192] on div "Vidange" at bounding box center [250, 198] width 225 height 13
type input "****"
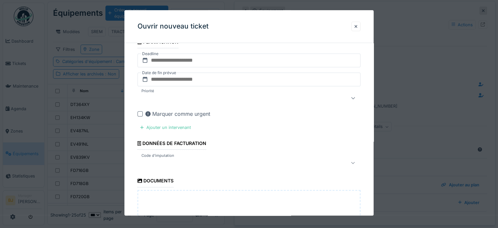
scroll to position [265, 0]
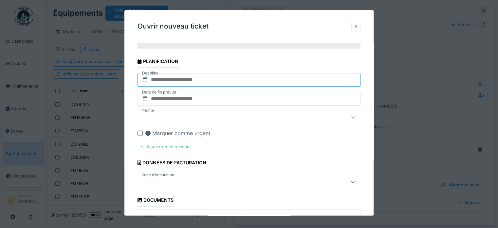
click at [191, 79] on input "text" at bounding box center [248, 80] width 223 height 14
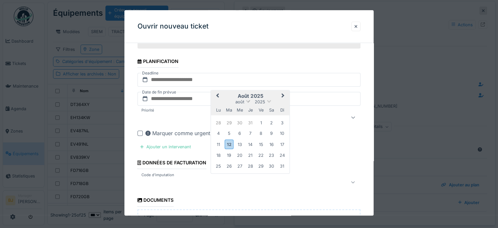
click at [241, 100] on span "août" at bounding box center [239, 101] width 9 height 5
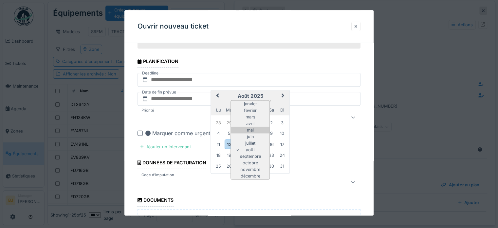
click at [250, 128] on div "mai" at bounding box center [250, 130] width 39 height 7
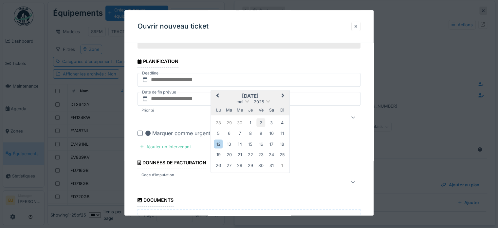
click at [260, 121] on div "2" at bounding box center [260, 122] width 9 height 9
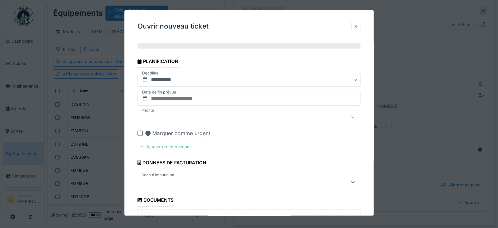
click at [134, 94] on div "**********" at bounding box center [248, 66] width 249 height 567
click at [190, 95] on input "text" at bounding box center [248, 99] width 223 height 14
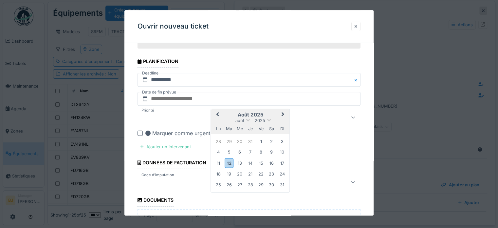
click at [244, 123] on div "lu ma me je ve sa di" at bounding box center [250, 128] width 79 height 10
click at [221, 114] on button "Previous Month" at bounding box center [216, 115] width 10 height 10
click at [222, 114] on h2 "juin 2025" at bounding box center [250, 115] width 79 height 6
click at [217, 113] on span "Previous Month" at bounding box center [217, 115] width 0 height 8
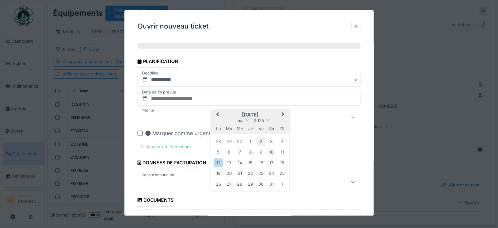
click at [258, 138] on div "2" at bounding box center [260, 141] width 9 height 9
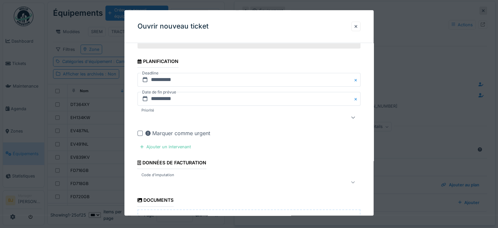
click at [134, 108] on div "**********" at bounding box center [248, 66] width 249 height 567
drag, startPoint x: 167, startPoint y: 112, endPoint x: 173, endPoint y: 118, distance: 7.9
click at [168, 113] on div at bounding box center [235, 117] width 191 height 8
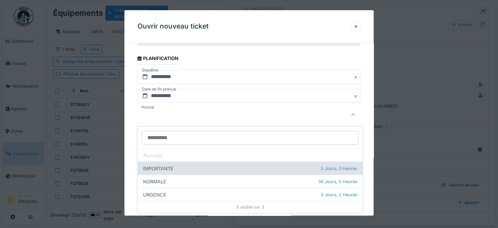
click at [199, 169] on div "IMPORTANTE 5 Jours, 0 Heures" at bounding box center [250, 167] width 225 height 13
type input "***"
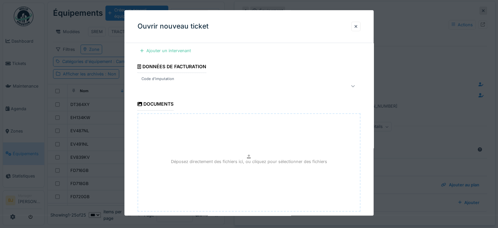
scroll to position [398, 0]
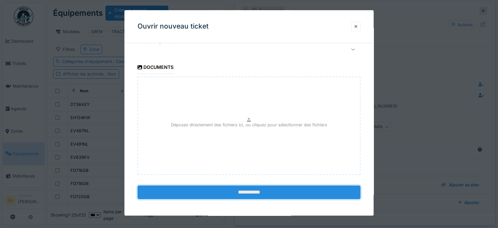
click at [247, 187] on input "**********" at bounding box center [248, 192] width 223 height 14
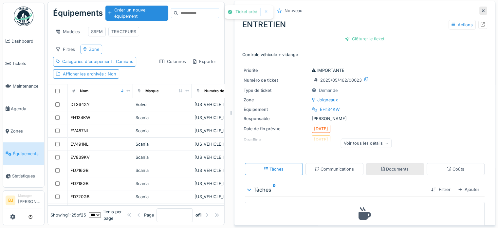
scroll to position [21, 0]
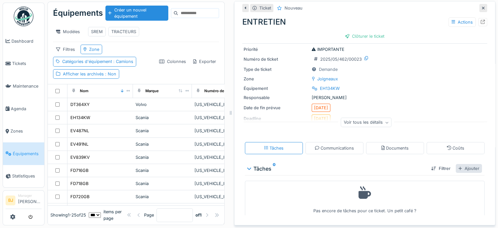
click at [462, 164] on div "Ajouter" at bounding box center [469, 168] width 26 height 9
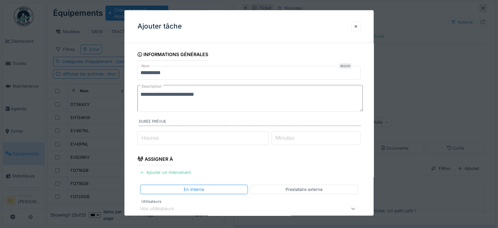
drag, startPoint x: 184, startPoint y: 93, endPoint x: 219, endPoint y: 93, distance: 34.4
click at [219, 93] on textarea "**********" at bounding box center [249, 98] width 225 height 27
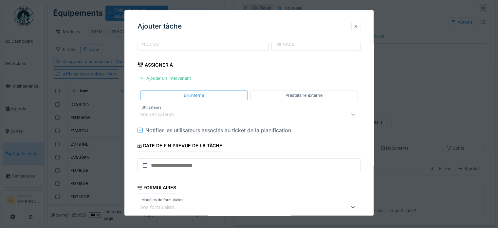
scroll to position [98, 0]
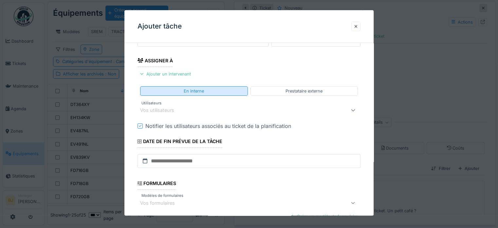
type textarea "**********"
click at [212, 92] on div "En interne" at bounding box center [193, 90] width 107 height 9
click at [211, 105] on div "Vos utilisateurs" at bounding box center [248, 109] width 223 height 13
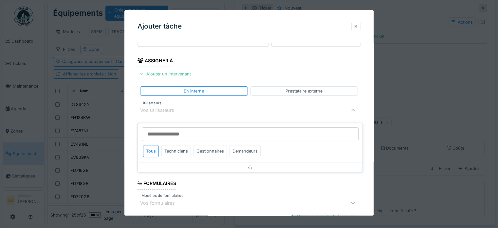
scroll to position [95, 0]
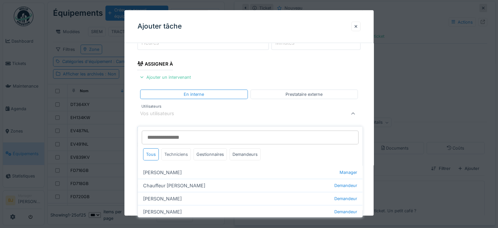
click at [182, 150] on div "Techniciens" at bounding box center [175, 154] width 29 height 12
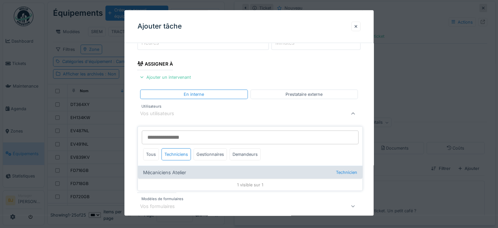
click at [187, 165] on div "Mécaniciens Atelier Technicien" at bounding box center [250, 171] width 225 height 13
type input "*****"
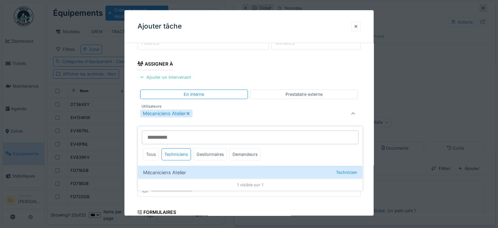
click at [332, 66] on fieldset "**********" at bounding box center [248, 130] width 223 height 354
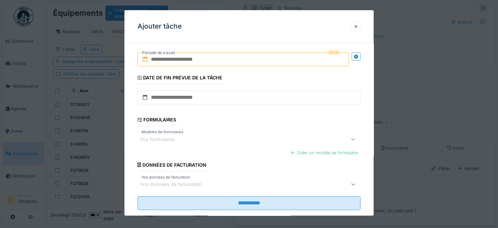
scroll to position [193, 0]
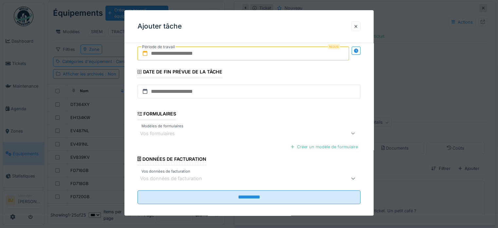
click at [187, 53] on input "text" at bounding box center [242, 53] width 211 height 14
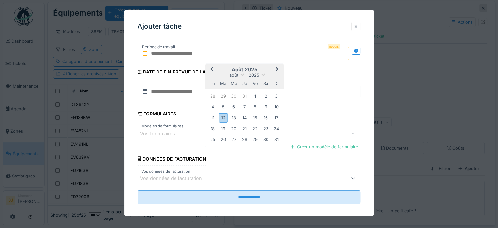
click at [251, 66] on h2 "août 2025" at bounding box center [244, 69] width 79 height 6
click at [212, 67] on span "Previous Month" at bounding box center [212, 69] width 0 height 8
click at [252, 95] on div "2" at bounding box center [255, 96] width 9 height 9
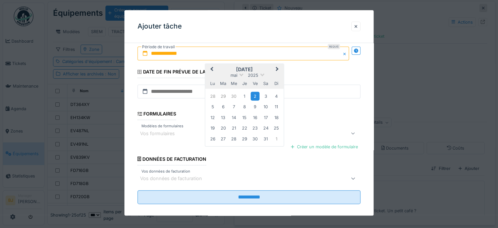
click at [256, 97] on div "2" at bounding box center [255, 96] width 9 height 9
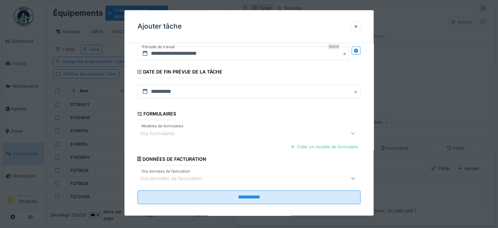
scroll to position [199, 0]
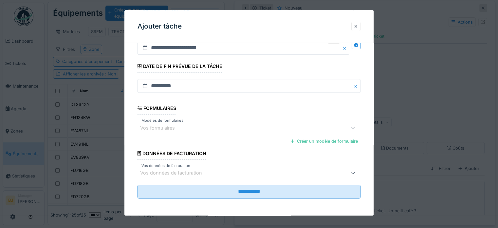
click at [192, 132] on div "Vos formulaires" at bounding box center [248, 127] width 223 height 13
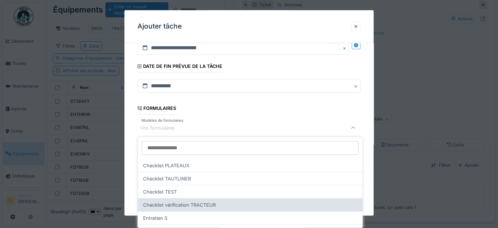
click at [187, 207] on div "Checklist vérification TRACTEUR" at bounding box center [250, 204] width 225 height 13
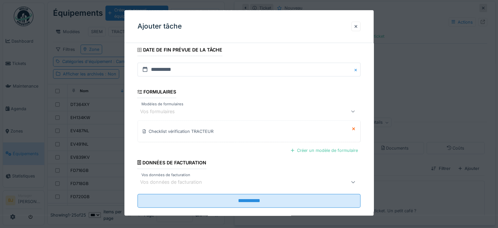
scroll to position [224, 0]
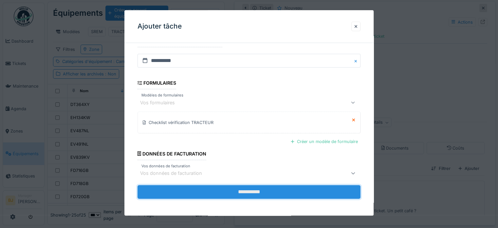
click at [206, 189] on input "**********" at bounding box center [248, 192] width 223 height 14
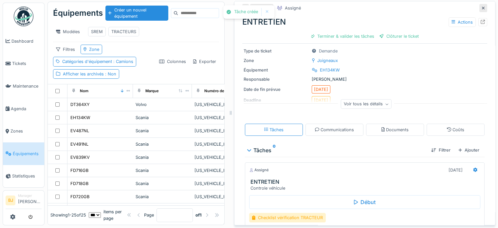
scroll to position [82, 0]
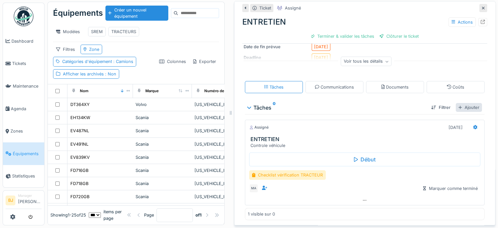
click at [461, 103] on div "Ajouter" at bounding box center [469, 107] width 26 height 9
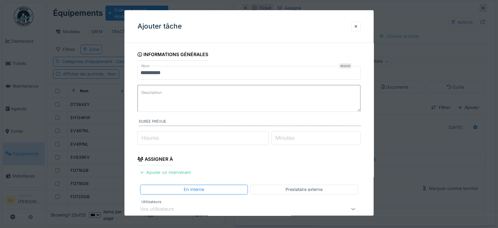
click at [189, 101] on textarea "Description" at bounding box center [248, 98] width 223 height 27
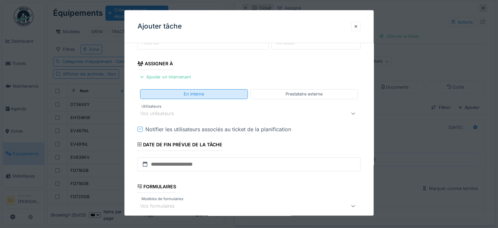
scroll to position [98, 0]
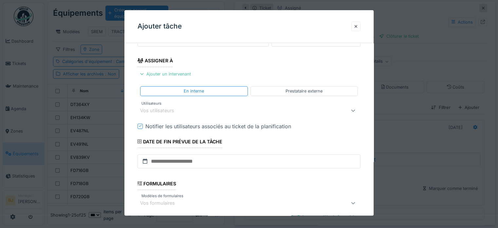
type textarea "*******"
click at [190, 112] on div "Vos utilisateurs" at bounding box center [235, 110] width 191 height 8
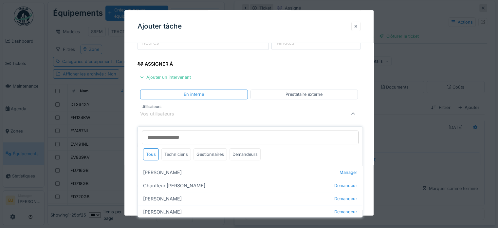
click at [182, 148] on div "Techniciens" at bounding box center [175, 154] width 29 height 12
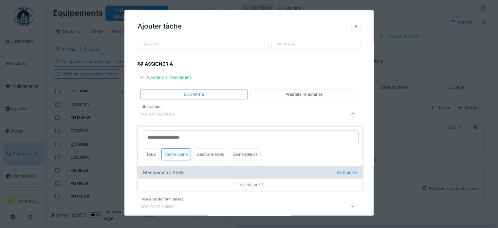
click at [182, 165] on div "Mécaniciens Atelier Technicien" at bounding box center [250, 171] width 225 height 13
type input "*****"
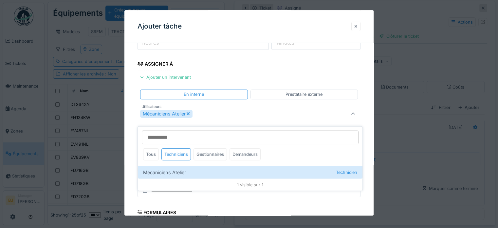
click at [227, 107] on div "Mécaniciens Atelier" at bounding box center [248, 113] width 223 height 13
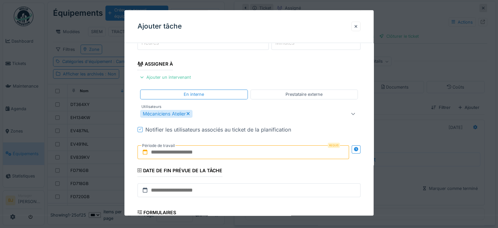
click at [182, 132] on div "Notifier les utilisateurs associés au ticket de la planification" at bounding box center [218, 129] width 146 height 8
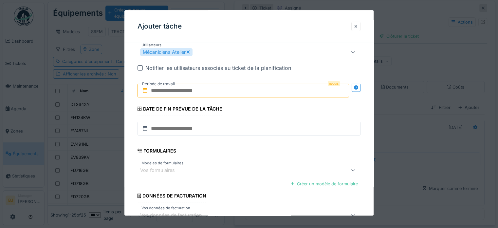
scroll to position [160, 0]
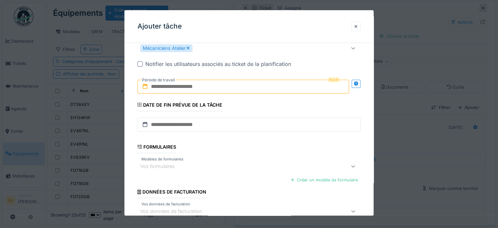
click at [212, 81] on input "text" at bounding box center [242, 87] width 211 height 14
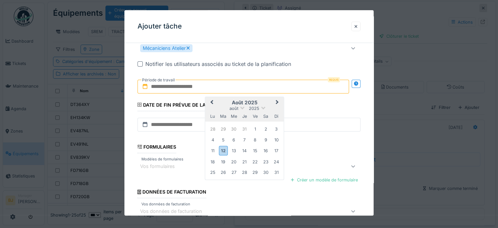
drag, startPoint x: 264, startPoint y: 102, endPoint x: 255, endPoint y: 103, distance: 8.6
click at [264, 102] on h2 "août 2025" at bounding box center [244, 102] width 79 height 6
click at [240, 106] on div "août 2025" at bounding box center [244, 108] width 79 height 6
click at [233, 107] on span "août" at bounding box center [233, 108] width 9 height 5
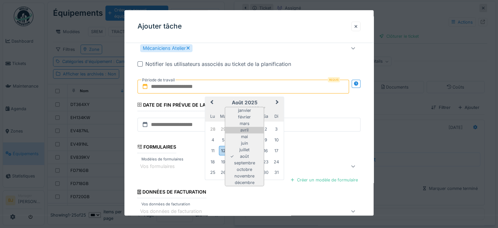
click at [240, 131] on div "avril" at bounding box center [244, 129] width 39 height 7
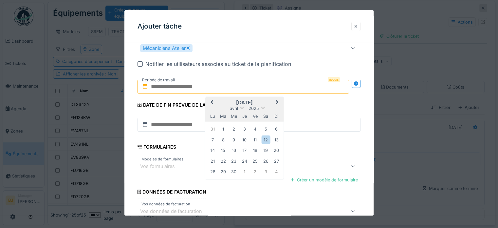
click at [280, 98] on button "Next Month" at bounding box center [278, 102] width 10 height 10
click at [255, 130] on div "2" at bounding box center [255, 128] width 9 height 9
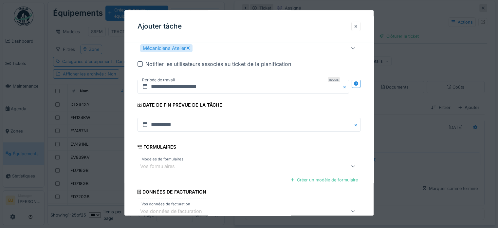
click at [296, 98] on fieldset "**********" at bounding box center [248, 65] width 223 height 354
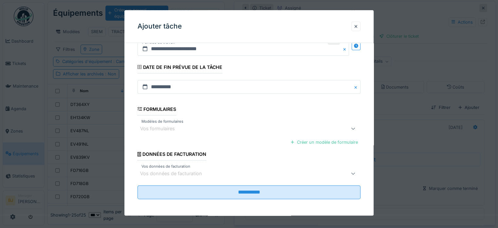
scroll to position [199, 0]
click at [206, 129] on div "Vos formulaires" at bounding box center [235, 128] width 191 height 8
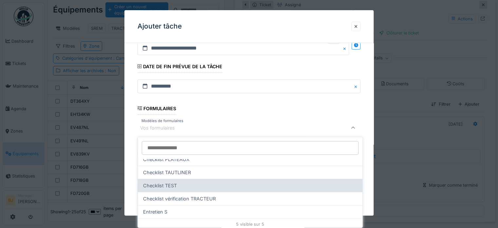
scroll to position [8, 0]
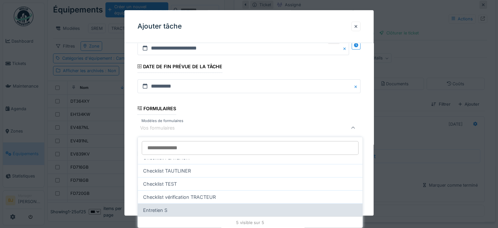
click at [206, 210] on div "Entretien S" at bounding box center [250, 209] width 225 height 13
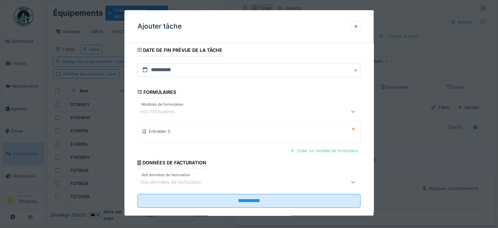
scroll to position [224, 0]
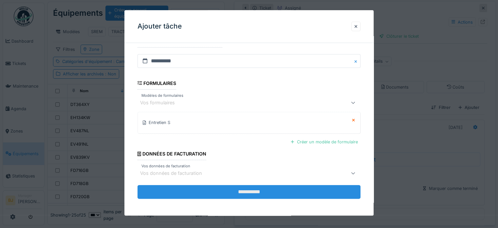
click at [212, 189] on input "**********" at bounding box center [248, 192] width 223 height 14
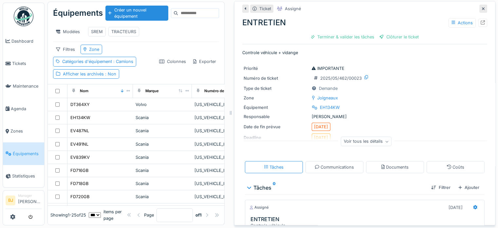
scroll to position [0, 0]
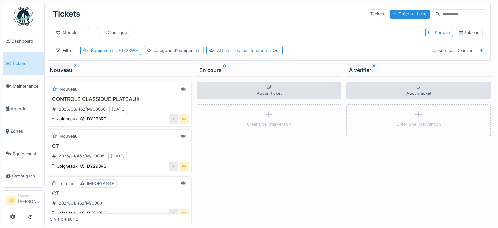
scroll to position [5, 0]
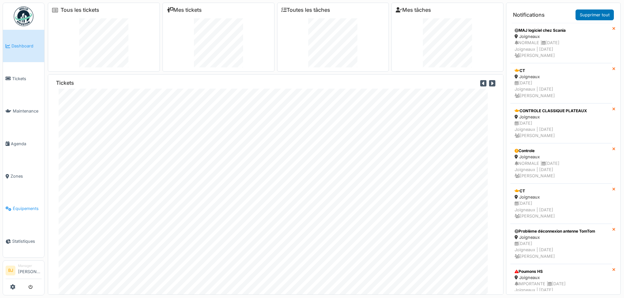
click at [24, 206] on span "Équipements" at bounding box center [27, 209] width 29 height 6
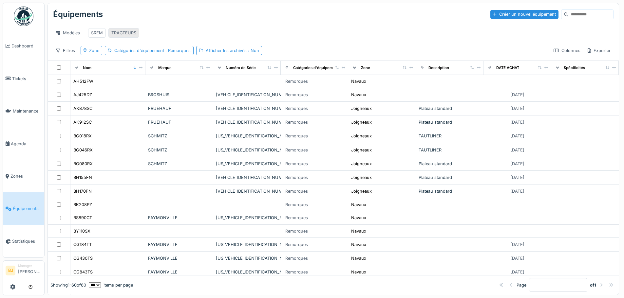
click at [131, 33] on div "TRACTEURS" at bounding box center [123, 33] width 25 height 6
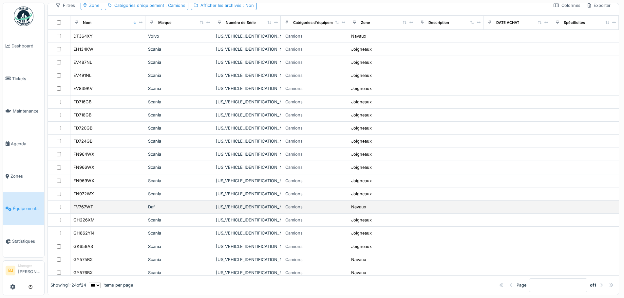
scroll to position [125, 0]
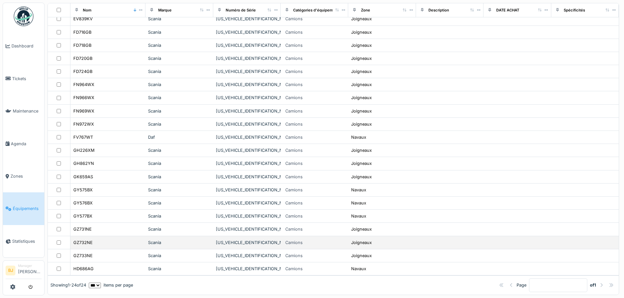
click at [129, 239] on div "GZ732NE" at bounding box center [108, 242] width 70 height 7
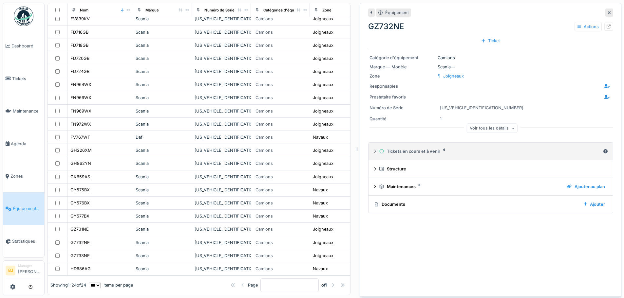
click at [447, 154] on div "Tickets en cours et à venir 4" at bounding box center [490, 151] width 222 height 6
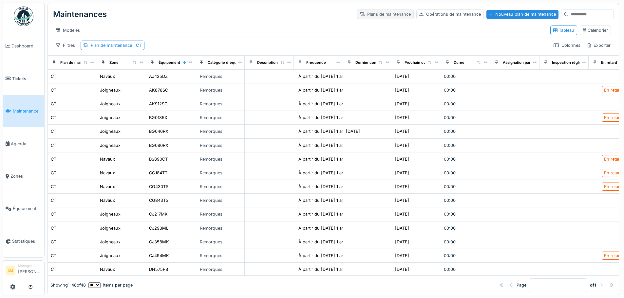
click at [373, 13] on div "Plans de maintenance" at bounding box center [385, 13] width 57 height 9
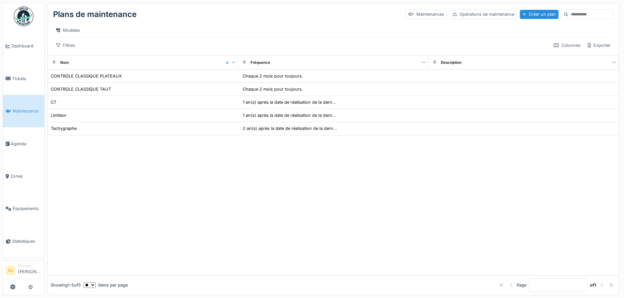
click at [141, 192] on div at bounding box center [333, 206] width 571 height 140
click at [278, 207] on div at bounding box center [333, 206] width 571 height 140
click at [401, 167] on div at bounding box center [333, 206] width 571 height 140
click at [252, 222] on div at bounding box center [333, 206] width 571 height 140
click at [14, 208] on link "Équipements" at bounding box center [23, 208] width 41 height 32
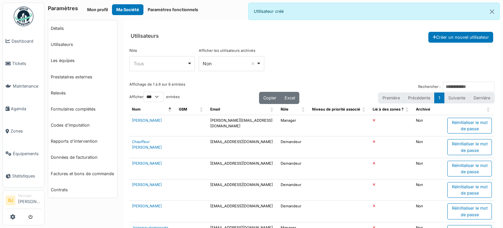
select select "***"
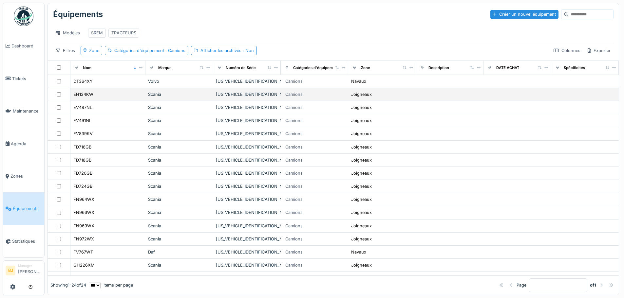
click at [116, 98] on div "EH134KW" at bounding box center [108, 94] width 70 height 7
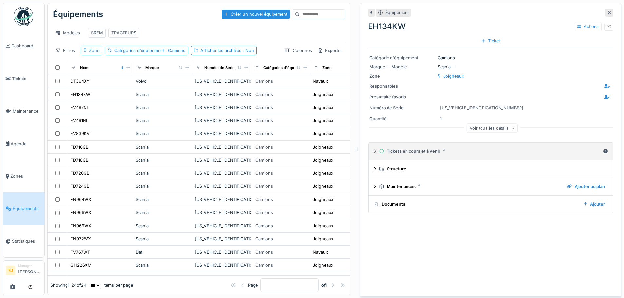
click at [407, 153] on div "Tickets en cours et à venir 3" at bounding box center [490, 151] width 222 height 6
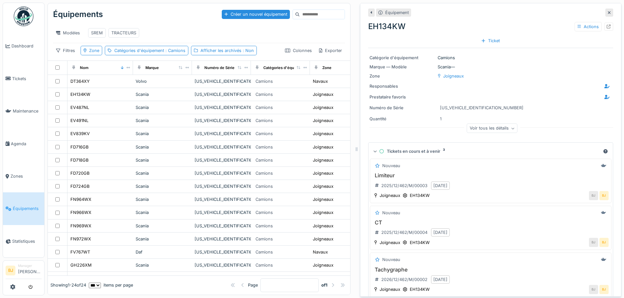
click at [407, 153] on div "Tickets en cours et à venir 3" at bounding box center [490, 151] width 222 height 6
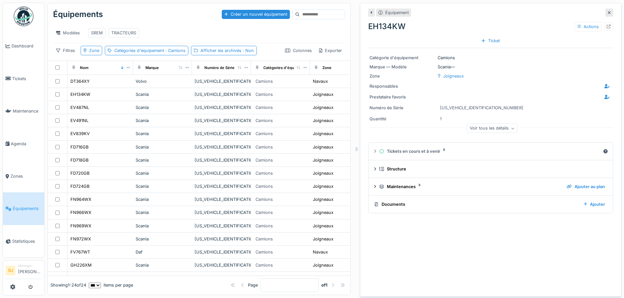
click at [607, 14] on icon at bounding box center [608, 12] width 3 height 4
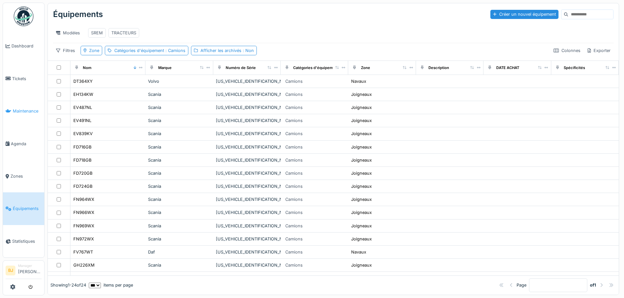
click at [19, 109] on span "Maintenance" at bounding box center [27, 111] width 29 height 6
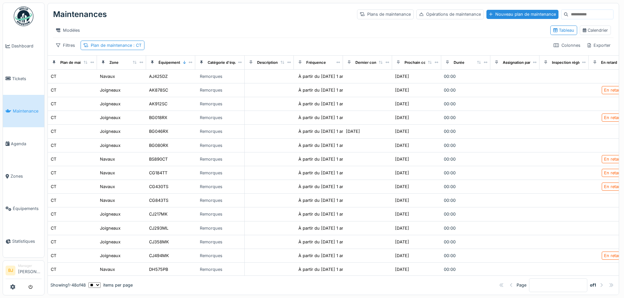
click at [375, 26] on div "Modèles" at bounding box center [299, 30] width 492 height 9
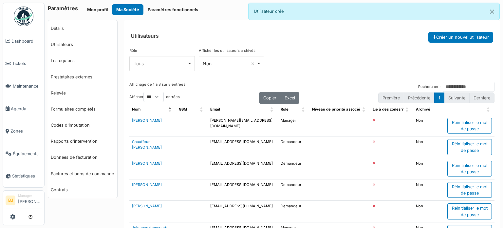
select select "***"
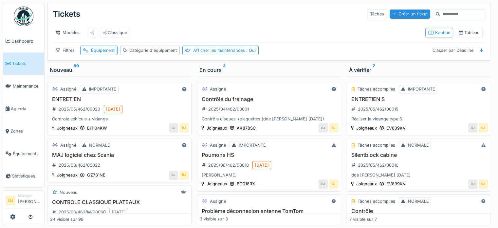
click at [275, 22] on div "Tickets Tâches Créer un ticket" at bounding box center [269, 14] width 432 height 17
click at [104, 53] on div "Équipement" at bounding box center [103, 50] width 24 height 6
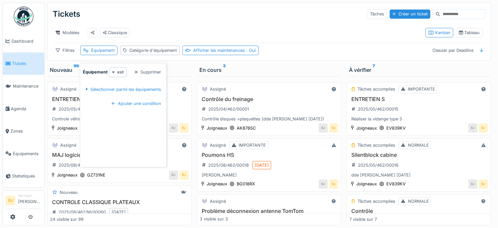
click at [120, 72] on strong "est" at bounding box center [120, 72] width 7 height 6
click at [142, 93] on div "Sélectionner parmi les équipements" at bounding box center [123, 89] width 81 height 9
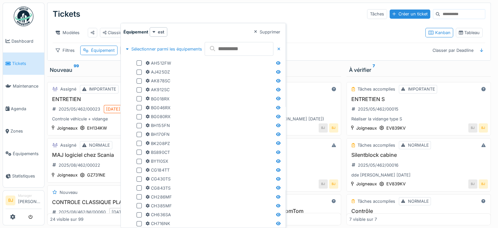
click at [206, 87] on div "AK912SC" at bounding box center [209, 89] width 127 height 6
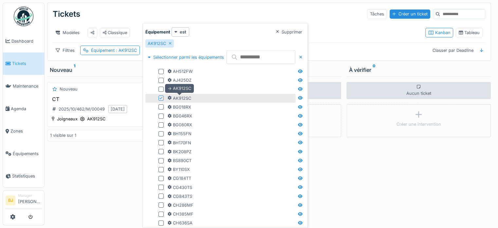
click at [187, 98] on div "AK912SC" at bounding box center [180, 98] width 24 height 6
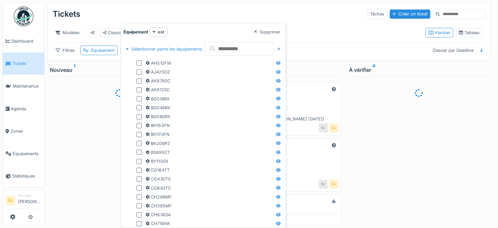
click at [236, 54] on input "text" at bounding box center [239, 49] width 69 height 14
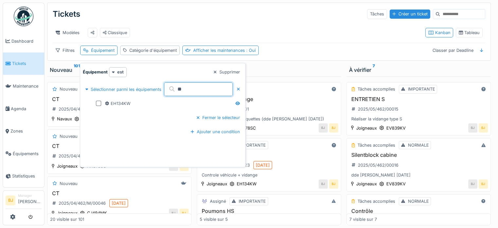
type input "**"
click at [124, 105] on div "EH134KW" at bounding box center [118, 103] width 26 height 6
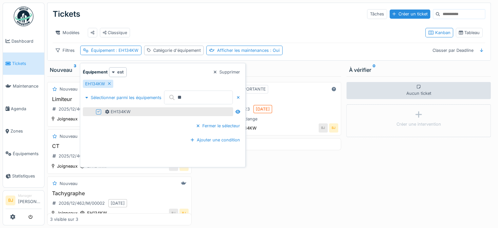
click at [158, 33] on div "Modèles Classique" at bounding box center [236, 32] width 367 height 15
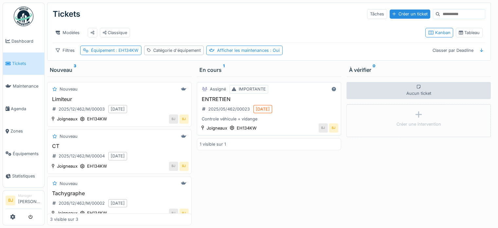
click at [309, 116] on div "ENTRETIEN 2025/05/462/00023 [DATE] Controle véhicule + vidange" at bounding box center [269, 109] width 138 height 26
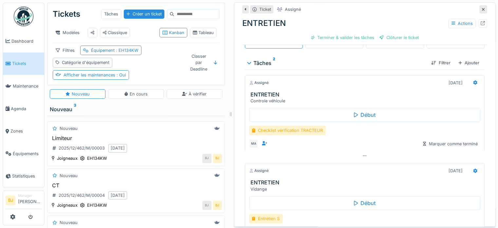
scroll to position [131, 0]
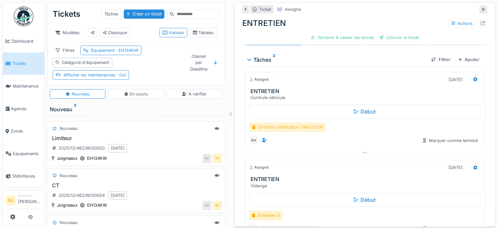
click at [292, 128] on div "Checklist vérification TRACTEUR" at bounding box center [287, 126] width 77 height 9
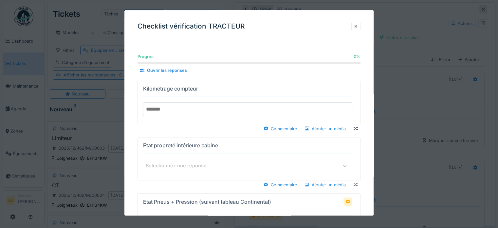
click at [230, 102] on input "number" at bounding box center [247, 109] width 209 height 14
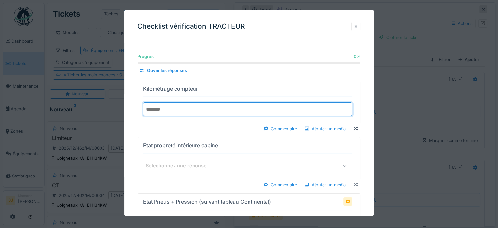
type input "******"
click at [215, 144] on div "Etat propreté intérieure cabine" at bounding box center [180, 145] width 75 height 8
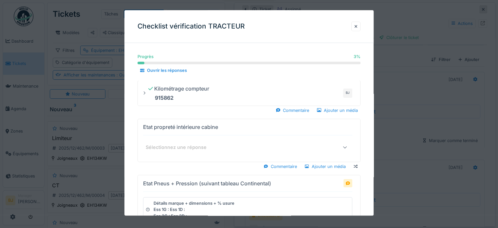
click at [192, 152] on div "Sélectionnez une réponse" at bounding box center [247, 146] width 209 height 13
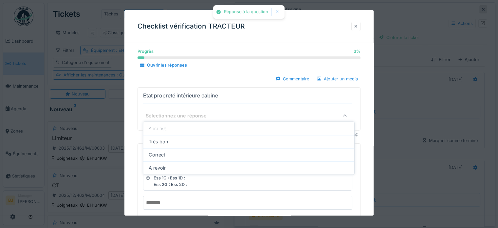
scroll to position [34, 0]
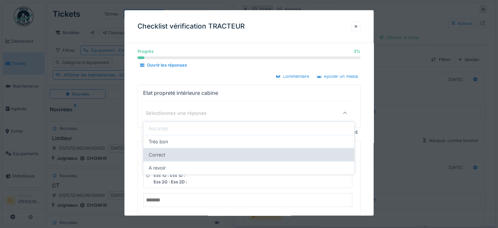
click at [186, 156] on div "Correct" at bounding box center [248, 154] width 211 height 13
type input "*******"
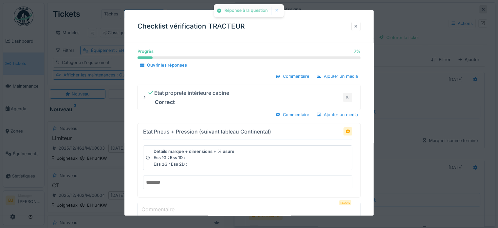
scroll to position [67, 0]
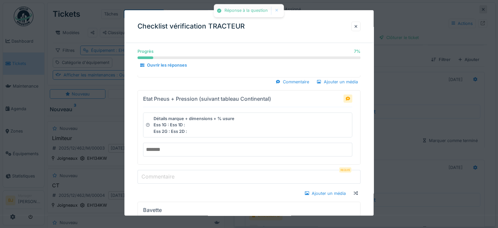
click at [187, 150] on input "text" at bounding box center [247, 149] width 209 height 14
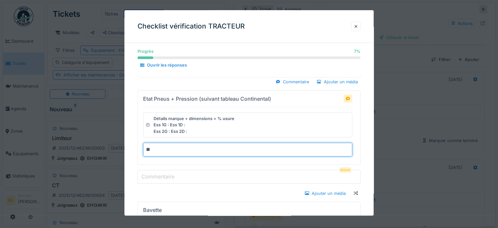
type input "**"
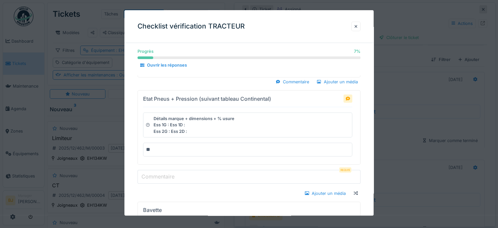
click at [173, 186] on div "Etat Pneus + Pression (suivant tableau Continental) Détails marque + dimensions…" at bounding box center [248, 143] width 223 height 107
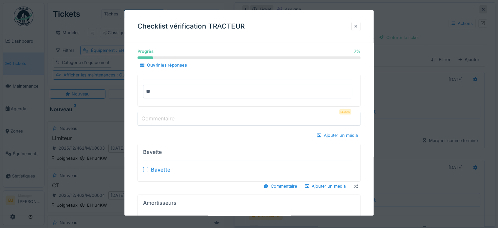
scroll to position [111, 0]
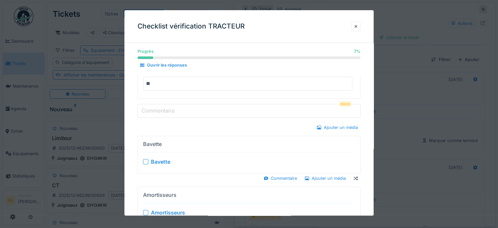
drag, startPoint x: 199, startPoint y: 124, endPoint x: 199, endPoint y: 128, distance: 3.9
click at [199, 128] on div "Ajouter un média" at bounding box center [248, 127] width 223 height 9
click at [167, 158] on div "Bavette" at bounding box center [160, 161] width 19 height 8
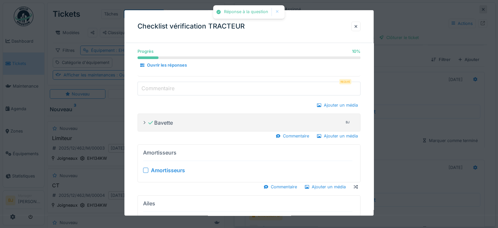
scroll to position [144, 0]
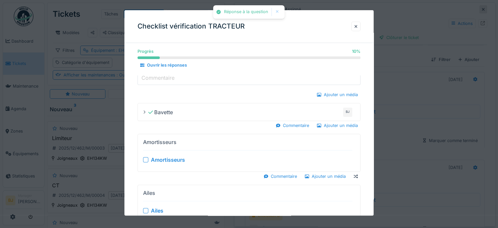
click at [172, 155] on div "Amortisseurs" at bounding box center [168, 159] width 34 height 8
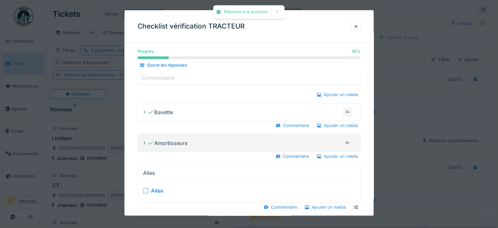
click at [153, 190] on div "Ailes" at bounding box center [157, 190] width 12 height 8
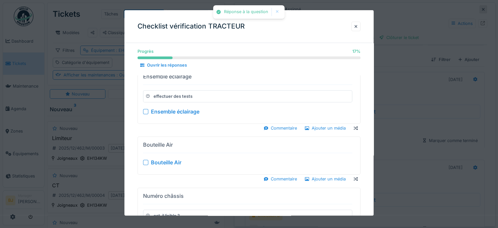
scroll to position [275, 0]
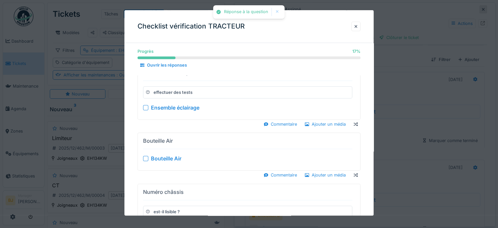
click at [184, 105] on div "Ensemble éclairage" at bounding box center [175, 108] width 48 height 8
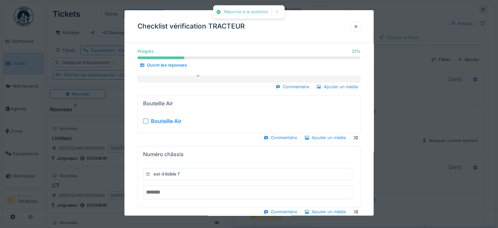
click at [177, 120] on div "Bouteille Air" at bounding box center [166, 121] width 30 height 8
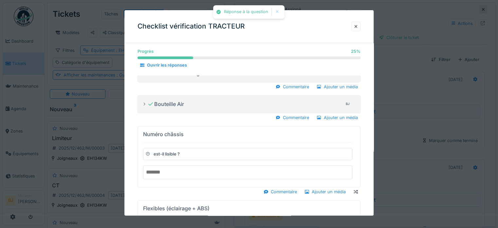
click at [170, 175] on input "text" at bounding box center [247, 172] width 209 height 14
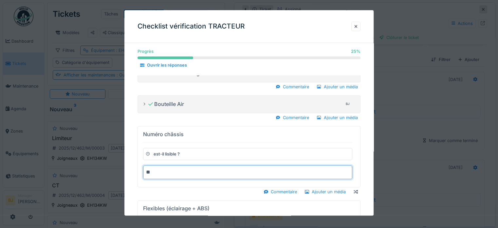
type input "**"
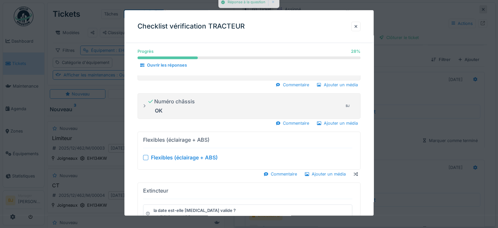
scroll to position [340, 0]
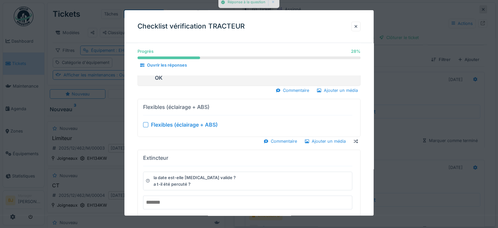
click at [174, 122] on div "Flexibles (éclairage + ABS)" at bounding box center [184, 125] width 67 height 8
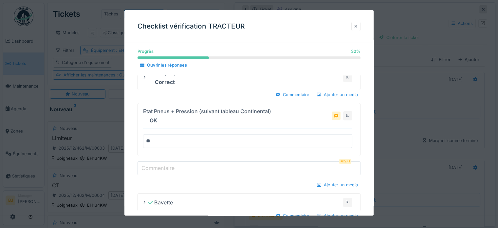
scroll to position [65, 0]
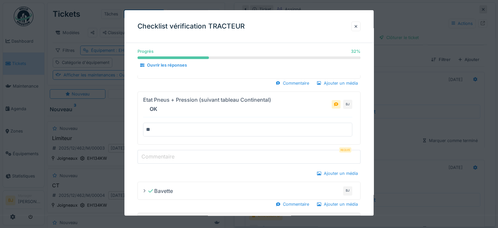
click at [206, 157] on input "Commentaire" at bounding box center [248, 157] width 223 height 14
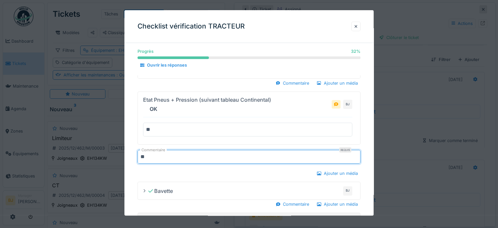
type input "**"
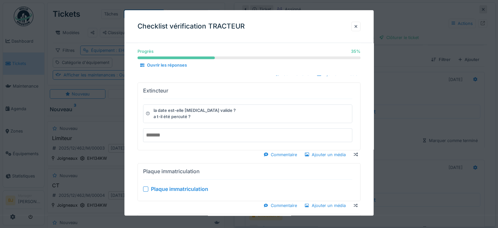
scroll to position [393, 0]
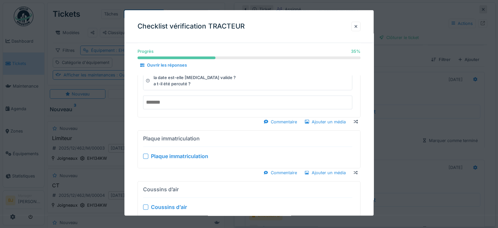
click at [192, 104] on input "text" at bounding box center [247, 102] width 209 height 14
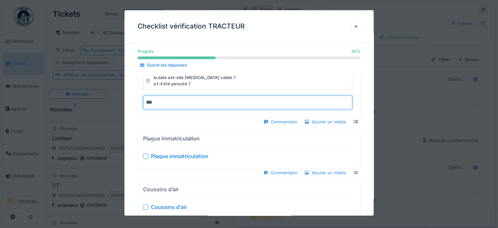
type input "***"
click at [199, 122] on div "Commentaire Ajouter un média" at bounding box center [248, 121] width 223 height 9
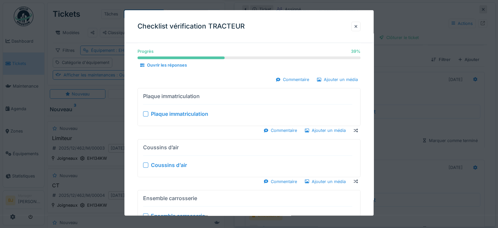
click at [190, 116] on div "Plaque immatriculation" at bounding box center [179, 114] width 57 height 8
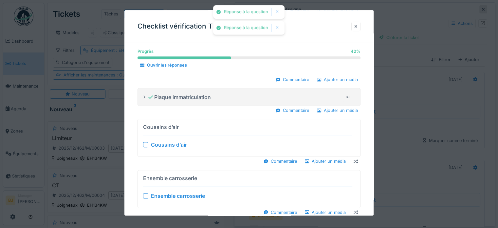
click at [187, 141] on div "Coussins d’air" at bounding box center [251, 145] width 201 height 8
click at [181, 145] on div "Coussins d’air" at bounding box center [169, 145] width 36 height 8
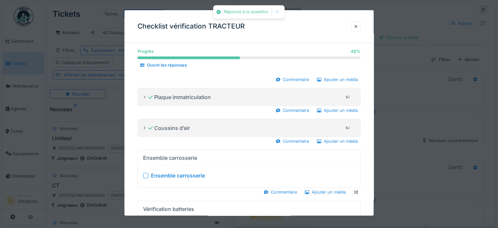
click at [185, 173] on div "Ensemble carrosserie" at bounding box center [178, 176] width 54 height 8
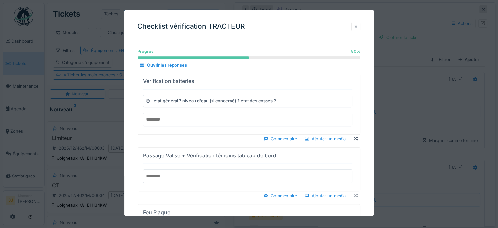
scroll to position [491, 0]
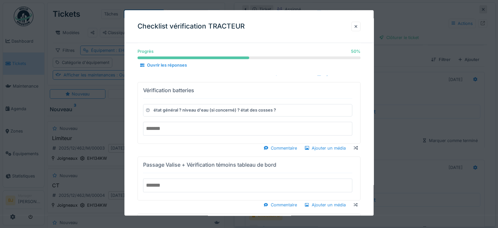
click at [178, 130] on input "text" at bounding box center [247, 128] width 209 height 14
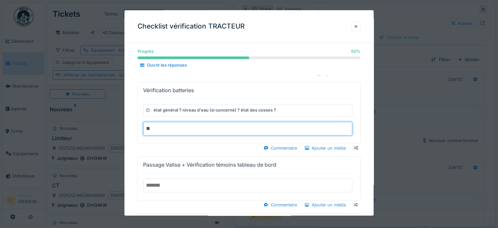
type input "**"
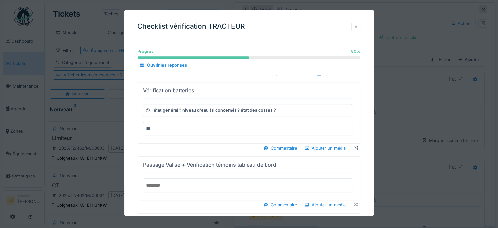
click at [186, 182] on input "text" at bounding box center [247, 185] width 209 height 14
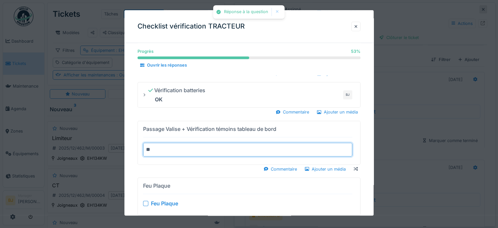
type input "**"
click at [185, 171] on div "Progrès 53 % 53 % Ouvrir les réponses Kilométrage compteur 915862 BJ Commentair…" at bounding box center [248, 227] width 249 height 1340
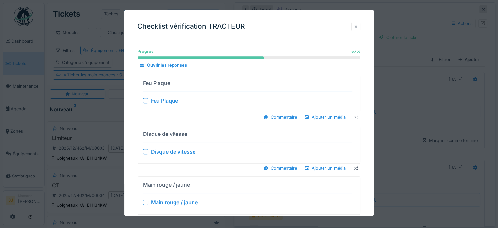
scroll to position [589, 0]
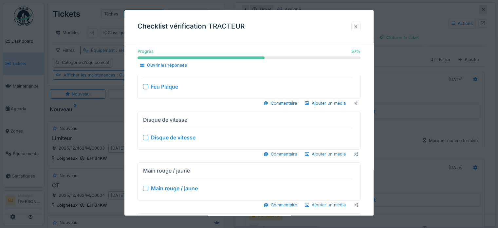
click at [175, 84] on div "Feu Plaque" at bounding box center [164, 86] width 27 height 8
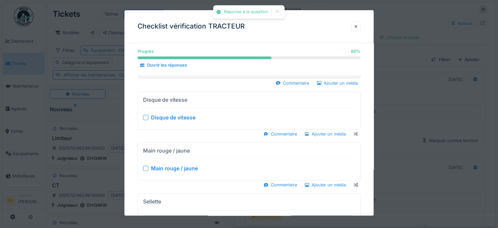
click at [183, 115] on div "Disque de vitesse" at bounding box center [173, 117] width 45 height 8
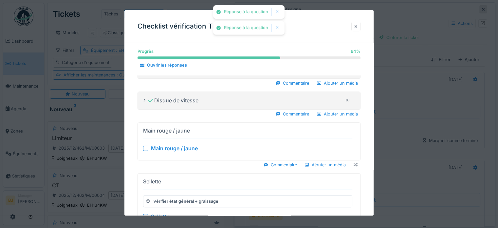
click at [179, 144] on div "Main rouge / jaune" at bounding box center [174, 148] width 47 height 8
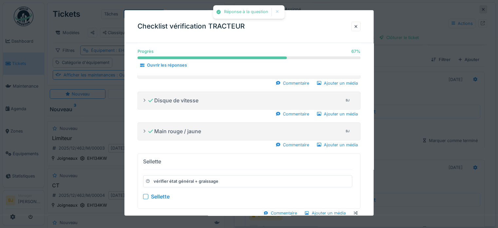
click at [159, 192] on div "Sellette" at bounding box center [160, 196] width 19 height 8
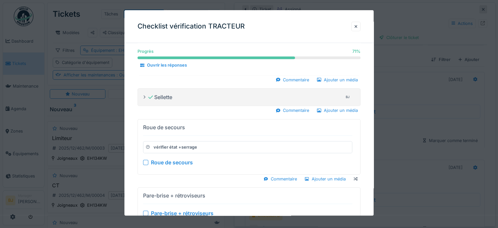
scroll to position [655, 0]
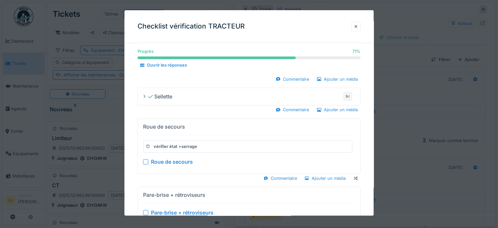
click at [189, 157] on div "Roue de secours" at bounding box center [172, 161] width 42 height 8
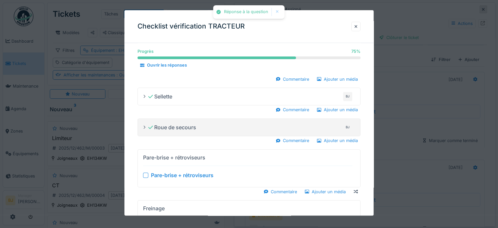
scroll to position [687, 0]
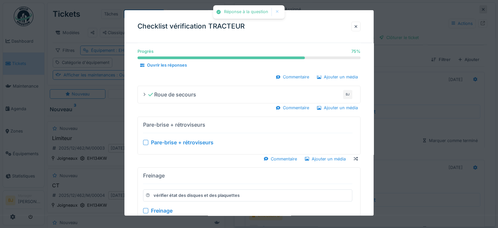
click at [183, 138] on div "Pare-brise + rétroviseurs" at bounding box center [182, 142] width 63 height 8
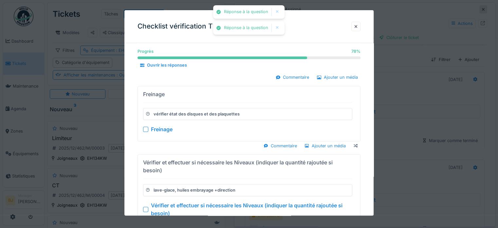
scroll to position [753, 0]
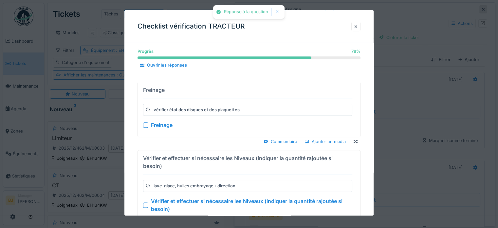
click at [163, 125] on div "Freinage vérifier état des disques et des plaquettes Freinage" at bounding box center [247, 108] width 209 height 49
click at [164, 124] on div "Freinage" at bounding box center [162, 125] width 22 height 8
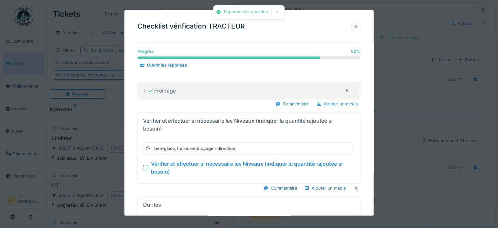
click at [166, 162] on div "Vérifier et effectuer si nécessaire les Niveaux (indiquer la quantité rajoutée …" at bounding box center [251, 167] width 201 height 16
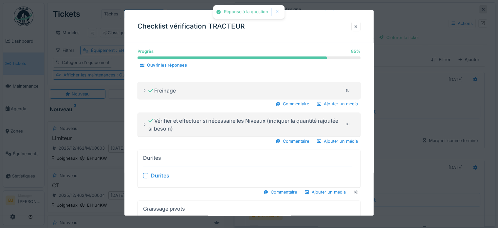
click at [160, 173] on div "Durites" at bounding box center [160, 175] width 18 height 8
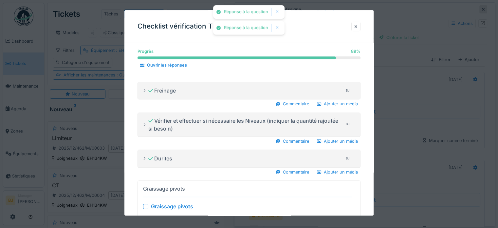
click at [164, 202] on div "Graissage pivots" at bounding box center [172, 206] width 42 height 8
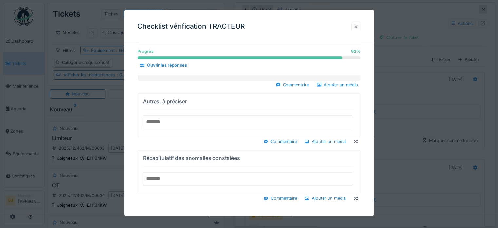
scroll to position [5, 0]
click at [425, 185] on div at bounding box center [249, 114] width 498 height 228
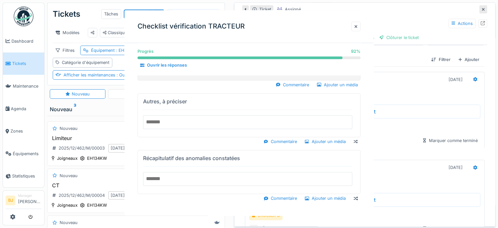
scroll to position [0, 0]
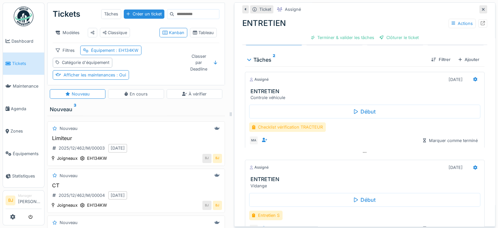
click at [307, 122] on div "Checklist vérification TRACTEUR" at bounding box center [287, 126] width 77 height 9
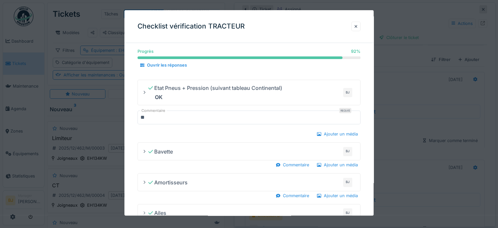
scroll to position [65, 0]
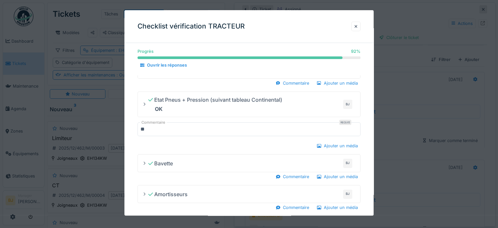
click at [354, 51] on div "92 %" at bounding box center [355, 51] width 9 height 6
click at [352, 59] on progress "92 %" at bounding box center [248, 57] width 223 height 3
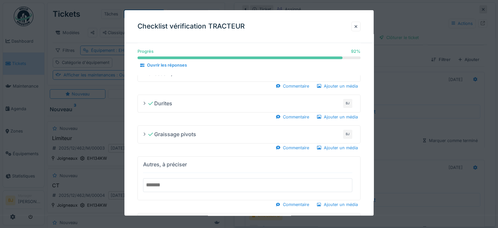
scroll to position [871, 0]
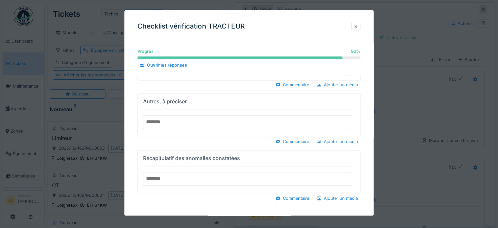
click at [181, 116] on input "text" at bounding box center [247, 122] width 209 height 14
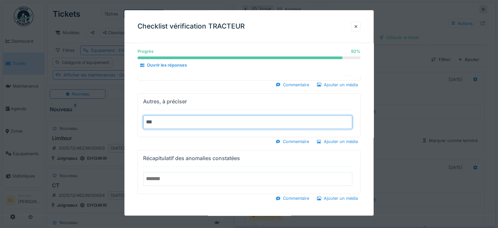
type input "***"
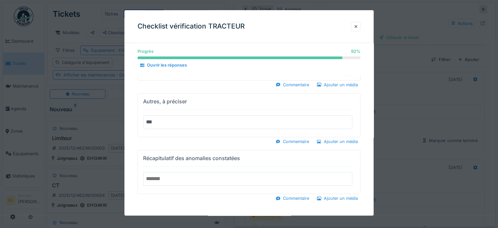
click at [169, 172] on input "text" at bounding box center [247, 179] width 209 height 14
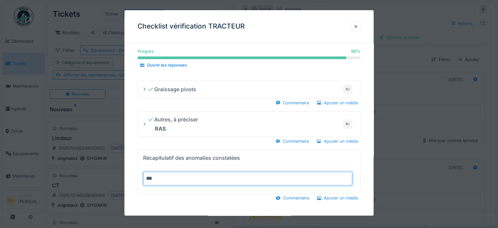
type input "***"
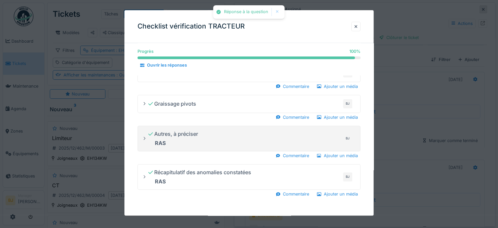
scroll to position [835, 0]
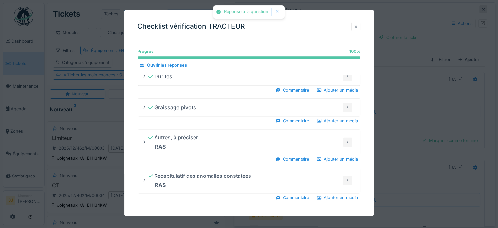
click at [470, 134] on div at bounding box center [249, 114] width 498 height 228
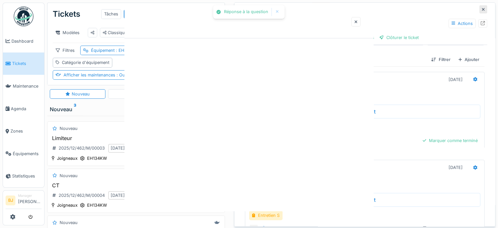
scroll to position [0, 0]
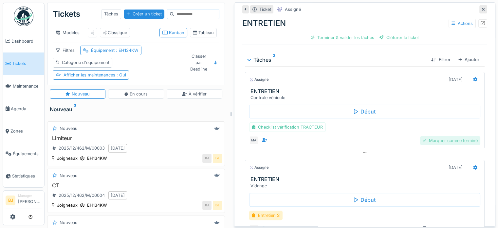
click at [442, 136] on div "Marquer comme terminé" at bounding box center [450, 140] width 60 height 9
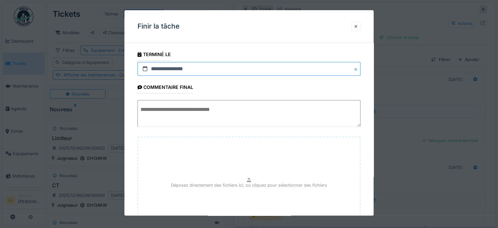
click at [245, 64] on input "**********" at bounding box center [248, 69] width 223 height 14
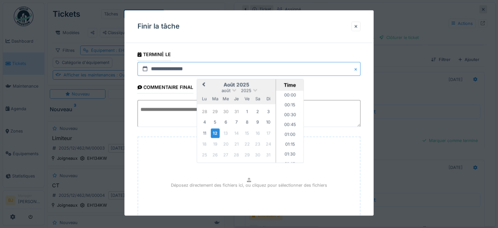
scroll to position [597, 0]
click at [233, 89] on span at bounding box center [234, 89] width 4 height 4
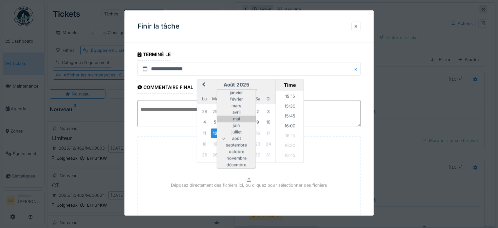
click at [242, 118] on div "mai" at bounding box center [236, 119] width 39 height 7
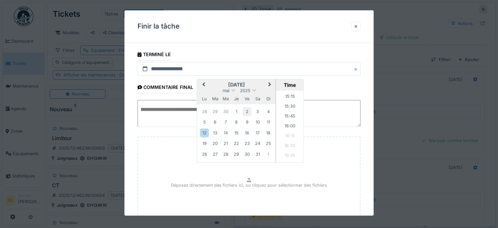
click at [249, 111] on div "2" at bounding box center [247, 111] width 9 height 9
click at [288, 96] on li "17:00" at bounding box center [290, 101] width 28 height 10
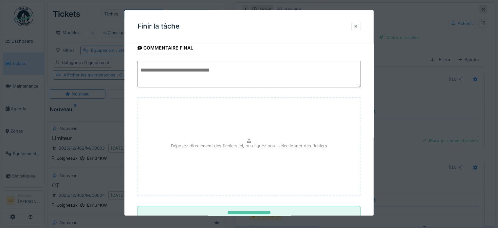
scroll to position [62, 0]
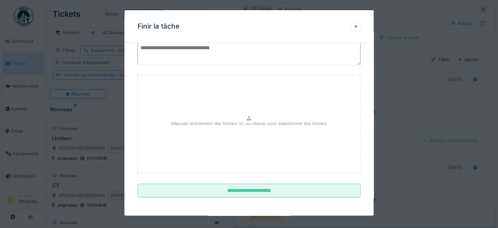
click at [207, 59] on textarea at bounding box center [248, 51] width 223 height 27
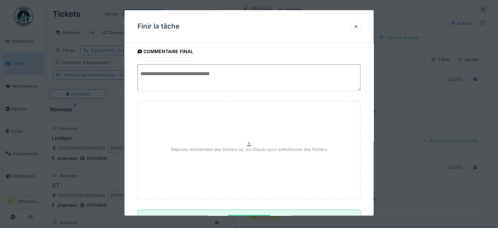
scroll to position [0, 0]
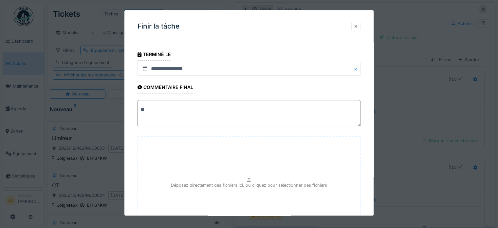
type textarea "*"
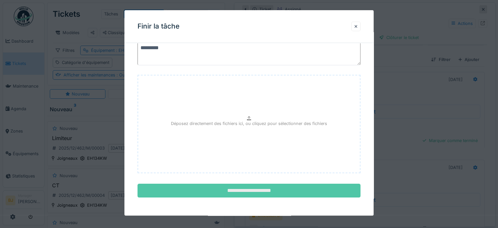
type textarea "*********"
click at [231, 187] on input "**********" at bounding box center [248, 191] width 223 height 14
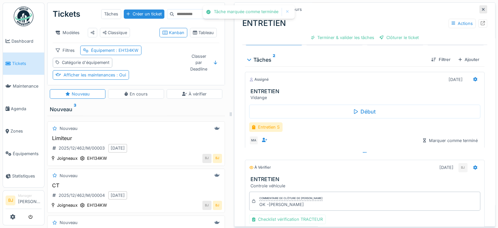
scroll to position [174, 0]
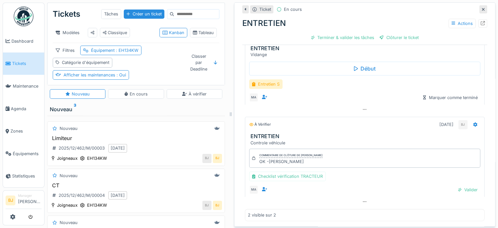
click at [312, 158] on div "OK -Bryan" at bounding box center [290, 161] width 63 height 6
click at [470, 120] on div at bounding box center [475, 123] width 10 height 9
click at [350, 146] on div "Commentaire de clôture de Benjamin Joigneaux OK -Bryan Checklist vérification T…" at bounding box center [365, 171] width 240 height 51
click at [355, 133] on h3 "ENTRETIEN" at bounding box center [365, 136] width 231 height 6
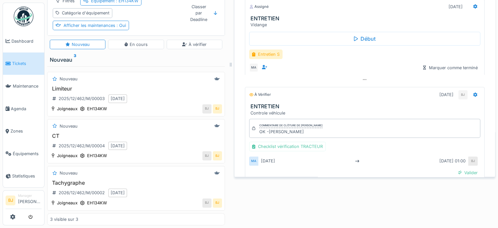
scroll to position [121, 0]
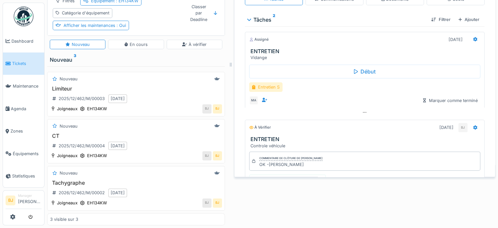
click at [268, 82] on div "Entretien S" at bounding box center [265, 86] width 33 height 9
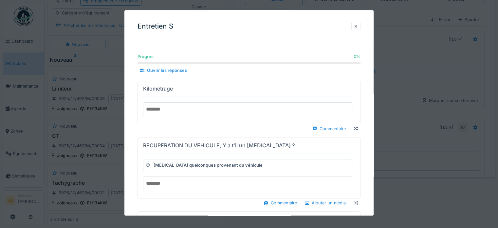
click at [182, 109] on input "number" at bounding box center [247, 109] width 209 height 14
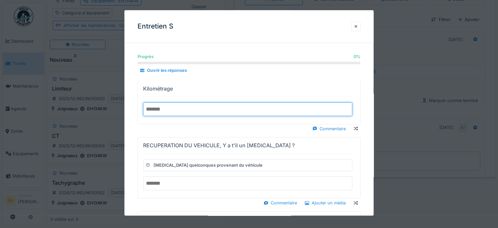
type input "******"
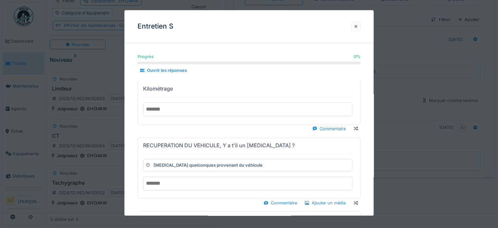
click at [185, 131] on div "Commentaire" at bounding box center [248, 128] width 223 height 9
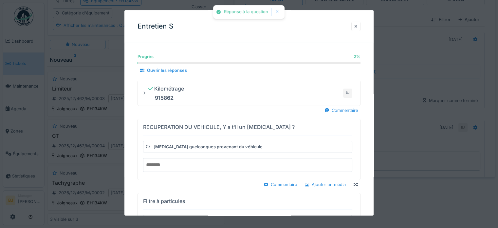
scroll to position [33, 0]
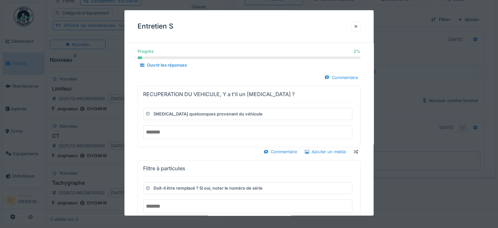
click at [163, 134] on input "text" at bounding box center [247, 132] width 209 height 14
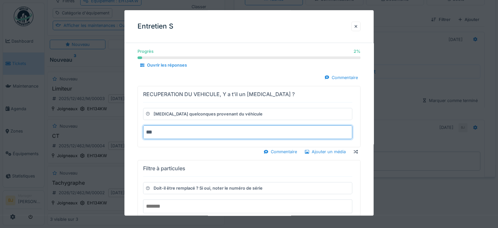
type input "***"
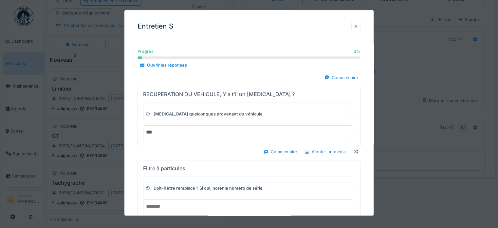
scroll to position [65, 0]
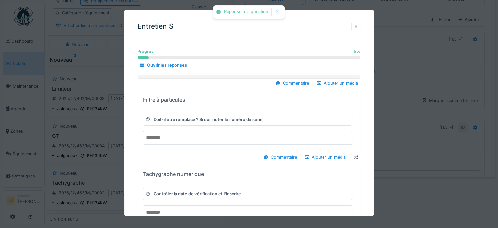
click at [173, 136] on input "text" at bounding box center [247, 138] width 209 height 14
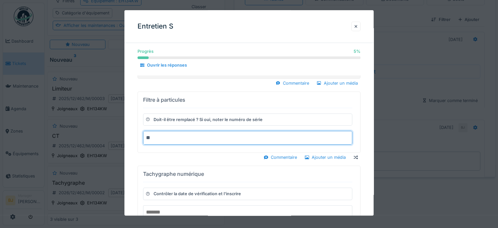
type input "**"
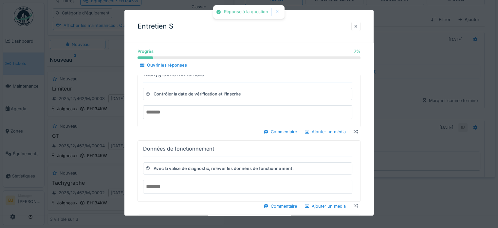
scroll to position [131, 0]
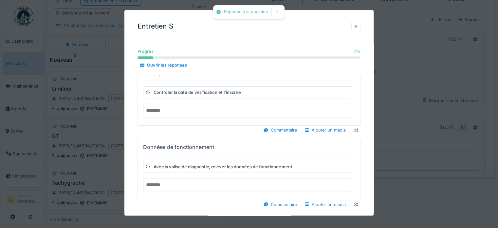
click at [167, 109] on input "text" at bounding box center [247, 111] width 209 height 14
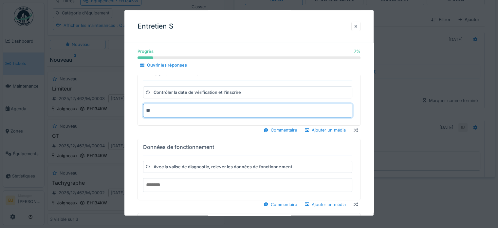
type input "**"
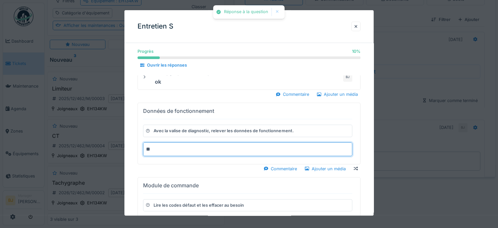
type input "**"
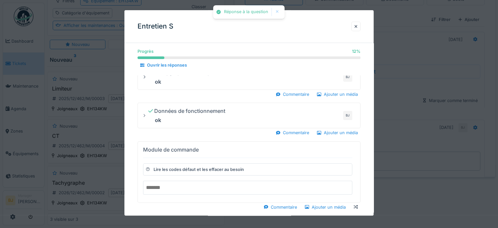
click at [163, 187] on input "text" at bounding box center [247, 187] width 209 height 14
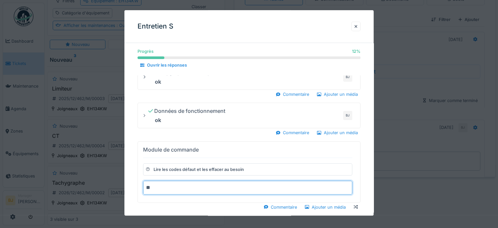
type input "**"
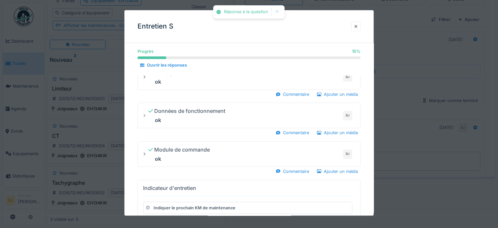
scroll to position [196, 0]
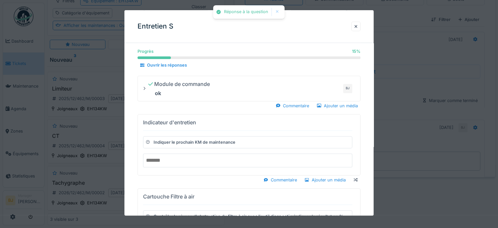
click at [167, 164] on input "number" at bounding box center [247, 160] width 209 height 14
click at [163, 162] on input "number" at bounding box center [247, 160] width 209 height 14
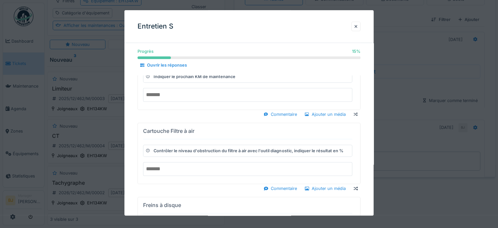
click at [172, 167] on input "number" at bounding box center [247, 169] width 209 height 14
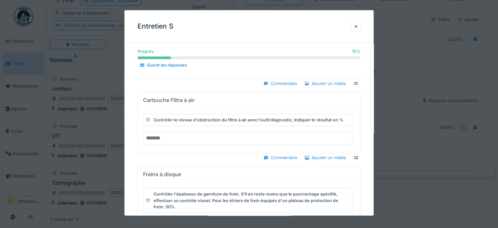
scroll to position [327, 0]
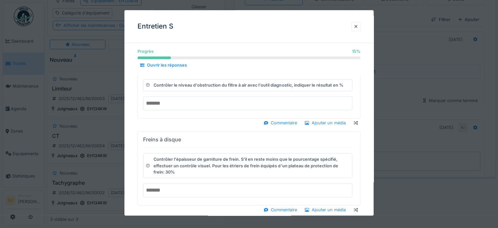
click at [176, 100] on input "number" at bounding box center [247, 104] width 209 height 14
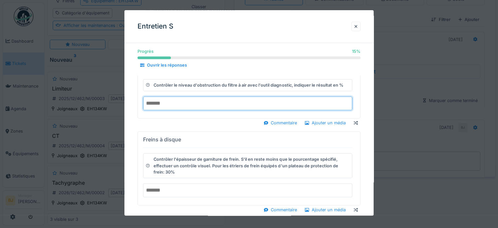
type input "*"
click at [177, 186] on input "text" at bounding box center [247, 190] width 209 height 14
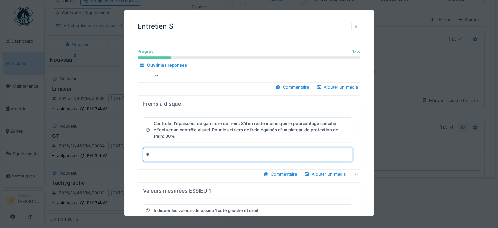
scroll to position [360, 0]
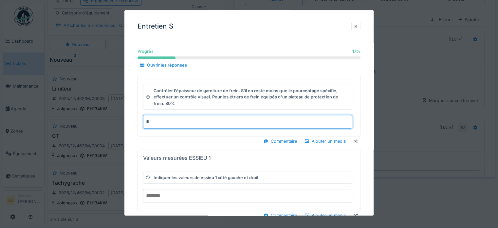
type input "*"
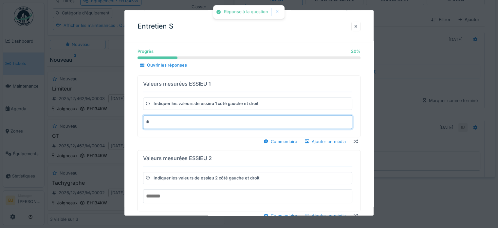
scroll to position [393, 0]
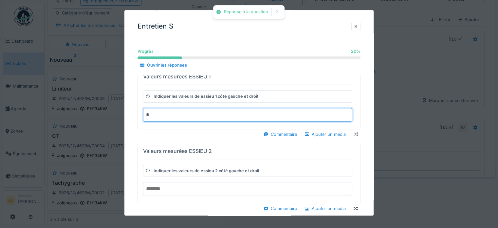
type input "*"
click at [187, 190] on input "text" at bounding box center [247, 189] width 209 height 14
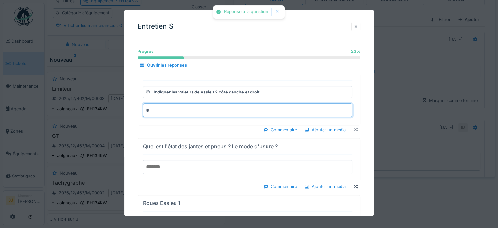
scroll to position [458, 0]
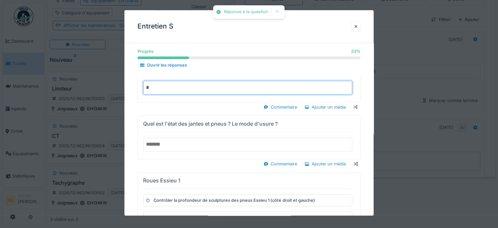
type input "*"
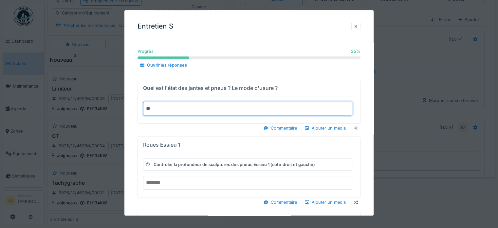
type input "**"
click at [185, 185] on div "Roues Essieu 1 Contrôler la profondeur de sculptures des pneus Essieu 1 (côté d…" at bounding box center [248, 171] width 223 height 70
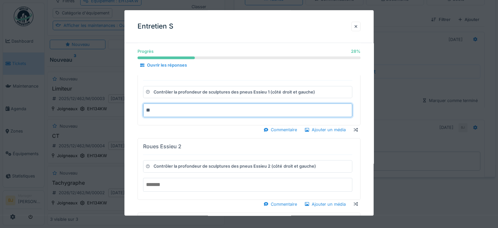
scroll to position [524, 0]
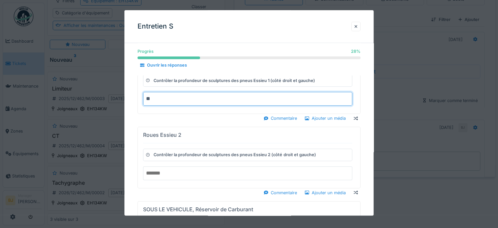
type input "**"
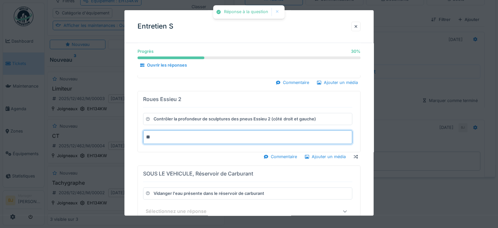
type input "**"
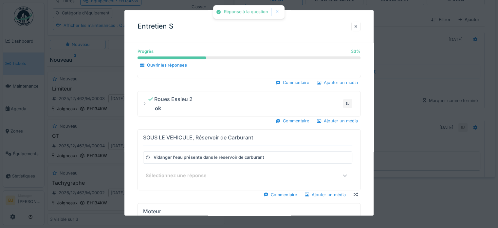
click at [176, 178] on div "Sélectionnez une réponse" at bounding box center [247, 175] width 209 height 13
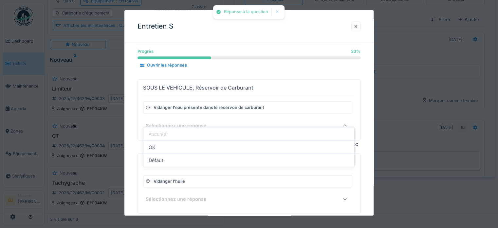
scroll to position [584, 0]
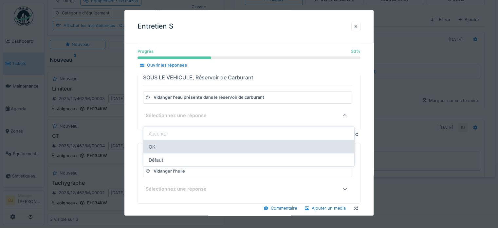
click at [189, 140] on div "OK" at bounding box center [248, 146] width 211 height 13
type input "**"
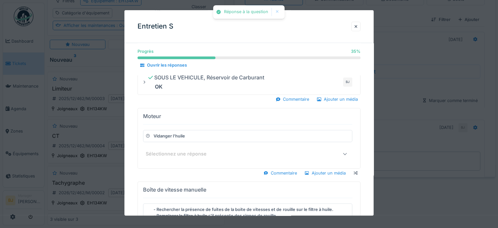
click at [189, 147] on div "Sélectionnez une réponse" at bounding box center [247, 153] width 209 height 13
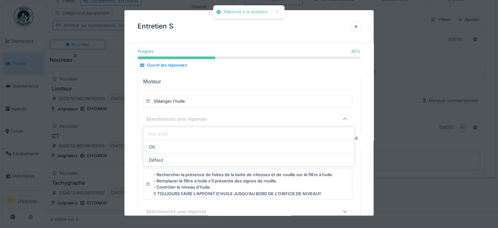
scroll to position [622, 0]
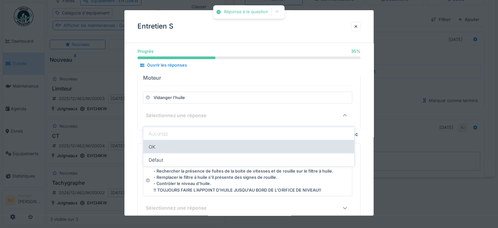
click at [187, 141] on div "OK" at bounding box center [248, 146] width 211 height 13
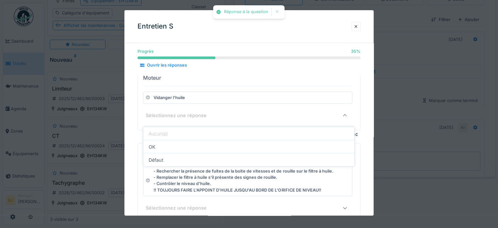
type input "**"
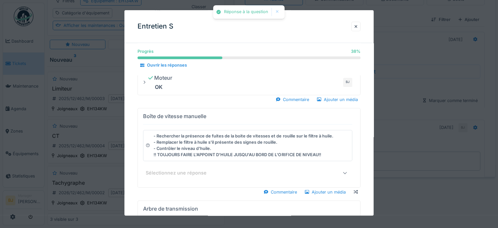
click at [187, 174] on div "Sélectionnez une réponse" at bounding box center [247, 172] width 209 height 13
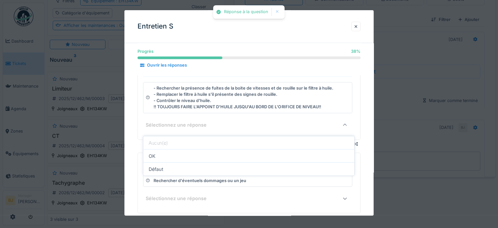
scroll to position [679, 0]
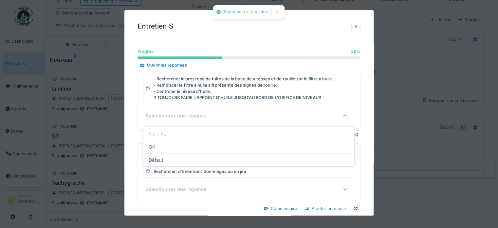
click at [185, 140] on div "OK" at bounding box center [248, 146] width 211 height 13
type input "**"
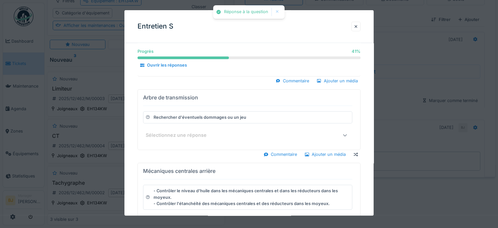
click at [189, 125] on div "Arbre de transmission Rechercher d'éventuels dommages ou un jeu Sélectionnez un…" at bounding box center [247, 119] width 209 height 55
click at [189, 132] on div "Sélectionnez une réponse" at bounding box center [181, 135] width 70 height 7
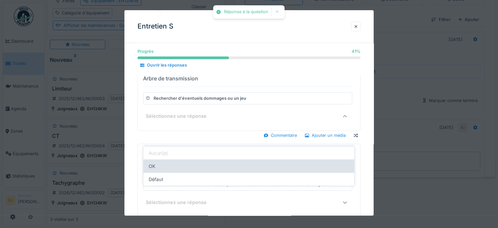
scroll to position [698, 0]
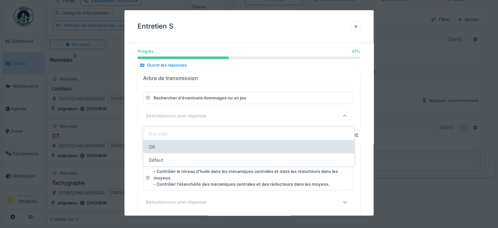
click at [191, 146] on div "OK" at bounding box center [248, 146] width 211 height 13
type input "**"
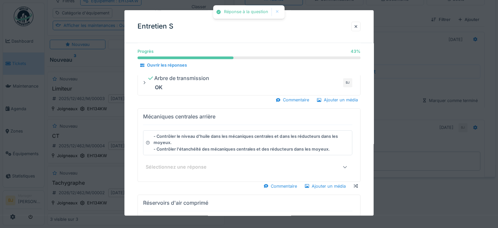
drag, startPoint x: 191, startPoint y: 155, endPoint x: 190, endPoint y: 161, distance: 5.3
click at [190, 158] on div "Mécaniques centrales arrière - Contrôler le niveau d'huile dans les mécaniques …" at bounding box center [247, 144] width 209 height 67
click at [190, 163] on div "Sélectionnez une réponse" at bounding box center [181, 166] width 70 height 7
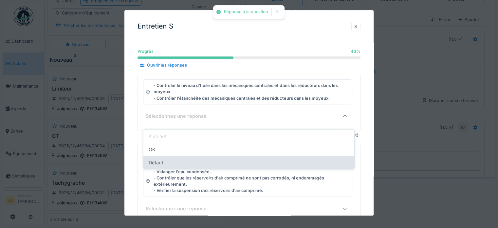
scroll to position [749, 0]
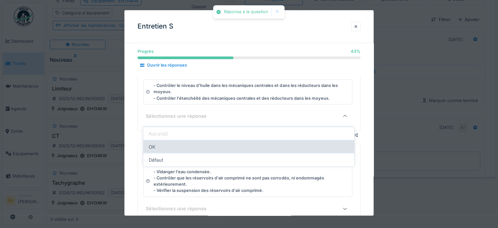
click at [188, 140] on div "OK" at bounding box center [248, 146] width 211 height 13
type input "**"
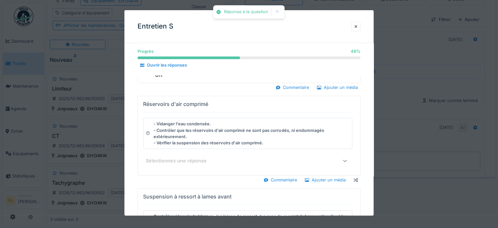
click at [187, 157] on div "Sélectionnez une réponse" at bounding box center [181, 160] width 70 height 7
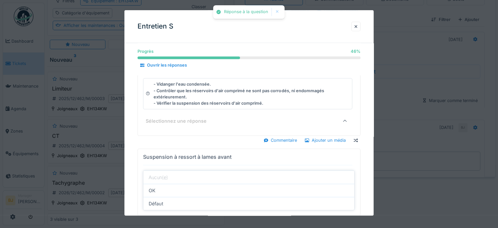
scroll to position [794, 0]
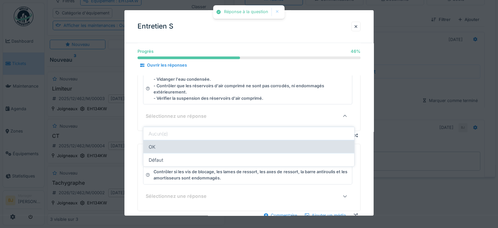
click at [186, 145] on div "OK" at bounding box center [248, 146] width 211 height 13
type input "**"
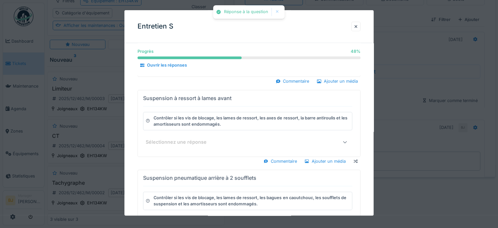
click at [185, 141] on div "Sélectionnez une réponse" at bounding box center [181, 141] width 70 height 7
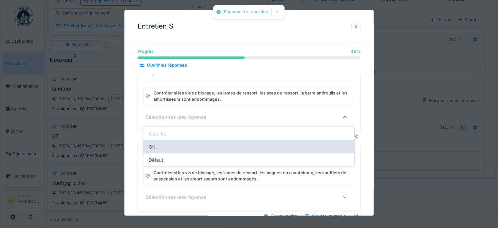
scroll to position [819, 0]
click at [184, 146] on div "OK" at bounding box center [248, 146] width 211 height 13
type input "**"
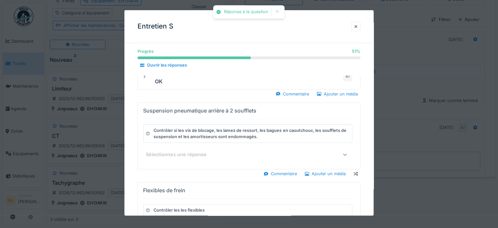
click at [184, 151] on div "Sélectionnez une réponse" at bounding box center [181, 154] width 70 height 7
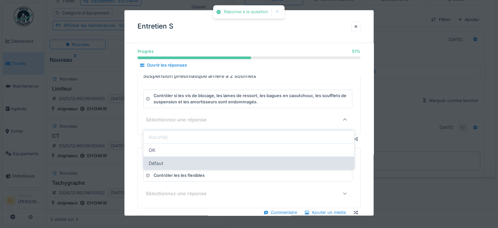
scroll to position [858, 0]
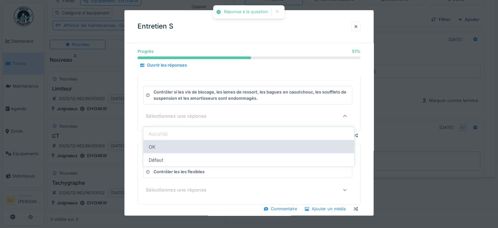
click at [181, 145] on div "OK" at bounding box center [248, 146] width 211 height 13
type input "**"
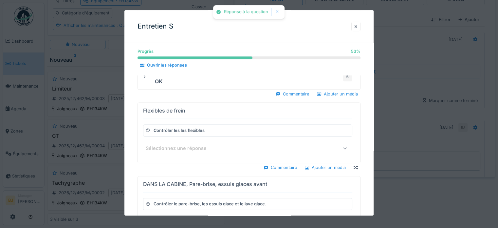
click at [181, 145] on div "Sélectionnez une réponse" at bounding box center [181, 148] width 70 height 7
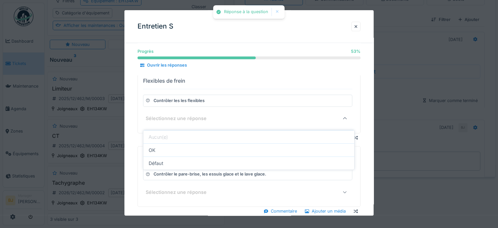
scroll to position [889, 0]
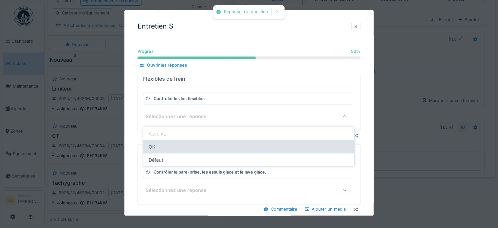
click at [180, 147] on div "OK" at bounding box center [248, 146] width 211 height 13
type input "**"
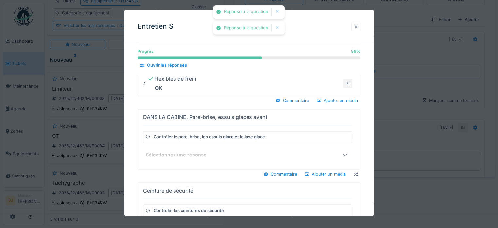
click at [180, 151] on div "Sélectionnez une réponse" at bounding box center [181, 154] width 70 height 7
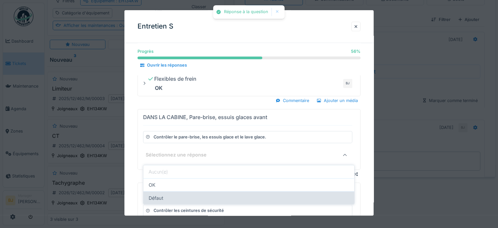
scroll to position [928, 0]
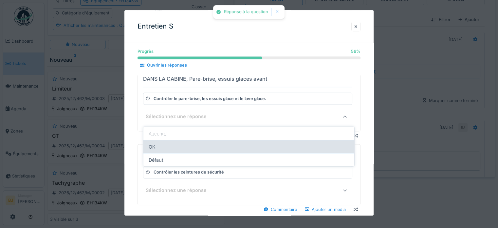
click at [180, 146] on div "OK" at bounding box center [248, 146] width 211 height 13
type input "**"
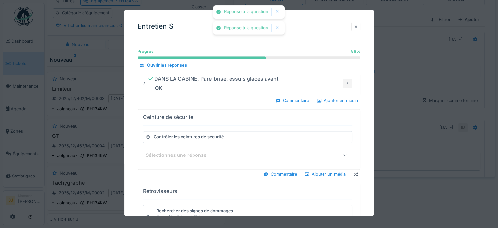
click at [180, 154] on div "Sélectionnez une réponse" at bounding box center [235, 155] width 178 height 8
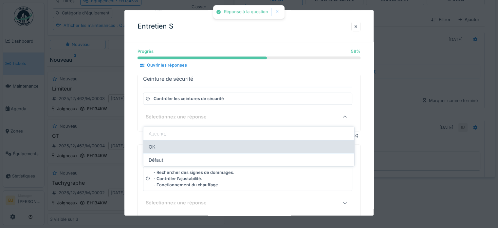
click at [182, 145] on div "OK" at bounding box center [248, 146] width 211 height 13
type input "**"
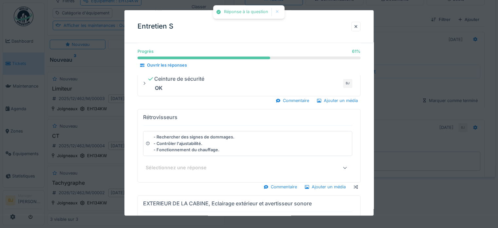
click at [182, 164] on div "Sélectionnez une réponse" at bounding box center [181, 167] width 70 height 7
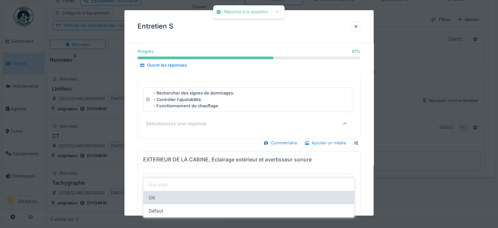
scroll to position [1017, 0]
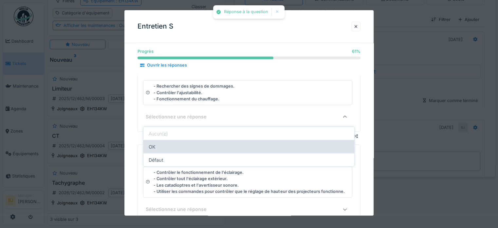
click at [183, 141] on div "OK" at bounding box center [248, 146] width 211 height 13
type input "**"
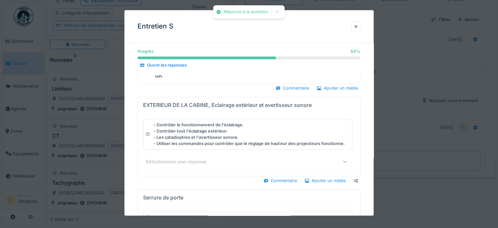
click at [183, 158] on div "Sélectionnez une réponse" at bounding box center [181, 161] width 70 height 7
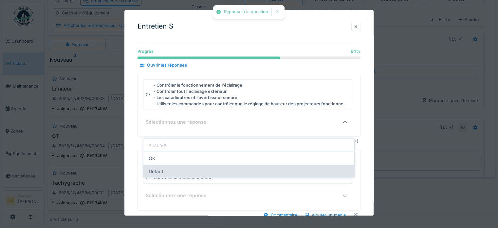
scroll to position [1061, 0]
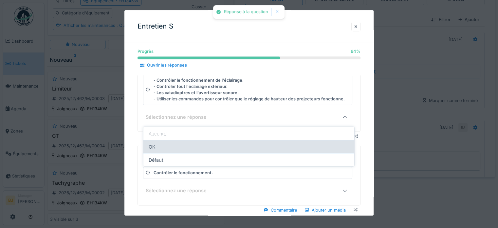
click at [183, 143] on div "OK" at bounding box center [248, 146] width 211 height 13
type input "**"
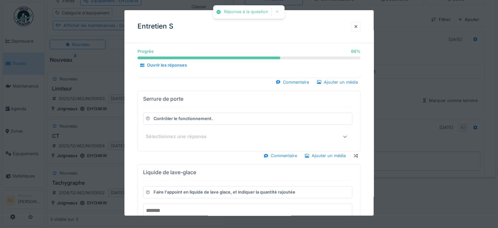
click at [181, 136] on div "Sélectionnez une réponse" at bounding box center [235, 136] width 178 height 8
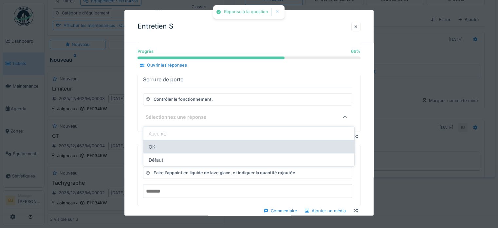
click at [179, 140] on div "OK" at bounding box center [248, 146] width 211 height 13
type input "**"
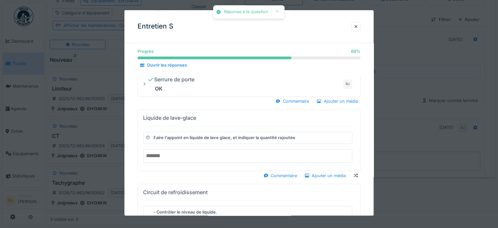
click at [183, 154] on input "number" at bounding box center [247, 156] width 209 height 14
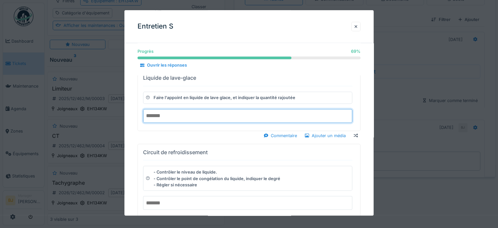
scroll to position [1146, 0]
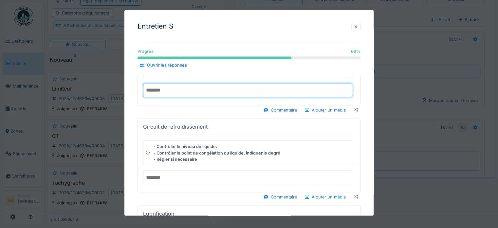
type input "*"
click at [189, 170] on input "number" at bounding box center [247, 177] width 209 height 14
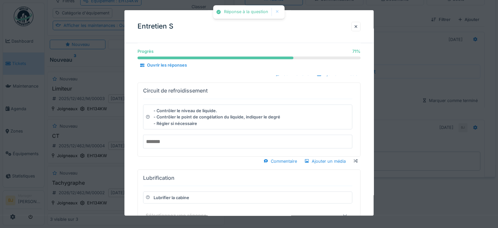
click at [183, 139] on input "number" at bounding box center [247, 141] width 209 height 14
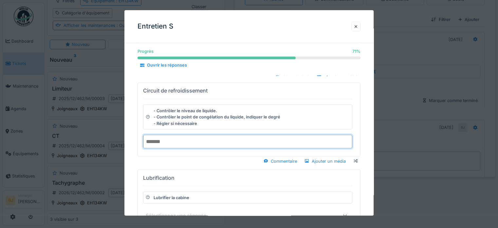
type input "*"
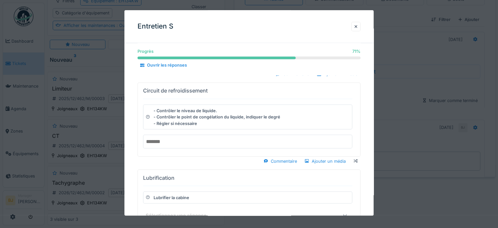
click at [186, 156] on div "Commentaire Ajouter un média" at bounding box center [248, 160] width 223 height 9
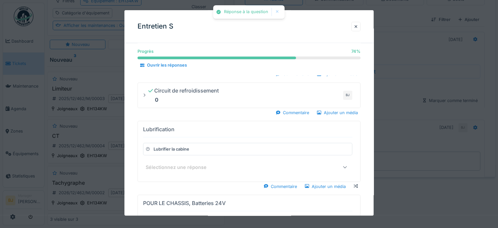
click at [186, 163] on div "Sélectionnez une réponse" at bounding box center [181, 166] width 70 height 7
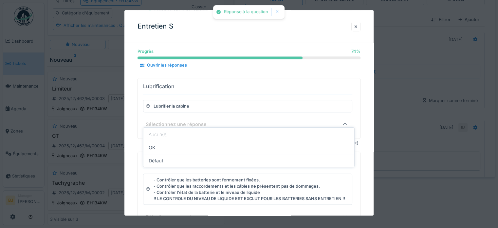
scroll to position [1196, 0]
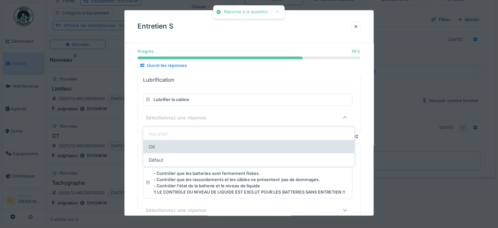
click at [177, 140] on div "OK" at bounding box center [248, 146] width 211 height 13
type input "**"
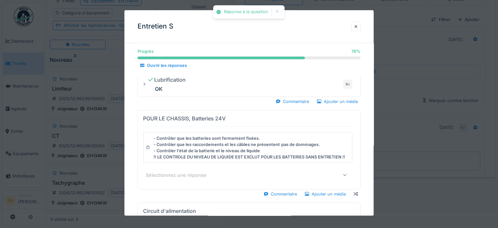
click at [180, 171] on div "Sélectionnez une réponse" at bounding box center [181, 174] width 70 height 7
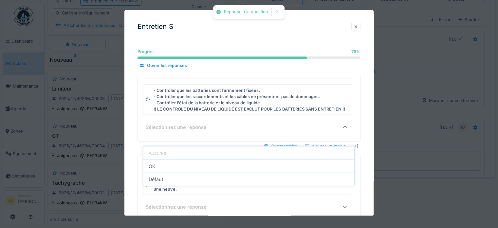
scroll to position [1252, 0]
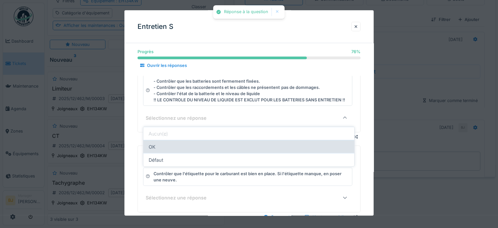
click at [178, 140] on div "OK" at bounding box center [248, 146] width 211 height 13
type input "**"
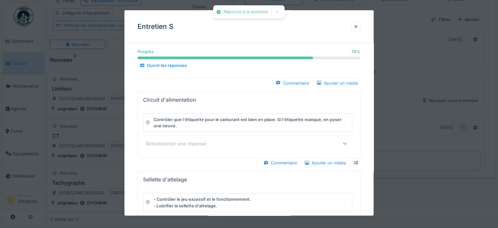
click at [178, 142] on div "Sélectionnez une réponse" at bounding box center [235, 143] width 178 height 8
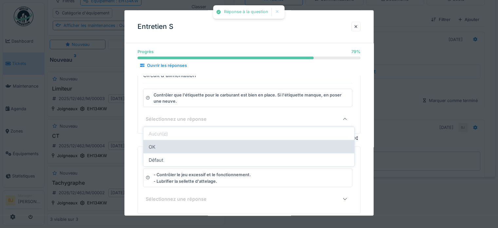
scroll to position [1278, 0]
click at [177, 145] on div "OK" at bounding box center [248, 146] width 211 height 13
type input "**"
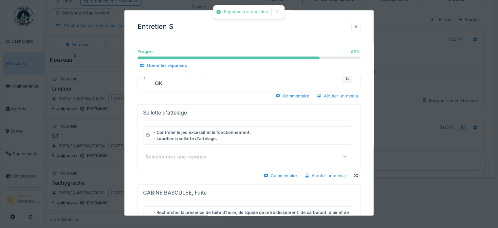
click at [179, 154] on div "Sélectionnez une réponse" at bounding box center [235, 156] width 178 height 8
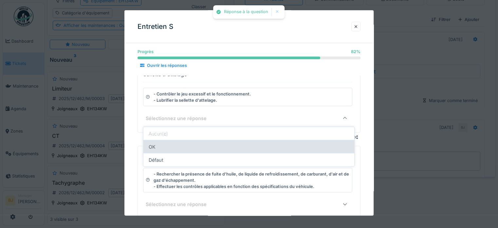
click at [178, 144] on div "OK" at bounding box center [248, 146] width 211 height 13
type input "**"
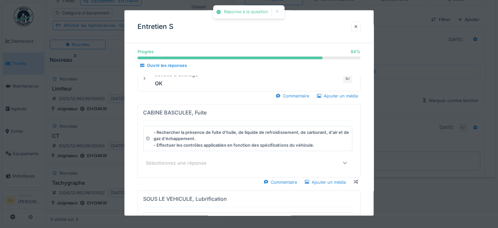
click at [178, 159] on div "Sélectionnez une réponse" at bounding box center [181, 162] width 70 height 7
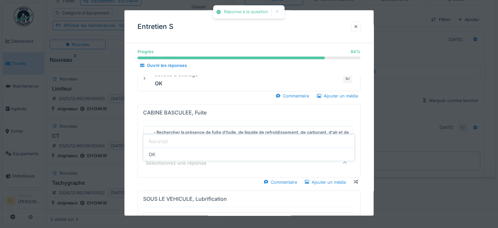
scroll to position [1361, 0]
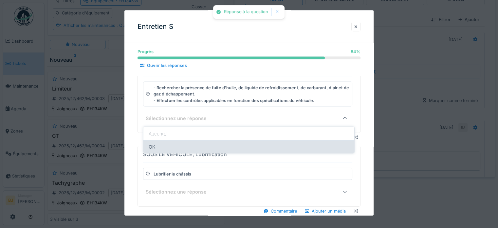
click at [175, 141] on div "OK" at bounding box center [248, 146] width 211 height 13
type input "**"
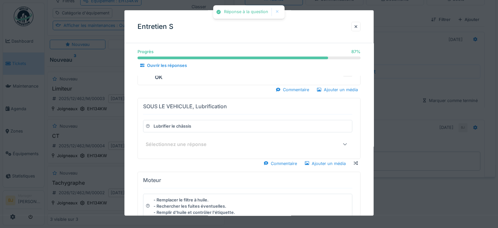
drag, startPoint x: 181, startPoint y: 131, endPoint x: 181, endPoint y: 137, distance: 6.2
click at [181, 136] on div "SOUS LE VEHICULE, Lubrification Lubrifier le châssis Sélectionnez une réponse" at bounding box center [247, 128] width 209 height 55
click at [181, 140] on div "Sélectionnez une réponse" at bounding box center [181, 143] width 70 height 7
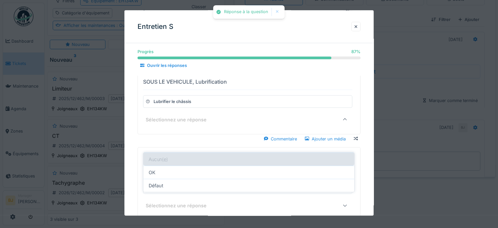
scroll to position [1387, 0]
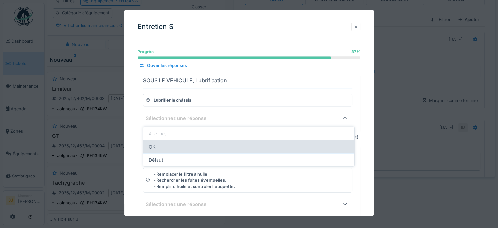
click at [185, 140] on div "OK" at bounding box center [248, 146] width 211 height 13
type input "**"
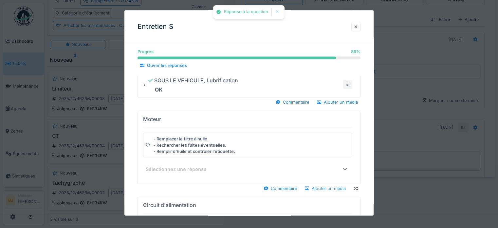
click at [184, 165] on div "Sélectionnez une réponse" at bounding box center [181, 168] width 70 height 7
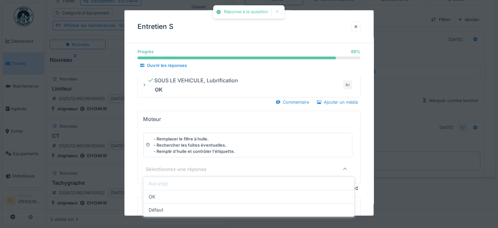
scroll to position [1437, 0]
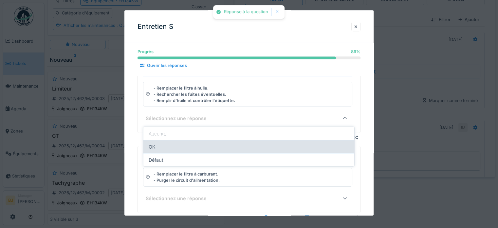
click at [181, 142] on div "OK" at bounding box center [248, 146] width 211 height 13
type input "**"
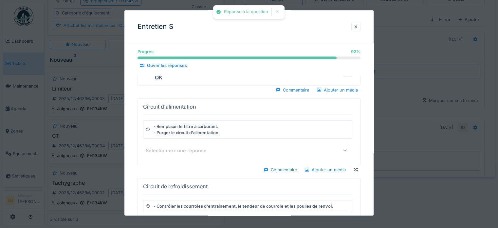
click at [181, 147] on div "Sélectionnez une réponse" at bounding box center [181, 150] width 70 height 7
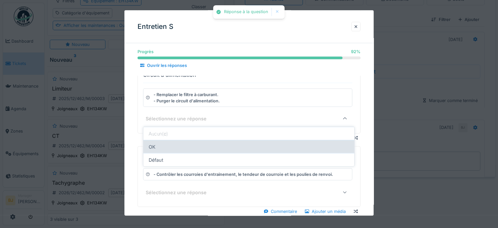
click at [179, 145] on div "OK" at bounding box center [248, 146] width 211 height 13
type input "**"
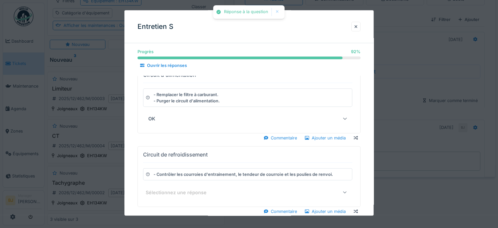
scroll to position [1439, 0]
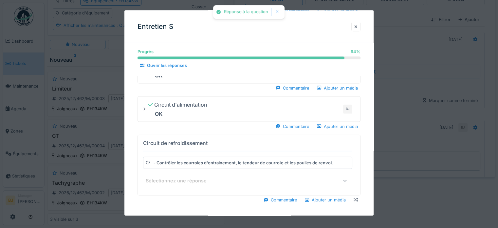
click at [179, 177] on div "Sélectionnez une réponse" at bounding box center [181, 180] width 70 height 7
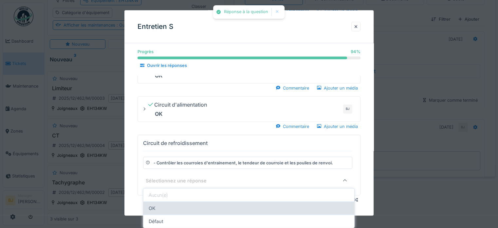
click at [172, 201] on div "OK" at bounding box center [248, 207] width 211 height 13
type input "**"
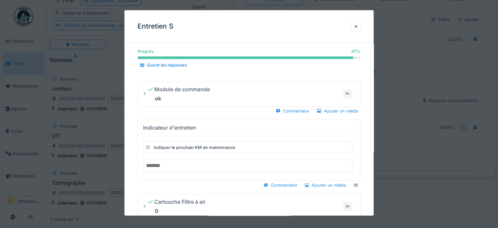
scroll to position [193, 0]
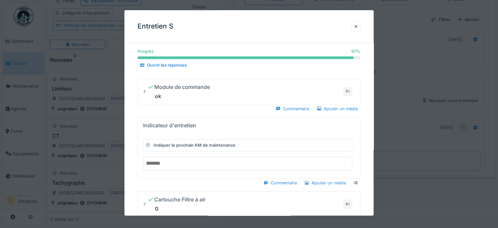
click at [236, 155] on div "Indicateur d'entretien Indiquer le prochain KM de maintenance" at bounding box center [247, 147] width 209 height 55
click at [229, 163] on input "number" at bounding box center [247, 163] width 209 height 14
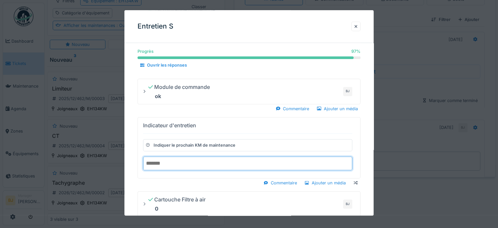
type input "*"
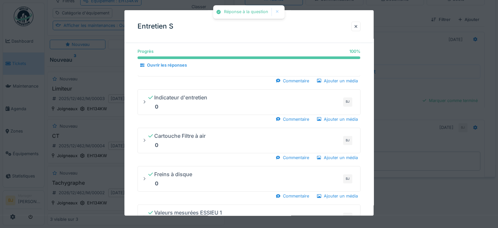
scroll to position [357, 0]
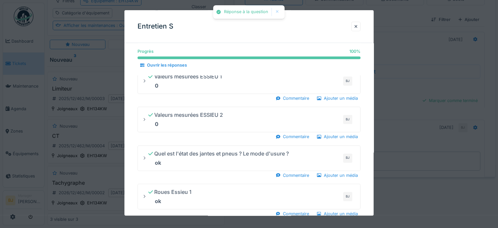
click at [429, 119] on div at bounding box center [249, 114] width 498 height 228
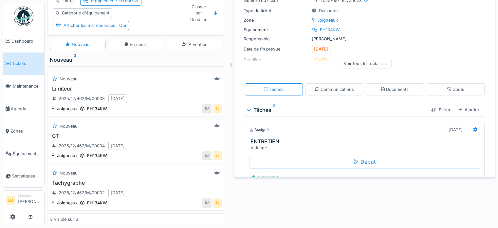
scroll to position [65, 0]
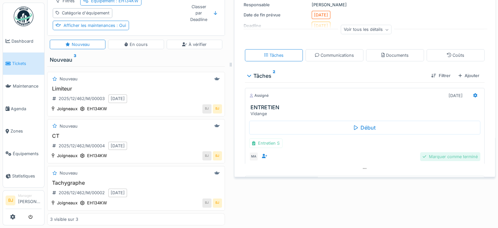
click at [441, 152] on div "Marquer comme terminé" at bounding box center [450, 156] width 60 height 9
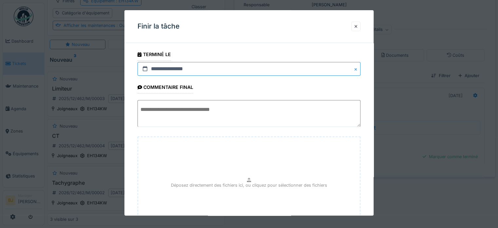
click at [225, 64] on input "**********" at bounding box center [248, 69] width 223 height 14
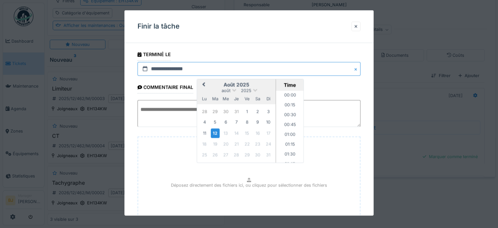
scroll to position [597, 0]
click at [233, 90] on span at bounding box center [234, 89] width 4 height 4
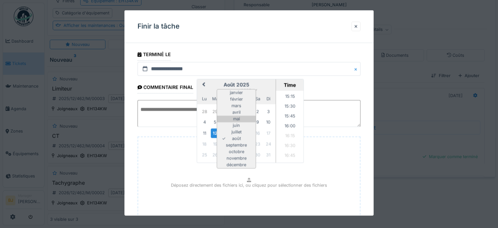
click at [242, 119] on div "mai" at bounding box center [236, 119] width 39 height 7
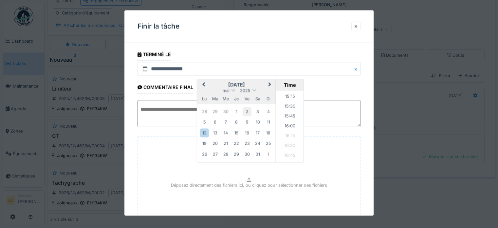
click at [248, 110] on div "2" at bounding box center [247, 111] width 9 height 9
click at [177, 115] on textarea at bounding box center [248, 113] width 223 height 27
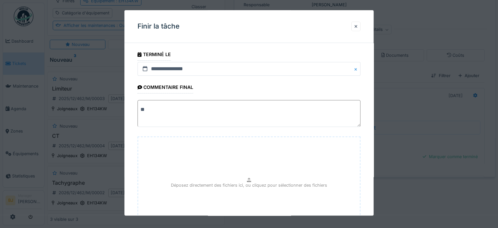
type textarea "*"
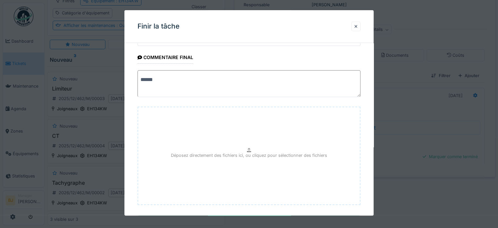
scroll to position [62, 0]
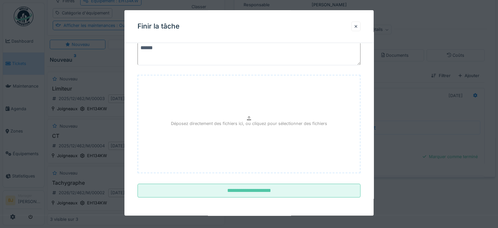
type textarea "******"
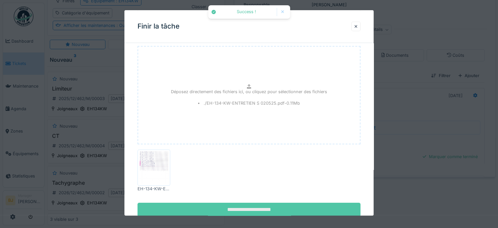
scroll to position [109, 0]
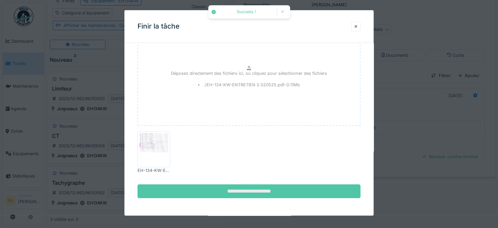
click at [247, 189] on input "**********" at bounding box center [248, 191] width 223 height 14
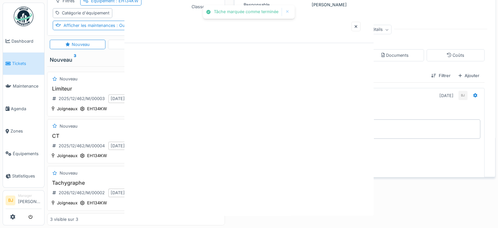
scroll to position [0, 0]
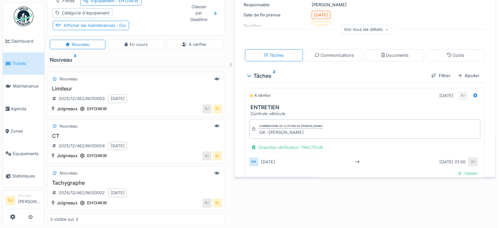
click at [380, 186] on div "Tickets Tâches Créer un ticket Modèles Classique Kanban Tableau Filtres Équipem…" at bounding box center [271, 114] width 453 height 228
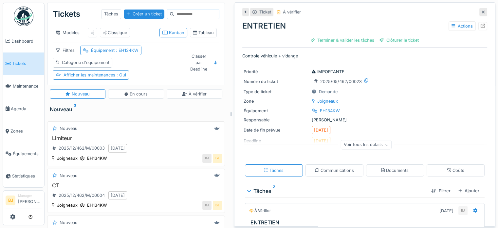
click at [17, 63] on span "Tickets" at bounding box center [26, 63] width 29 height 6
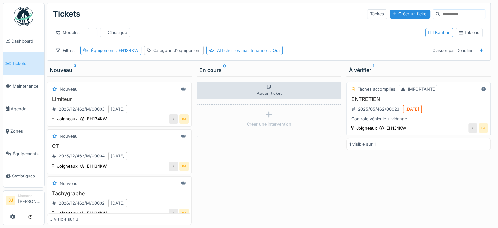
click at [459, 108] on div "ENTRETIEN 2025/05/462/00023 [DATE] Controle véhicule + vidange" at bounding box center [418, 109] width 138 height 26
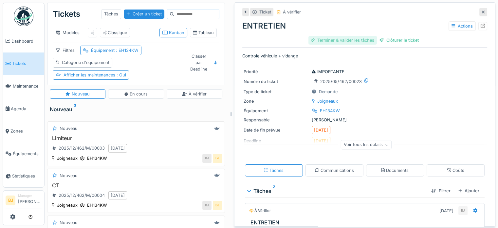
click at [336, 40] on div "Terminer & valider les tâches" at bounding box center [342, 40] width 68 height 9
click at [364, 41] on div "Clôturer le ticket" at bounding box center [364, 40] width 45 height 9
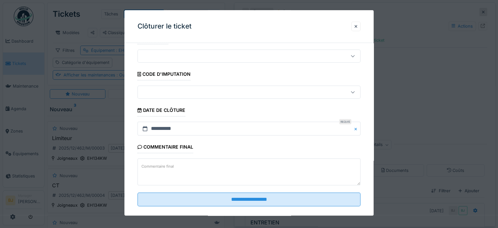
scroll to position [25, 0]
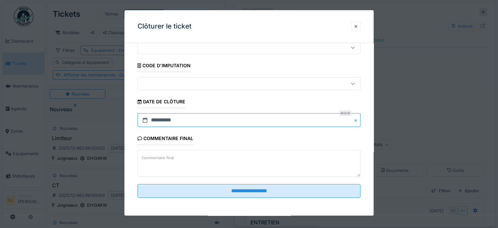
click at [157, 119] on input "**********" at bounding box center [248, 120] width 223 height 14
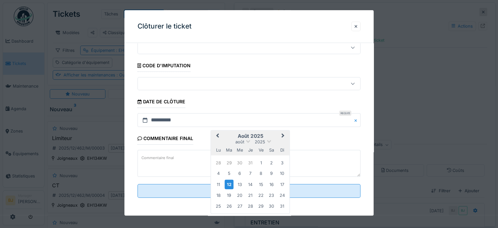
click at [246, 142] on div "août 2025" at bounding box center [250, 142] width 79 height 6
click at [245, 141] on div "août 2025" at bounding box center [250, 142] width 79 height 6
click at [242, 142] on span "août" at bounding box center [239, 141] width 9 height 5
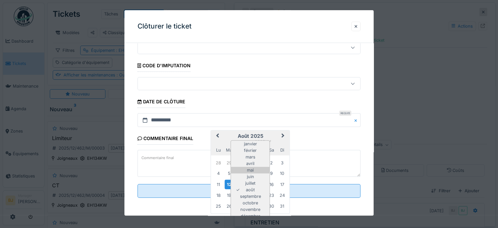
click at [255, 171] on div "mai" at bounding box center [250, 170] width 39 height 7
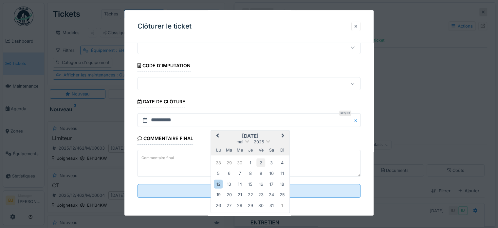
click at [261, 164] on div "2" at bounding box center [260, 162] width 9 height 9
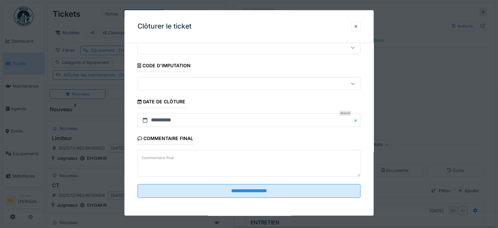
click at [242, 142] on div "Commentaire final Commentaire final" at bounding box center [248, 155] width 223 height 46
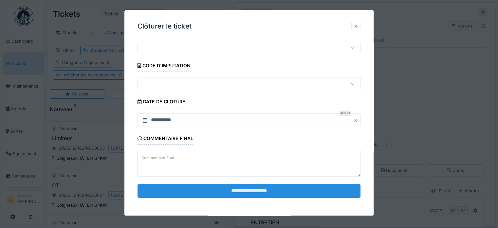
click at [216, 189] on input "**********" at bounding box center [248, 191] width 223 height 14
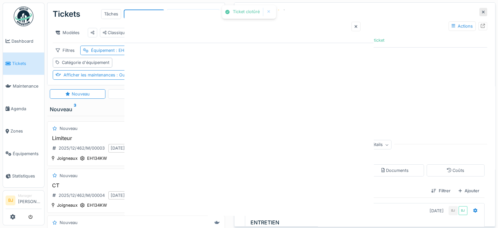
scroll to position [0, 0]
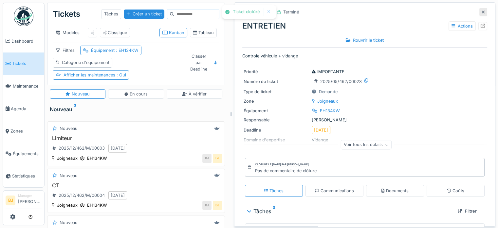
click at [479, 8] on div at bounding box center [483, 12] width 8 height 8
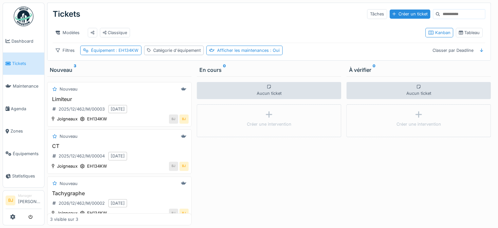
drag, startPoint x: 291, startPoint y: 42, endPoint x: 291, endPoint y: 37, distance: 4.9
click at [291, 39] on div "Modèles Classique Kanban Tableau" at bounding box center [269, 33] width 432 height 20
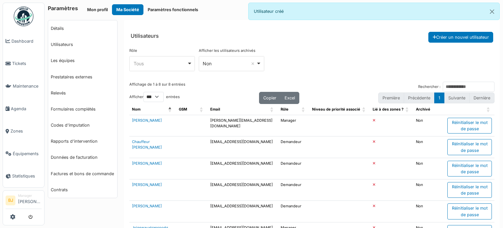
select select "***"
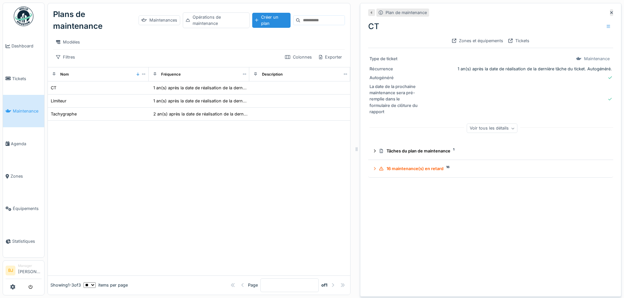
scroll to position [5, 0]
